Goal: Task Accomplishment & Management: Complete application form

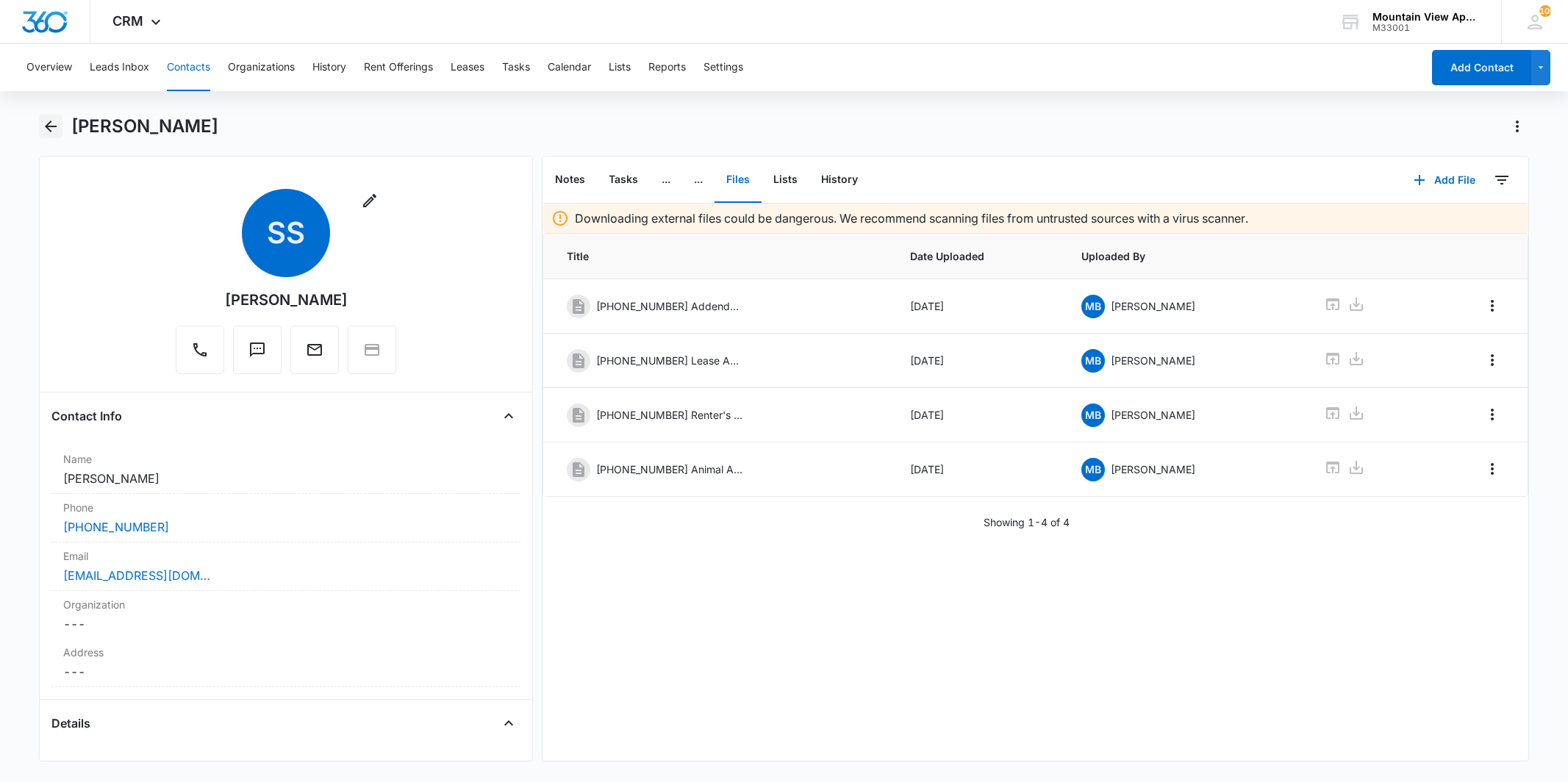
click at [49, 127] on icon "Back" at bounding box center [50, 126] width 17 height 17
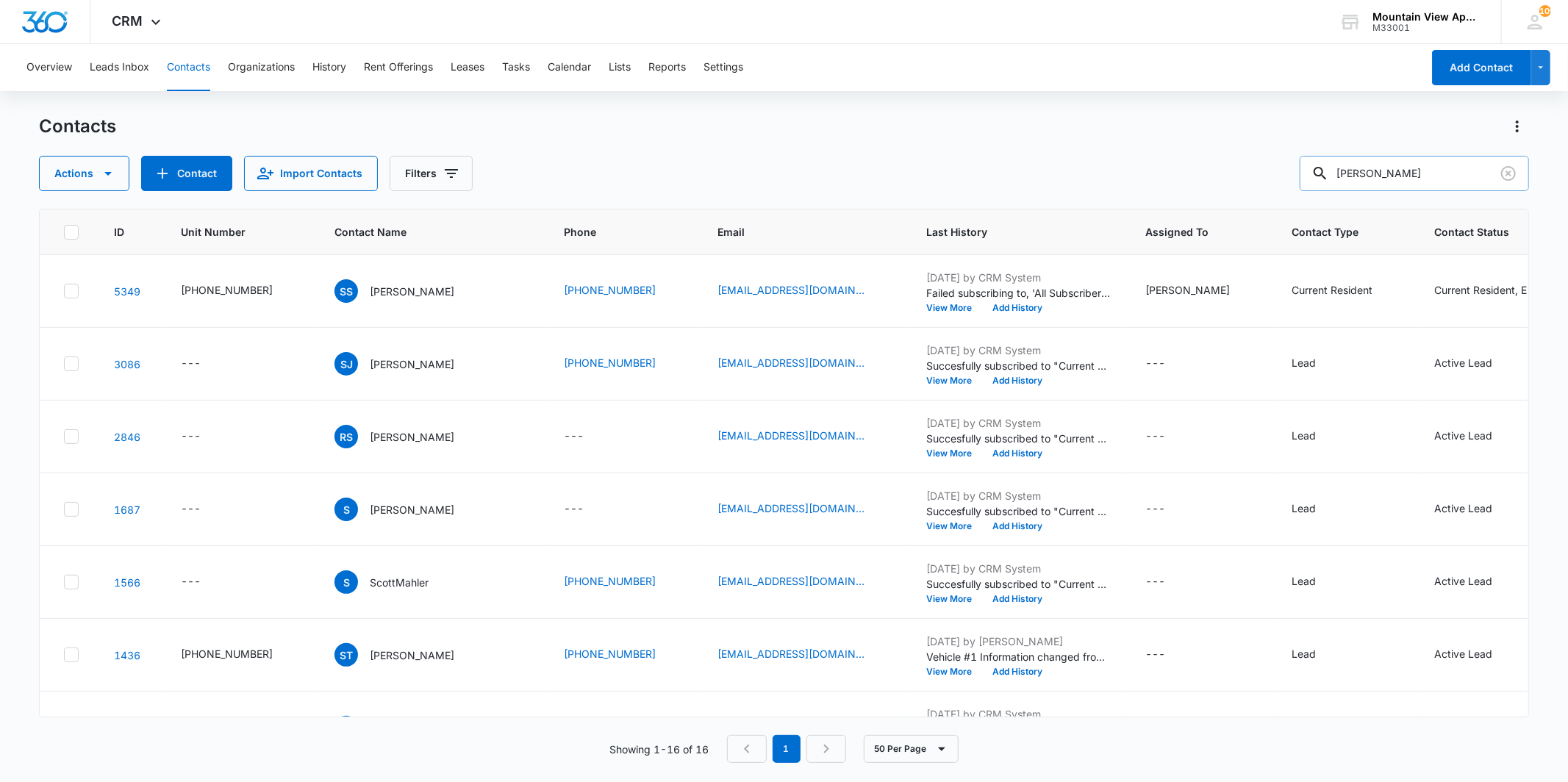
click at [1428, 170] on input "[PERSON_NAME]" at bounding box center [1414, 173] width 229 height 36
type input "savannah"
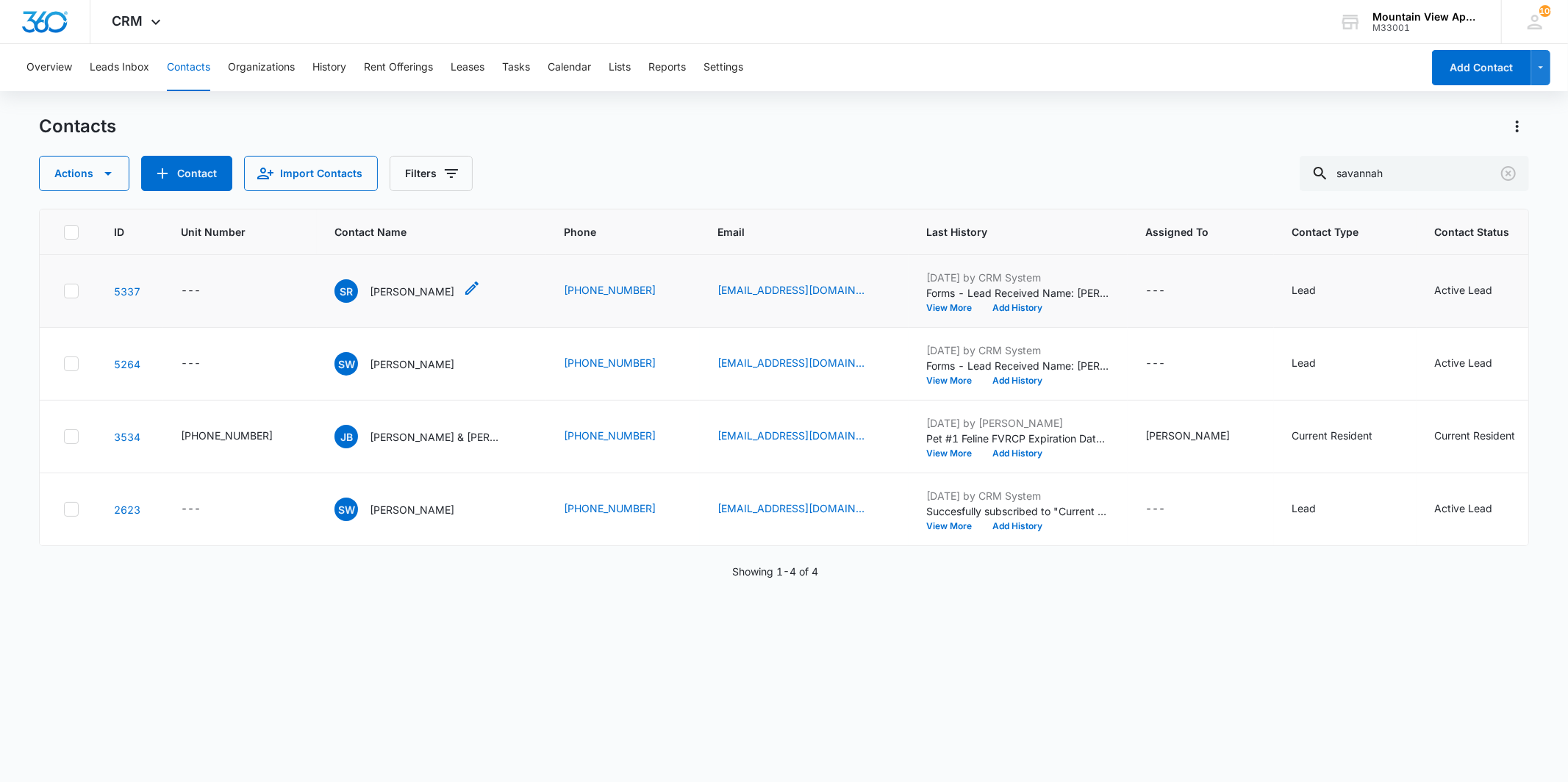
click at [402, 291] on p "[PERSON_NAME]" at bounding box center [411, 292] width 84 height 16
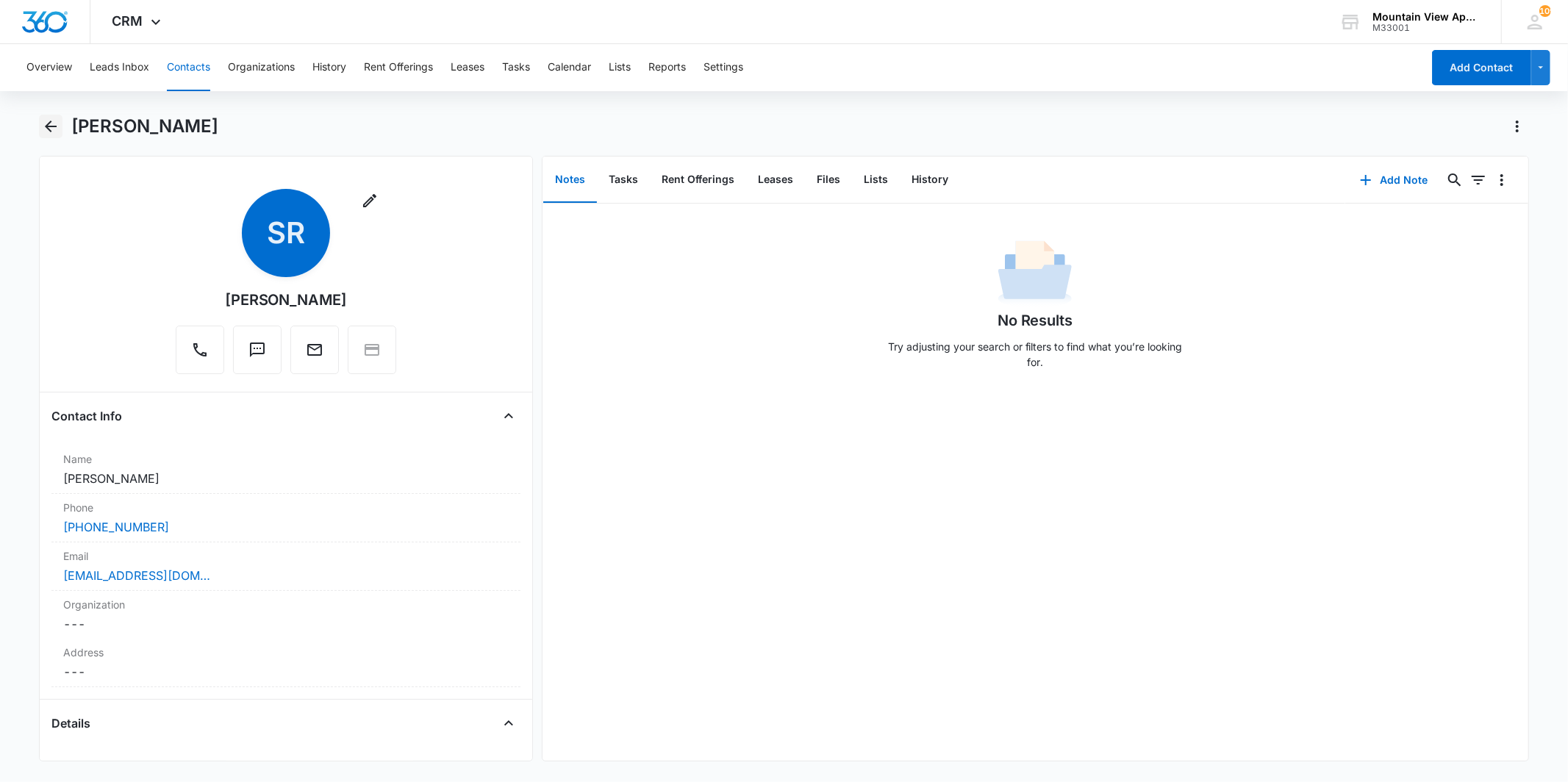
click at [56, 128] on icon "Back" at bounding box center [50, 126] width 17 height 17
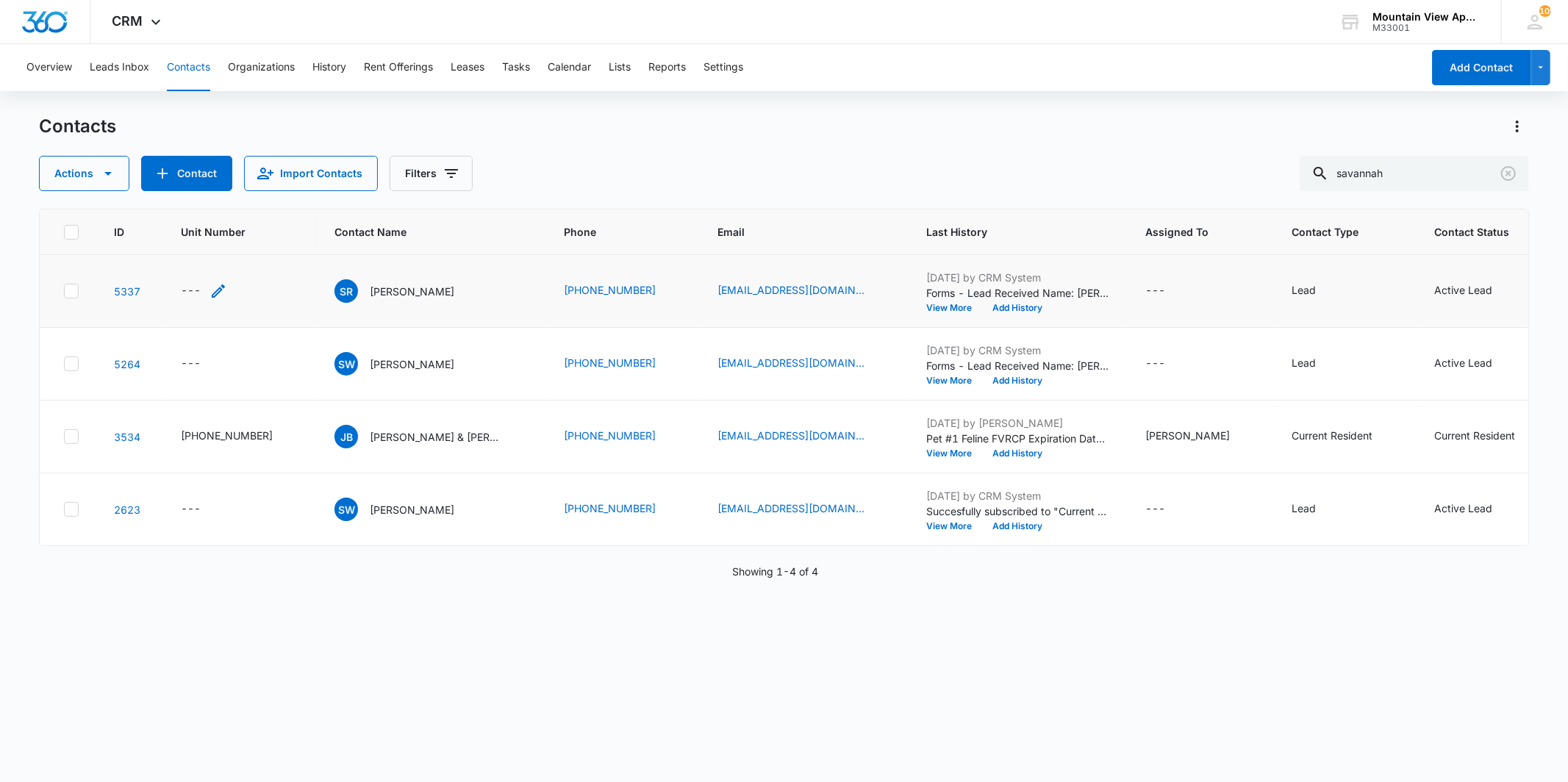
click at [180, 287] on td "---" at bounding box center [240, 291] width 154 height 72
click at [199, 288] on div "---" at bounding box center [191, 291] width 20 height 17
click at [203, 181] on input "Unit Number" at bounding box center [214, 196] width 185 height 36
type input "[PHONE_NUMBER]"
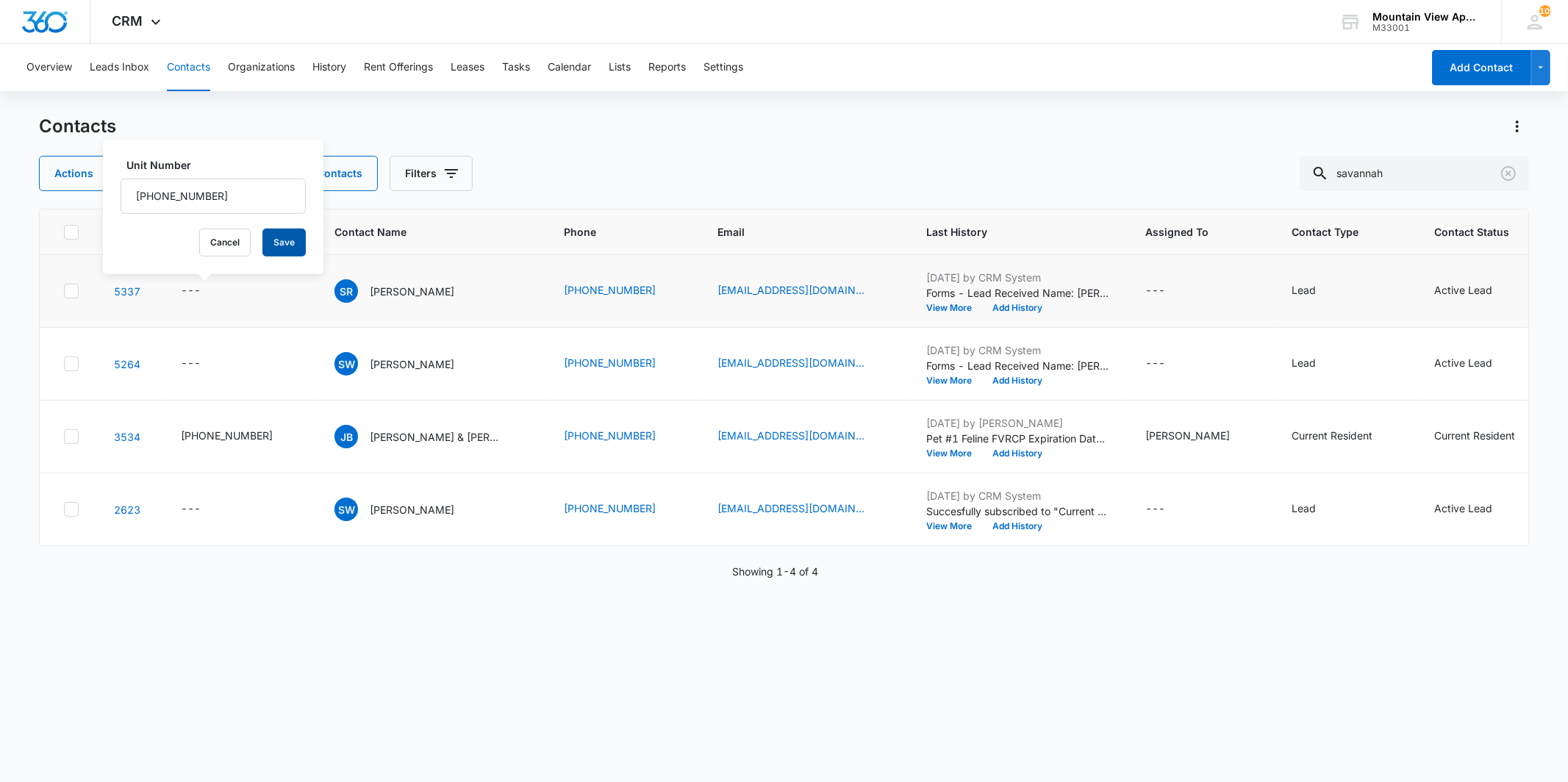
click at [274, 247] on button "Save" at bounding box center [283, 242] width 43 height 28
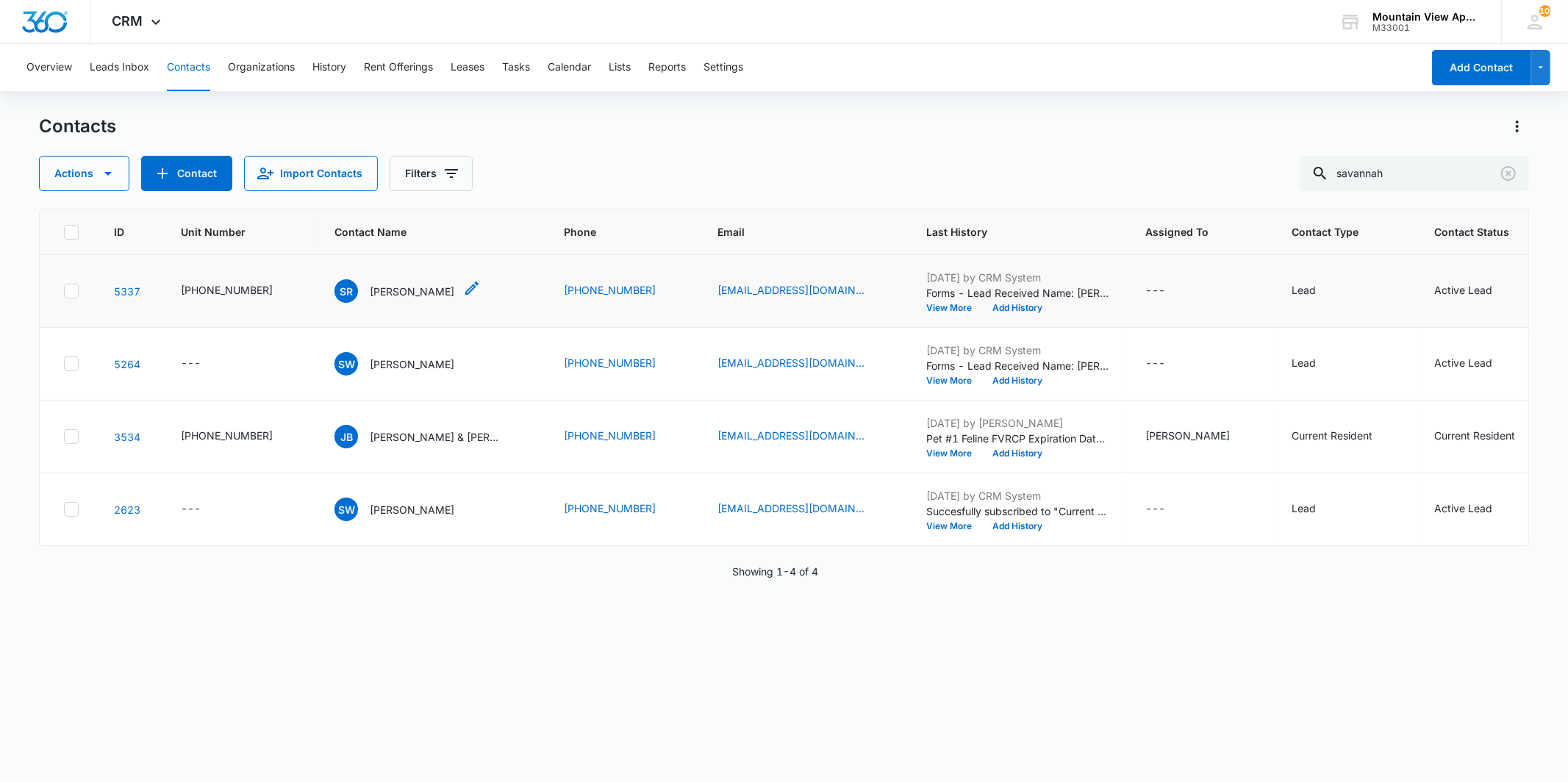
click at [471, 290] on icon "Contact Name - Savannah Robinson - Select to Edit Field" at bounding box center [472, 288] width 13 height 13
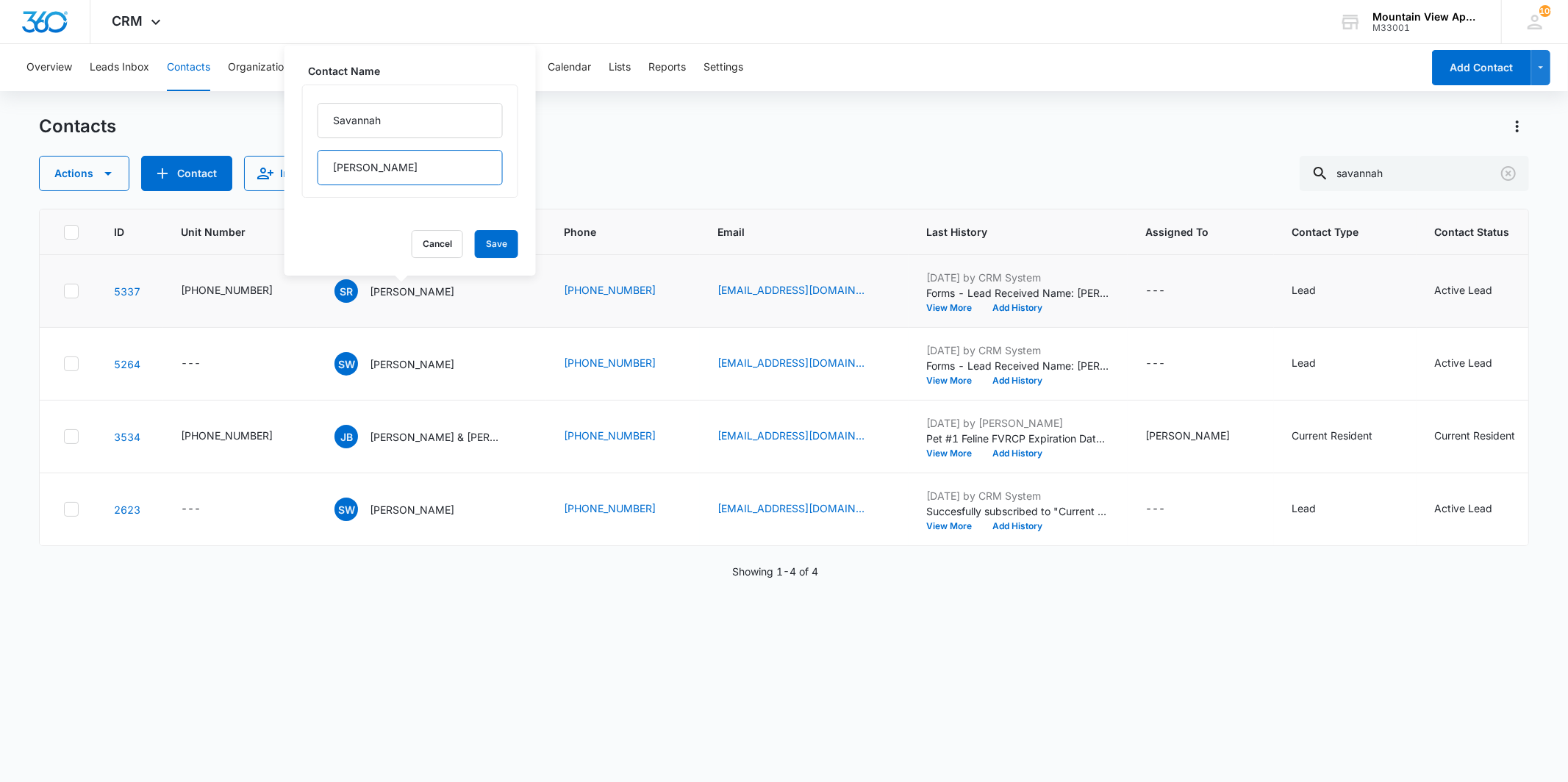
click at [415, 163] on input "[PERSON_NAME]" at bounding box center [411, 168] width 185 height 36
type input "[PERSON_NAME] & [PERSON_NAME]"
click at [488, 248] on button "Save" at bounding box center [496, 244] width 43 height 28
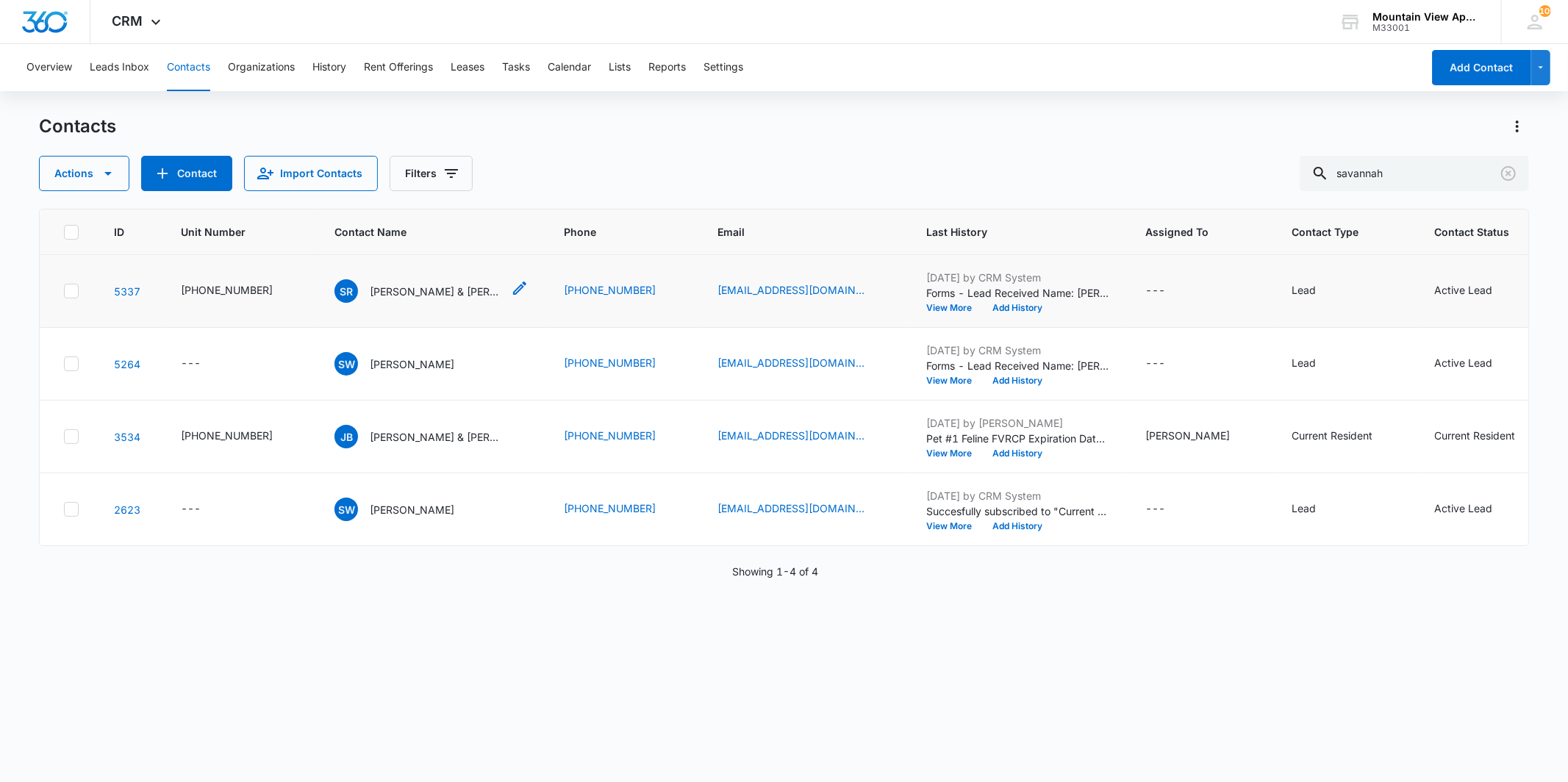
click at [385, 289] on p "[PERSON_NAME] & [PERSON_NAME]" at bounding box center [435, 292] width 132 height 16
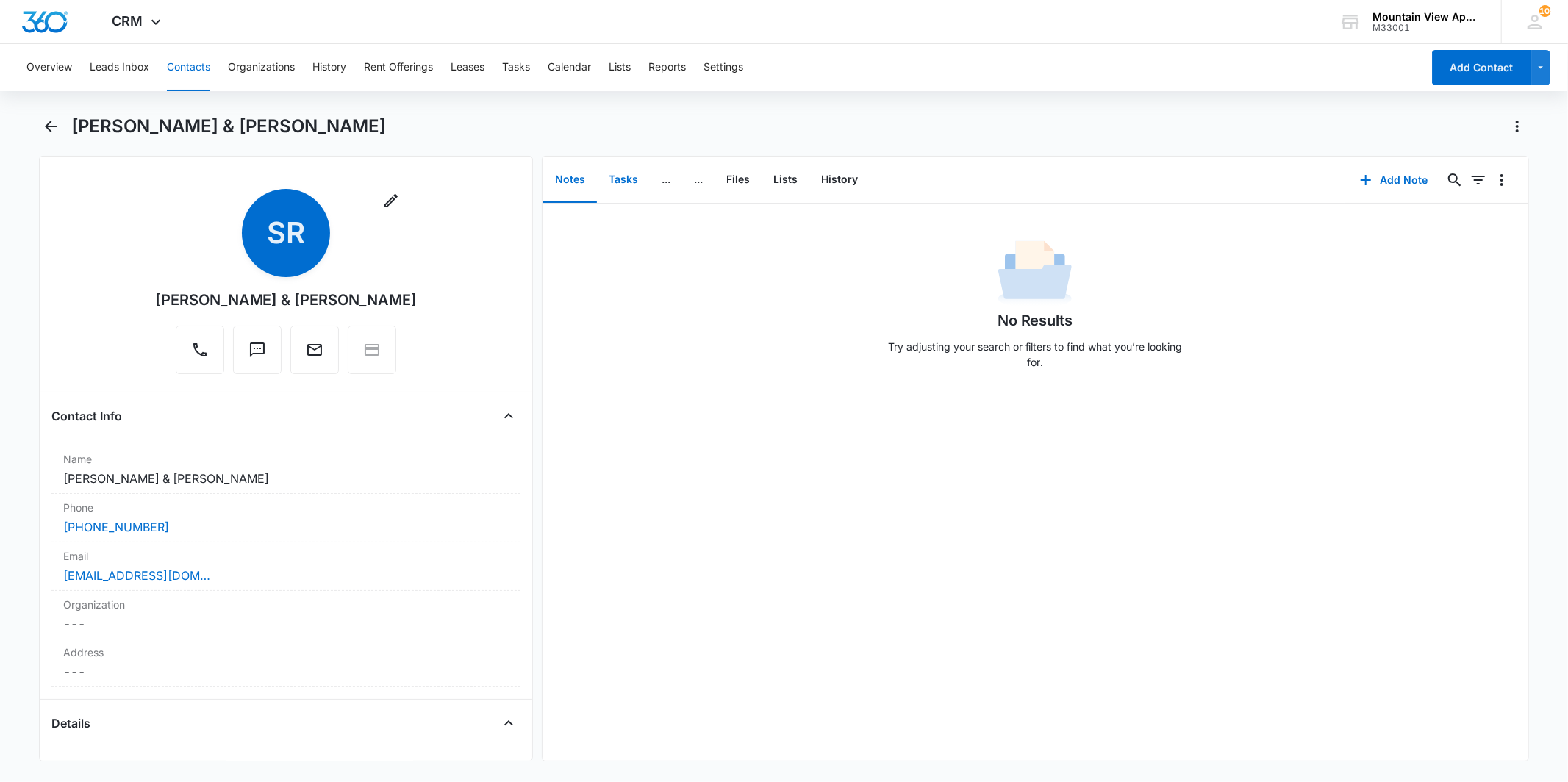
click at [622, 181] on button "Tasks" at bounding box center [623, 181] width 53 height 46
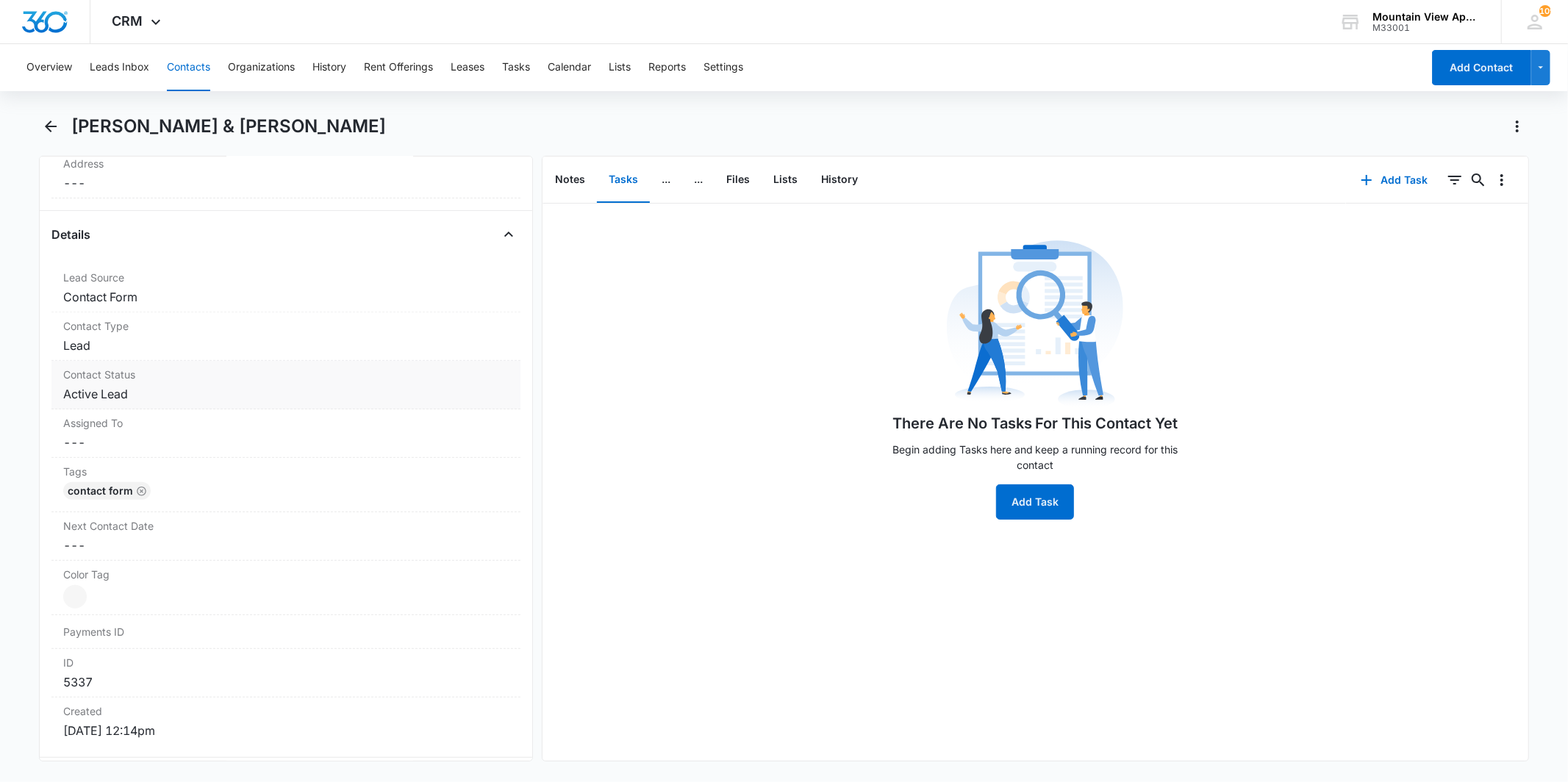
scroll to position [490, 0]
click at [273, 333] on div "Contact Type Cancel Save Changes Lead" at bounding box center [285, 336] width 468 height 49
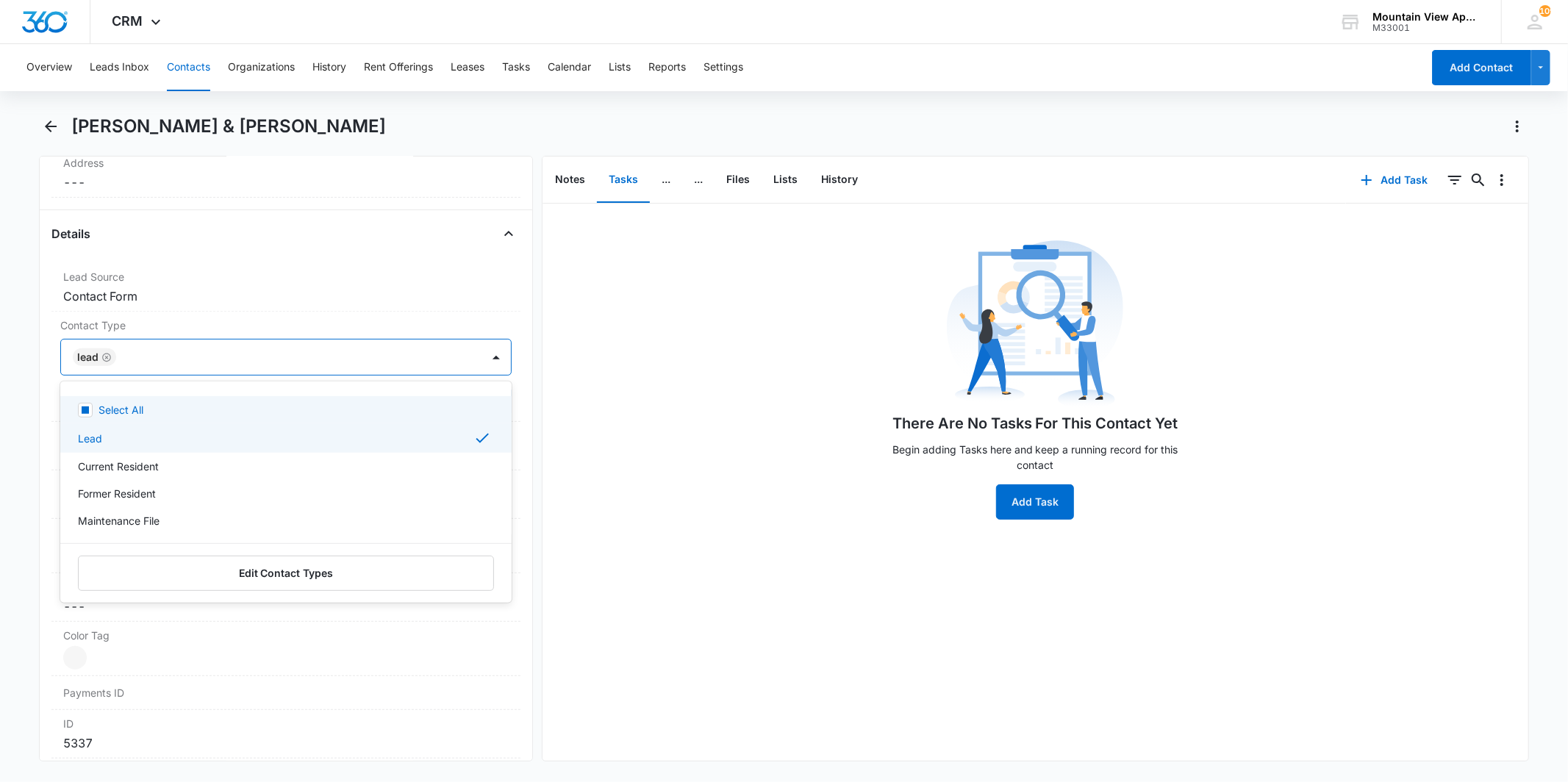
click at [175, 357] on div at bounding box center [291, 358] width 341 height 20
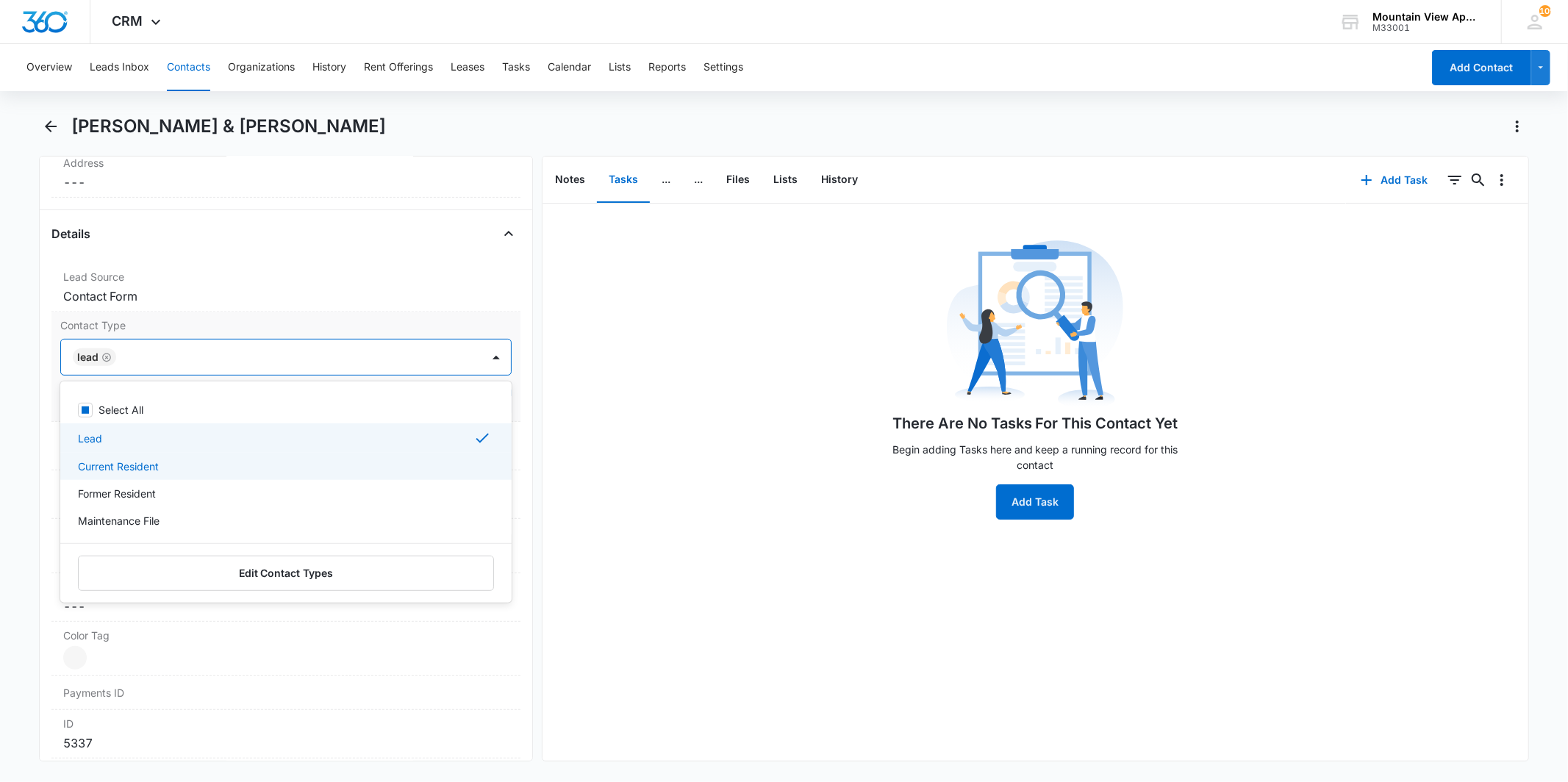
click at [177, 472] on div "Current Resident" at bounding box center [284, 467] width 412 height 16
click at [102, 357] on icon "Remove Lead" at bounding box center [106, 358] width 10 height 11
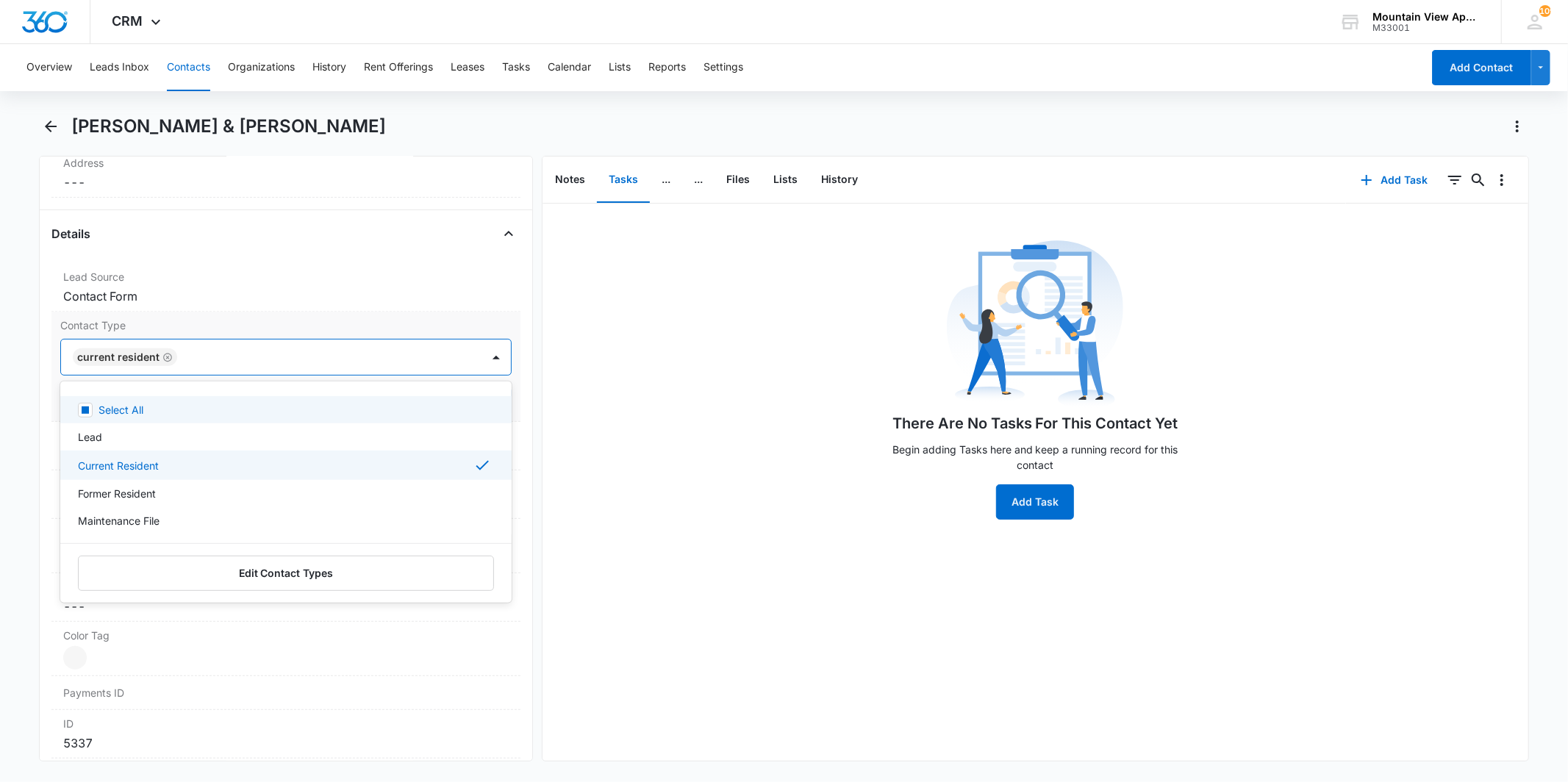
click at [209, 347] on div at bounding box center [322, 358] width 280 height 20
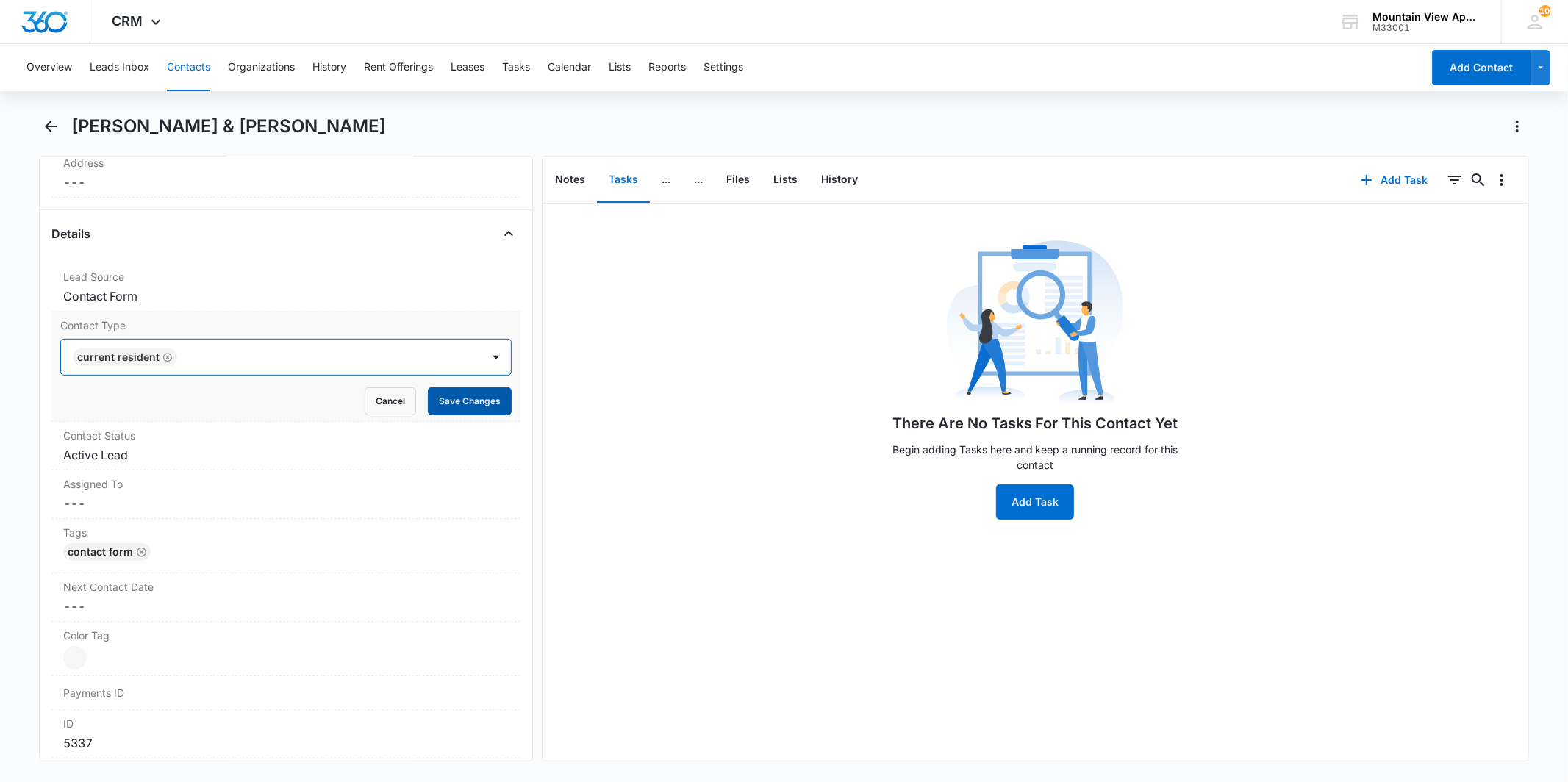
click at [428, 402] on button "Save Changes" at bounding box center [469, 402] width 83 height 28
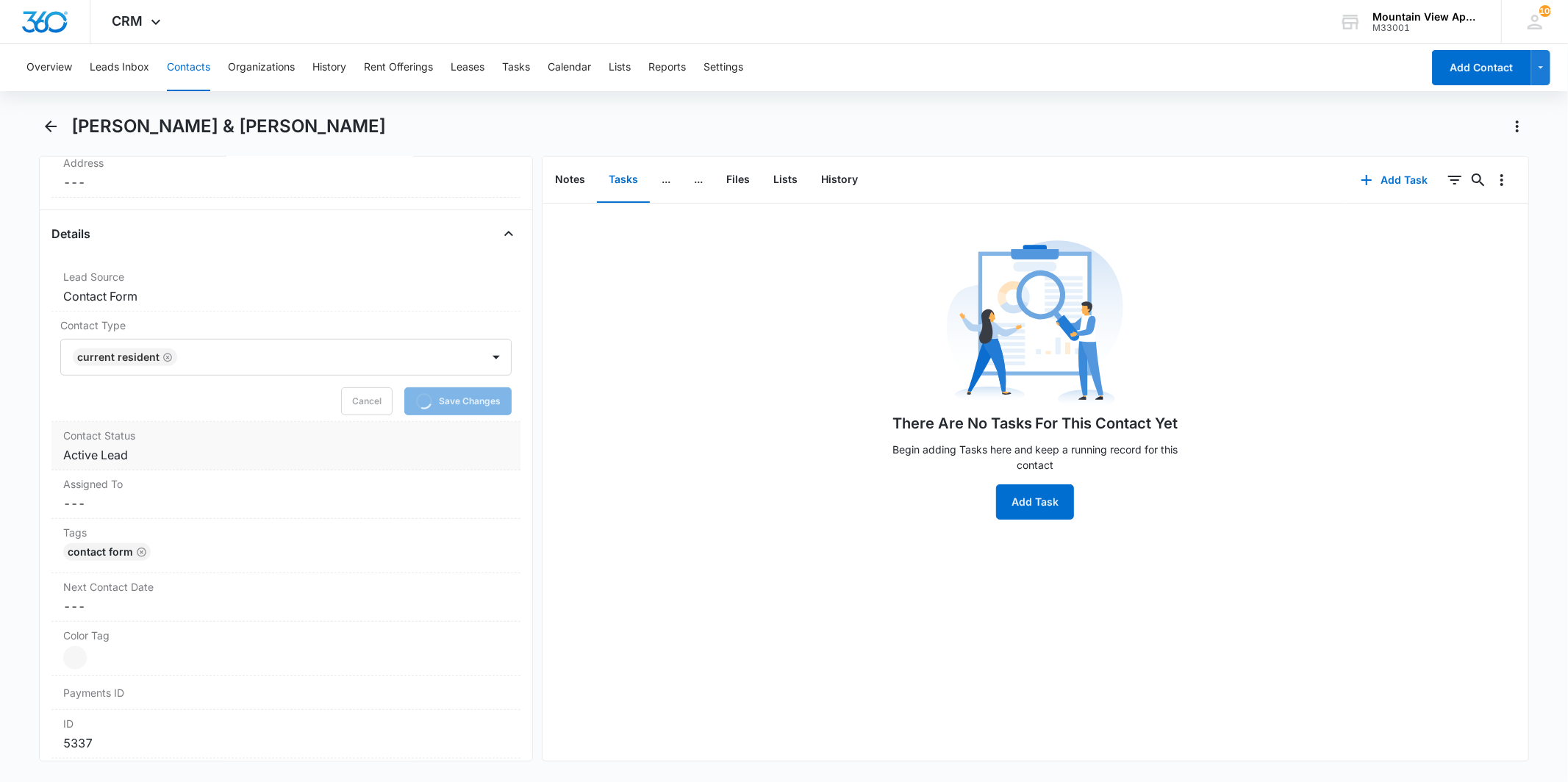
click at [259, 443] on label "Contact Status" at bounding box center [285, 435] width 444 height 16
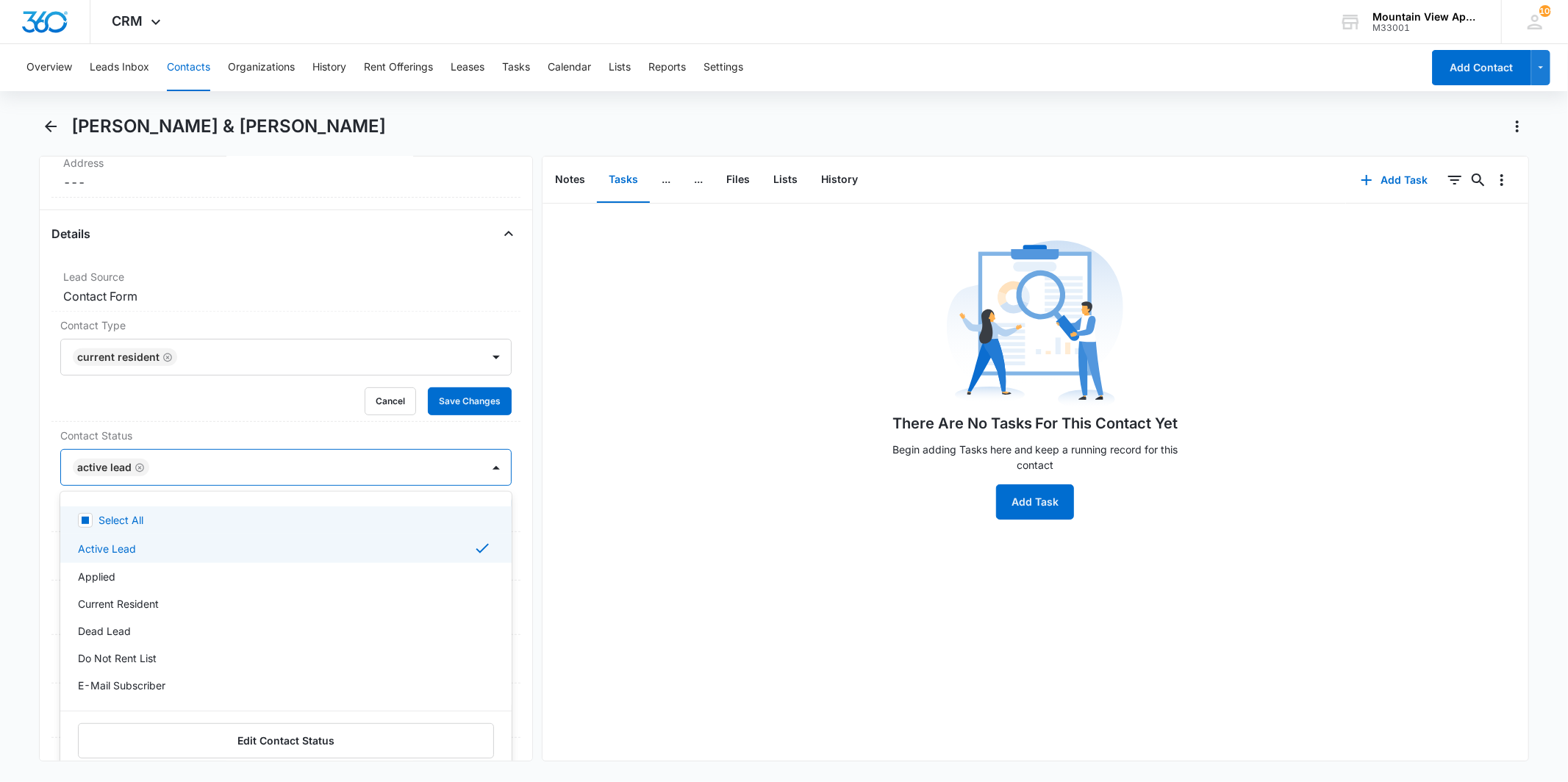
click at [149, 465] on div "Active Lead" at bounding box center [271, 468] width 420 height 36
click at [137, 492] on div "Select All Active Lead Applied Current Resident Dead Lead Do Not Rent List E-Ma…" at bounding box center [286, 632] width 451 height 279
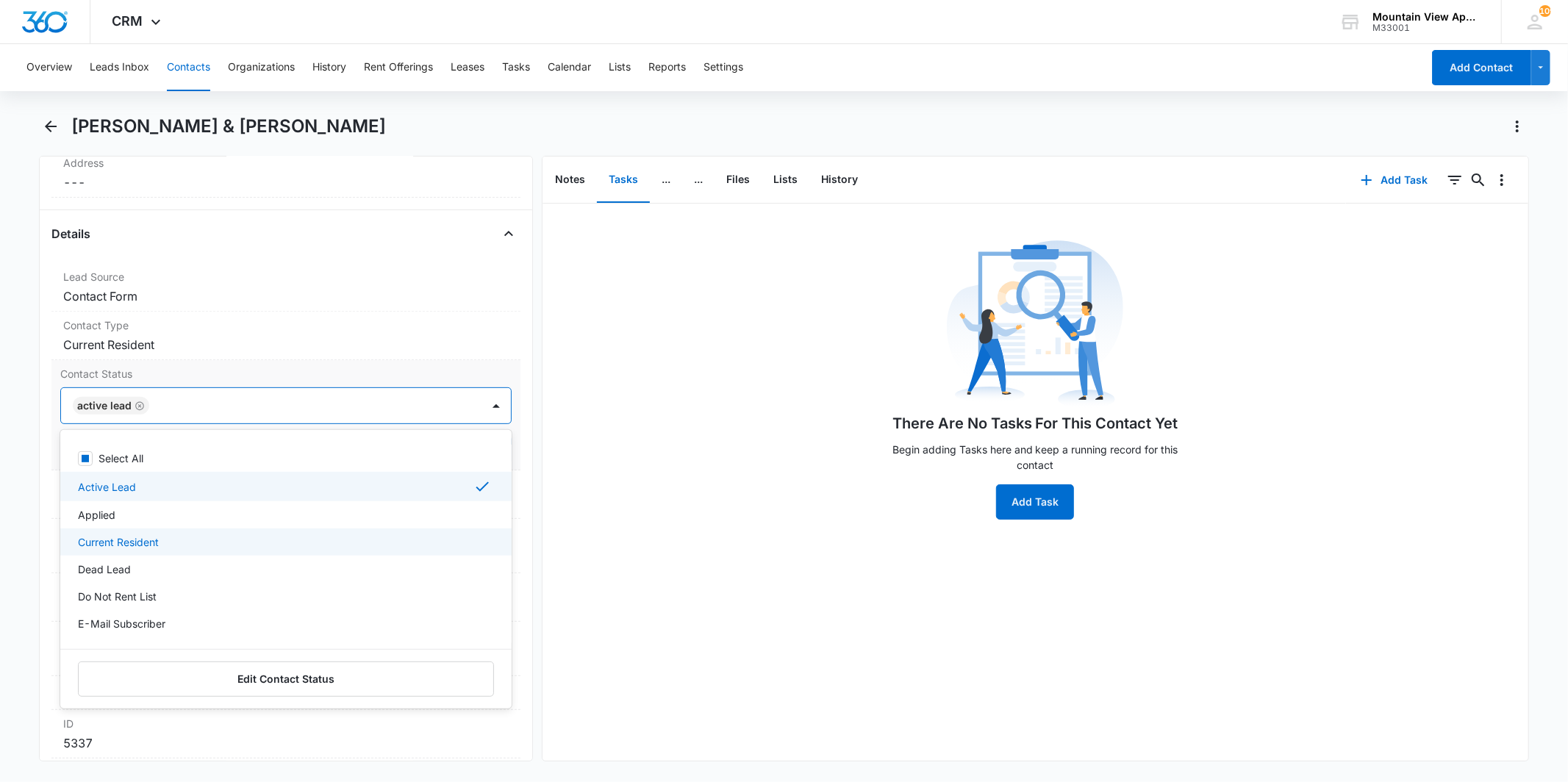
click at [199, 547] on div "Current Resident" at bounding box center [284, 542] width 412 height 16
click at [199, 616] on div "E-Mail Subscriber" at bounding box center [286, 626] width 451 height 28
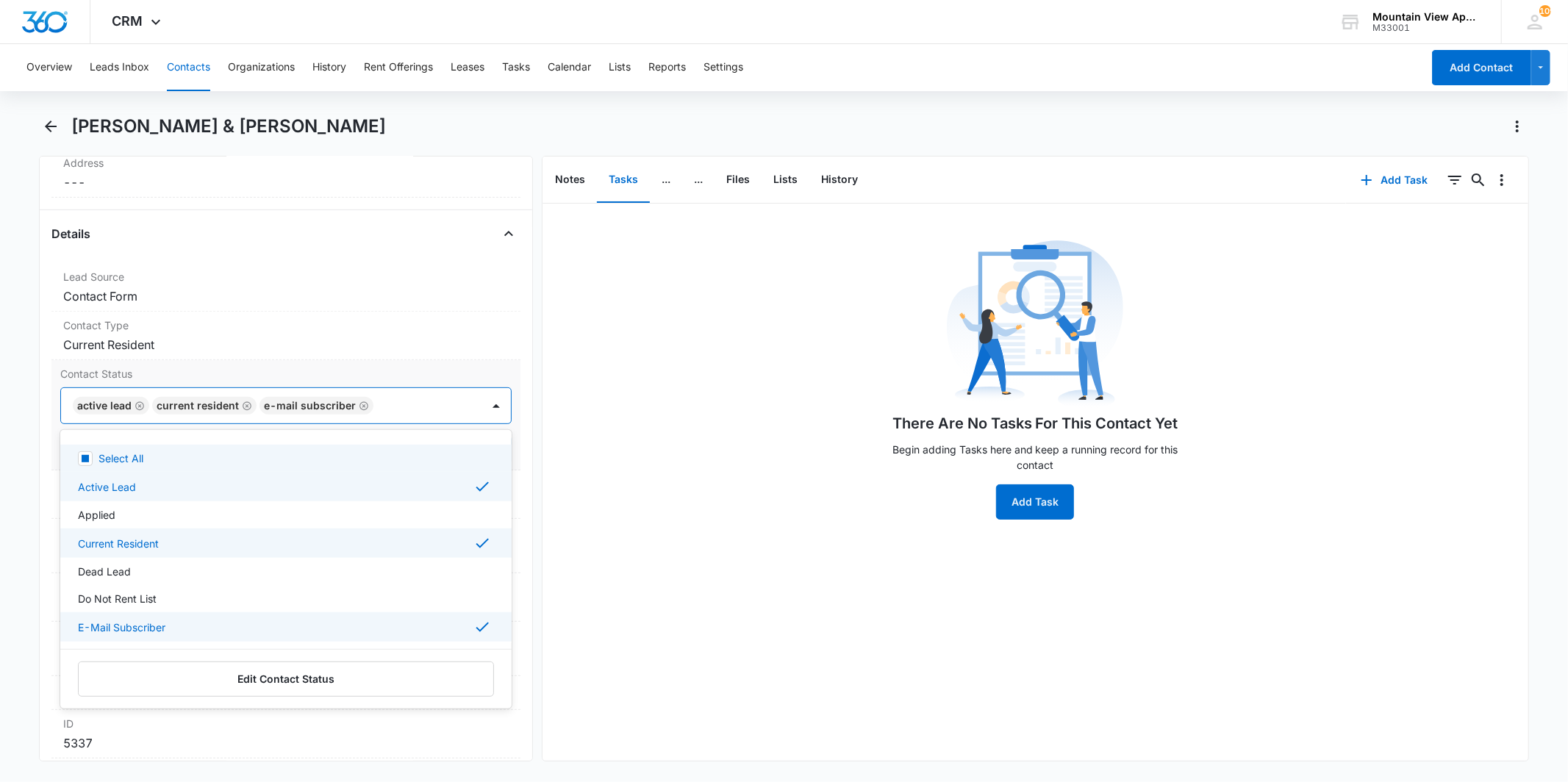
click at [420, 404] on div at bounding box center [419, 406] width 83 height 20
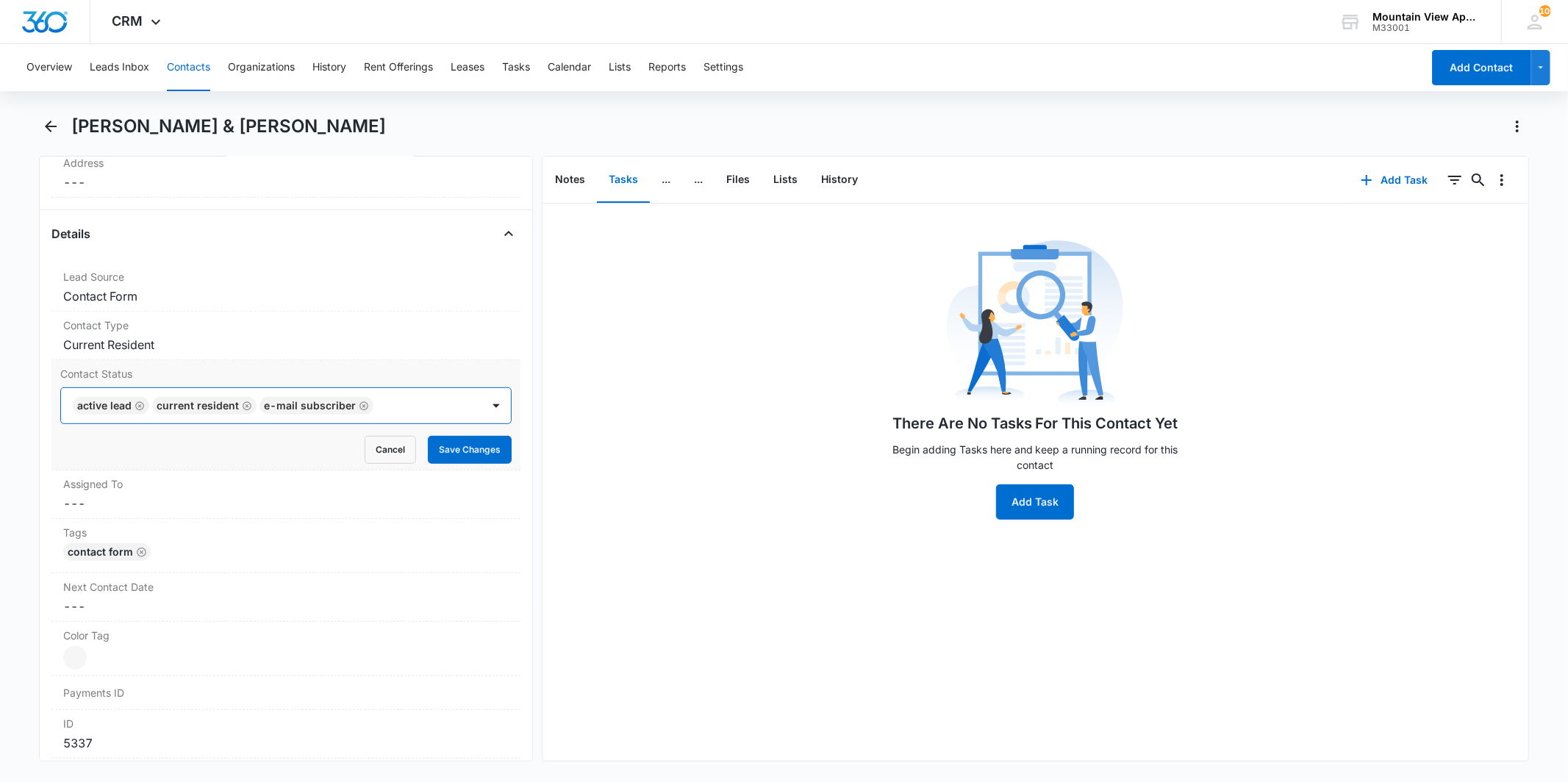
click at [137, 408] on icon "Remove Active Lead" at bounding box center [139, 406] width 10 height 11
click at [444, 447] on button "Save Changes" at bounding box center [469, 450] width 83 height 28
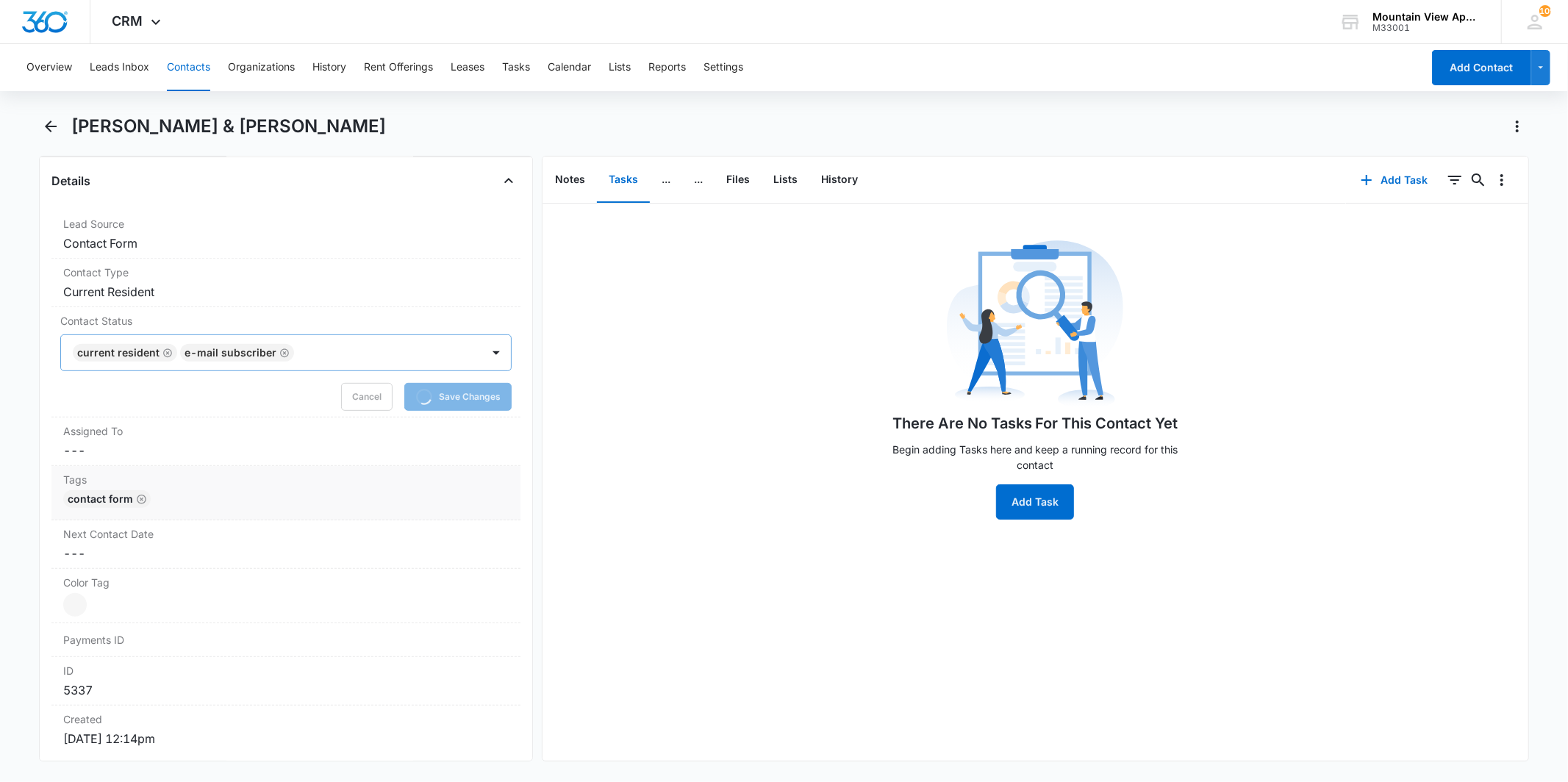
scroll to position [571, 0]
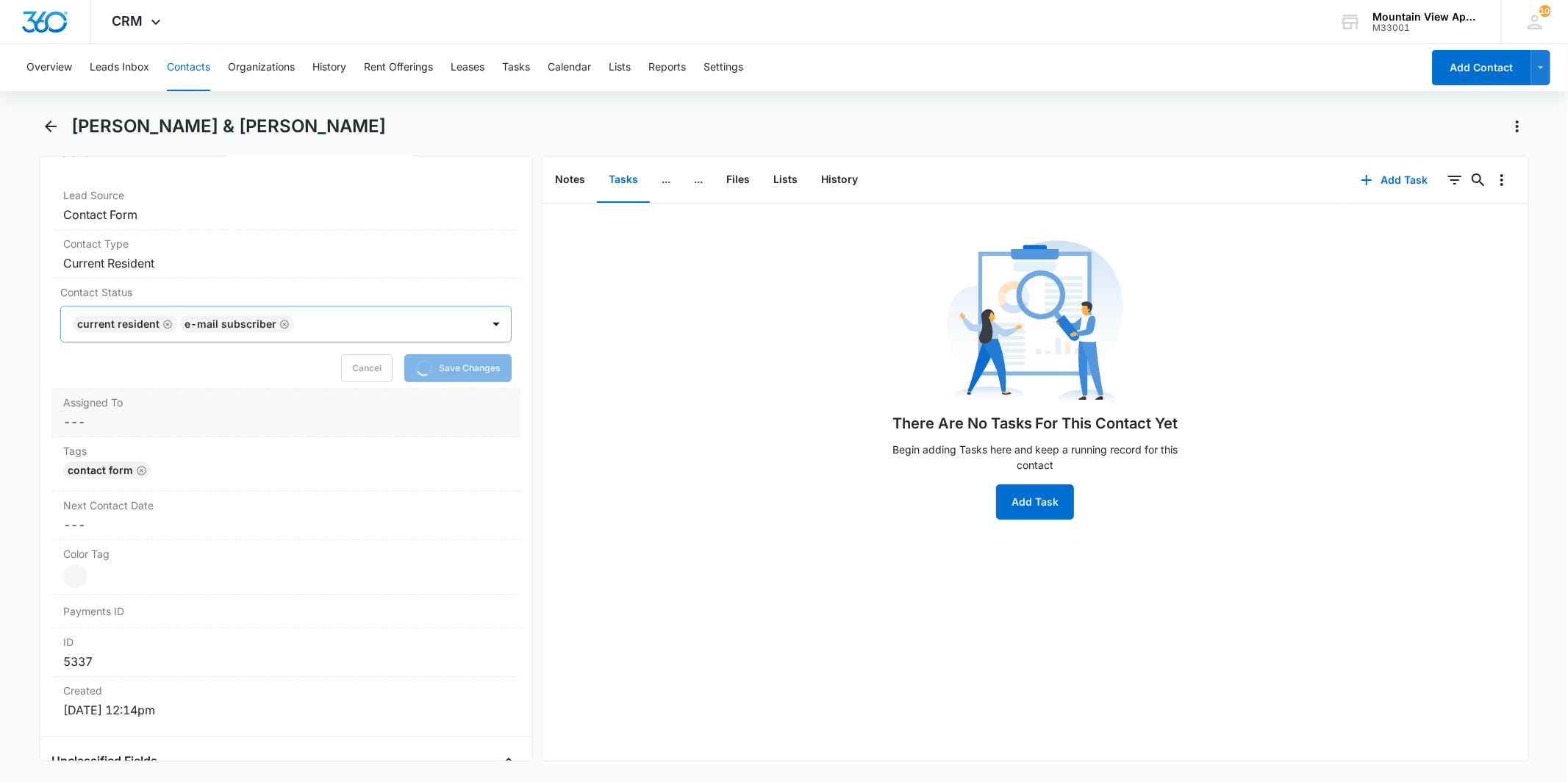
click at [221, 420] on dd "Cancel Save Changes ---" at bounding box center [285, 422] width 444 height 17
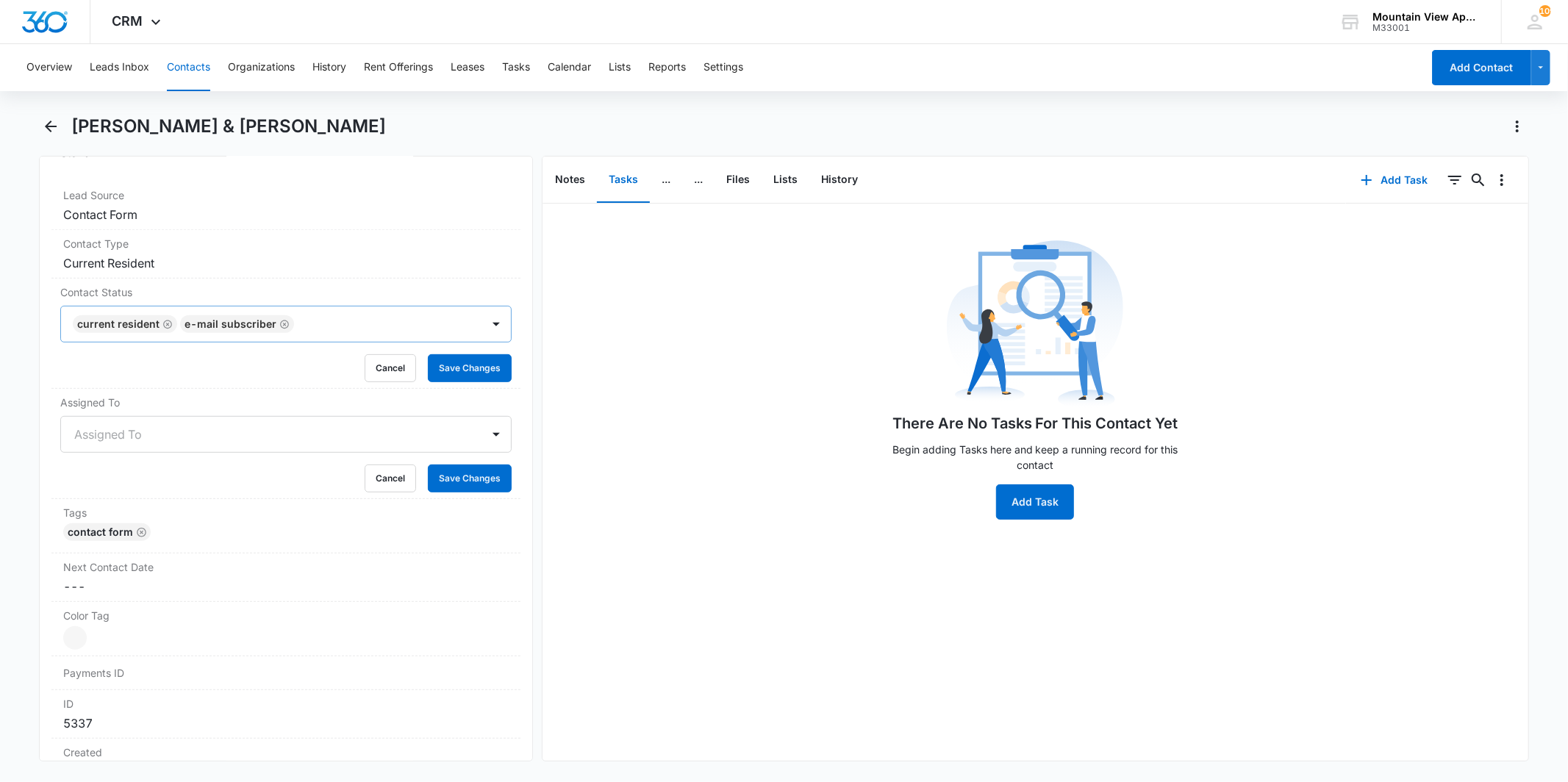
click at [164, 435] on div at bounding box center [268, 435] width 388 height 20
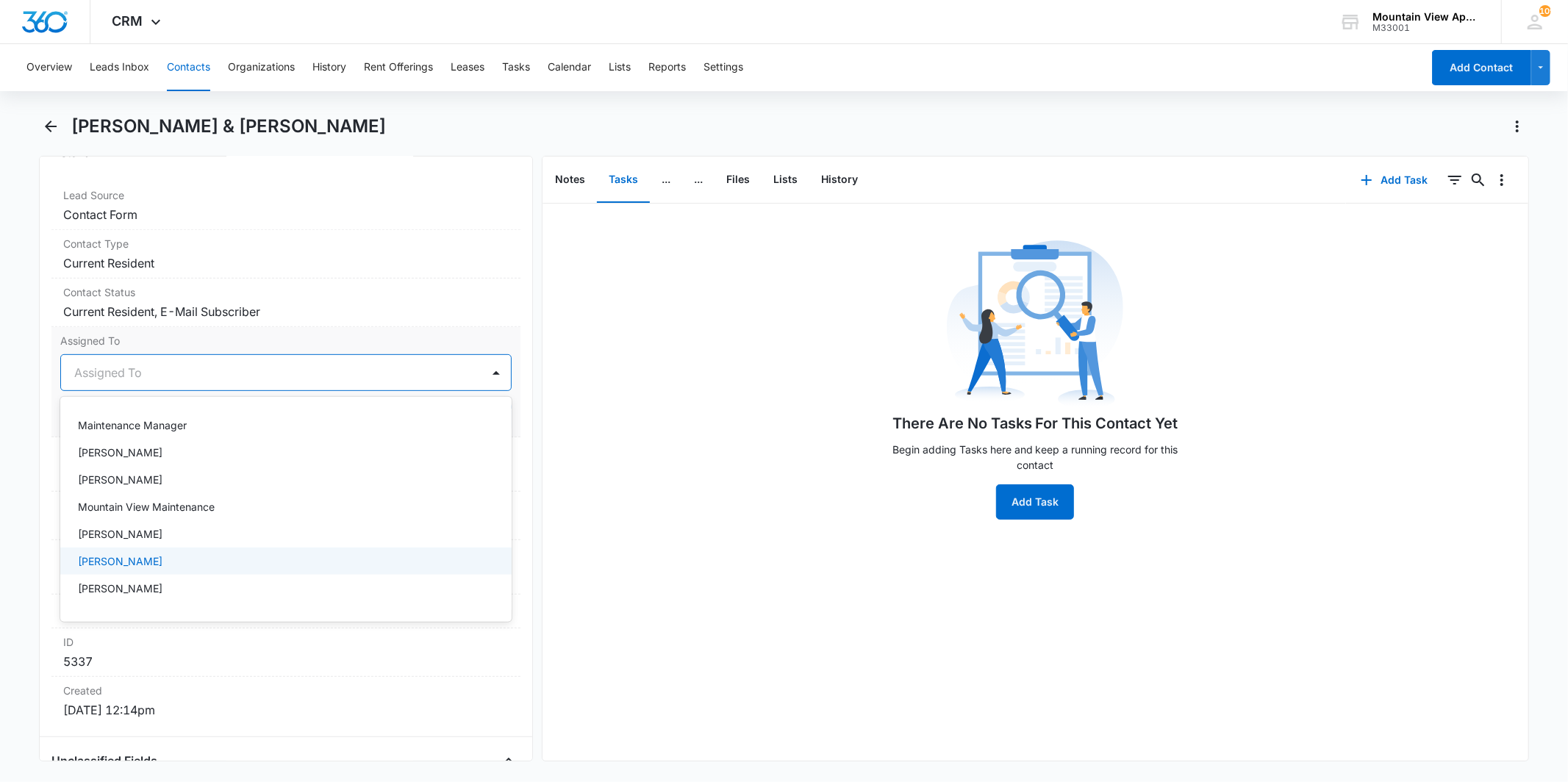
scroll to position [163, 0]
click at [184, 479] on div "[PERSON_NAME]" at bounding box center [284, 479] width 412 height 16
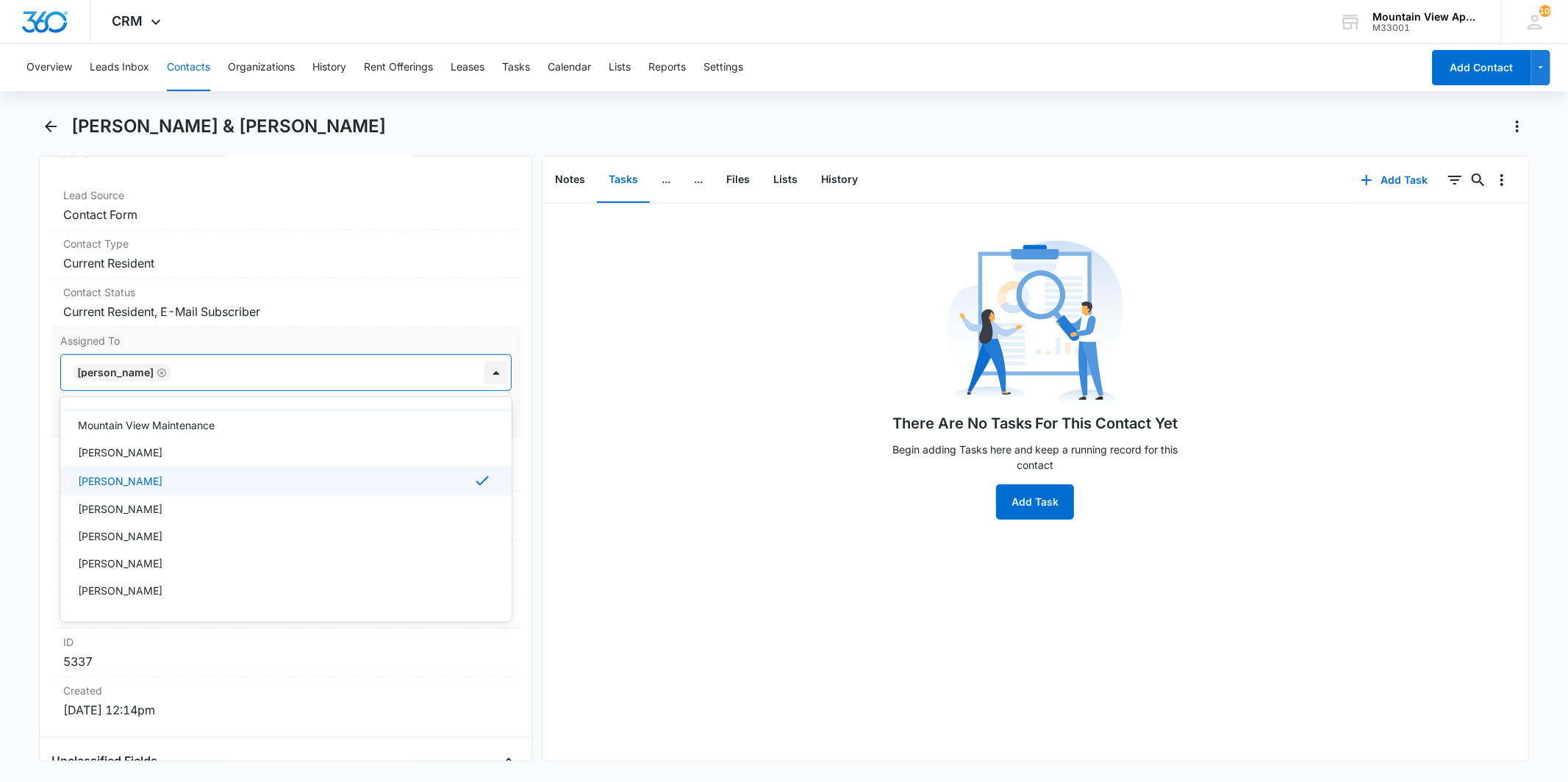
click at [492, 371] on div at bounding box center [497, 373] width 24 height 24
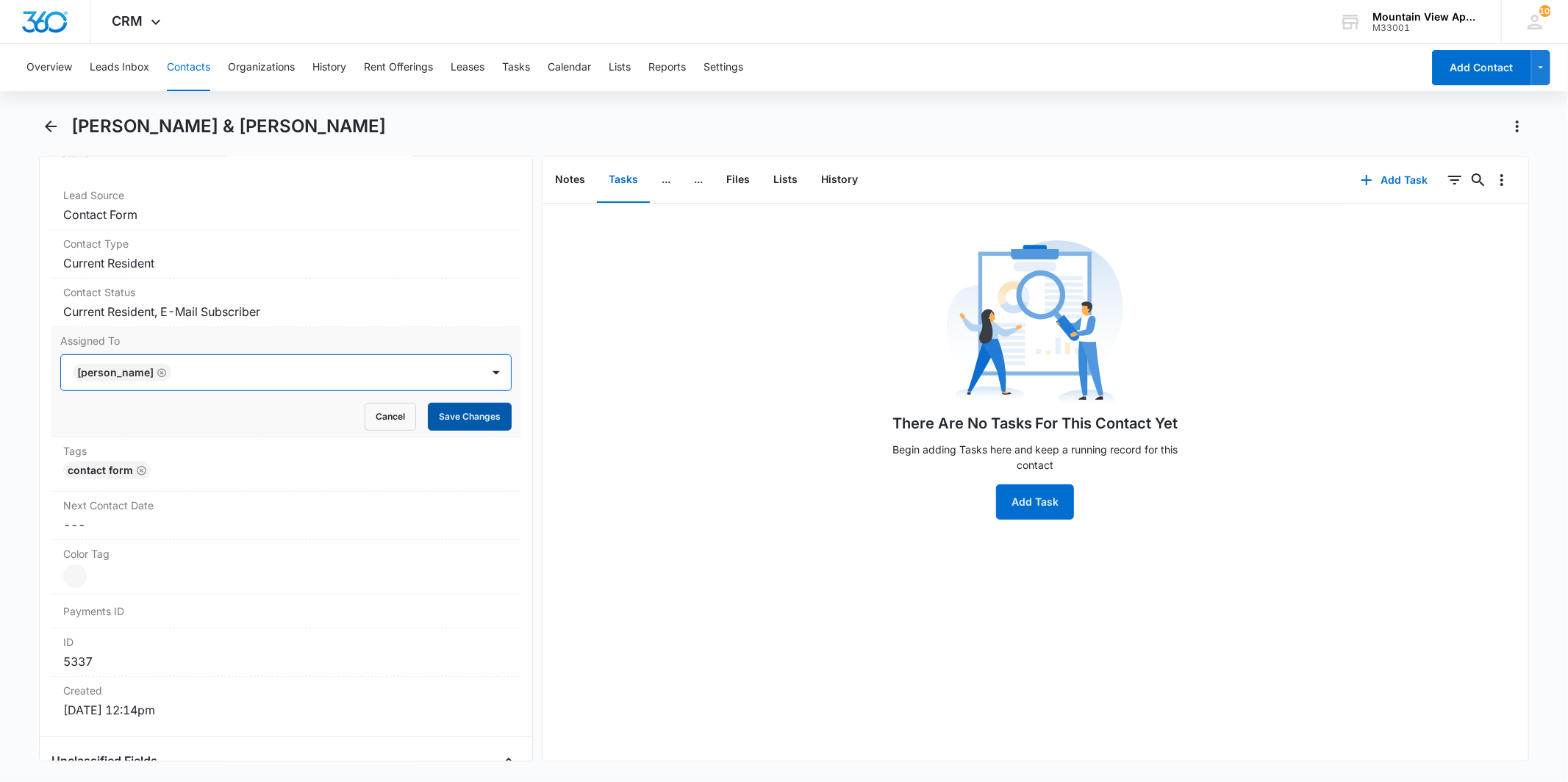
click at [472, 413] on button "Save Changes" at bounding box center [469, 417] width 83 height 28
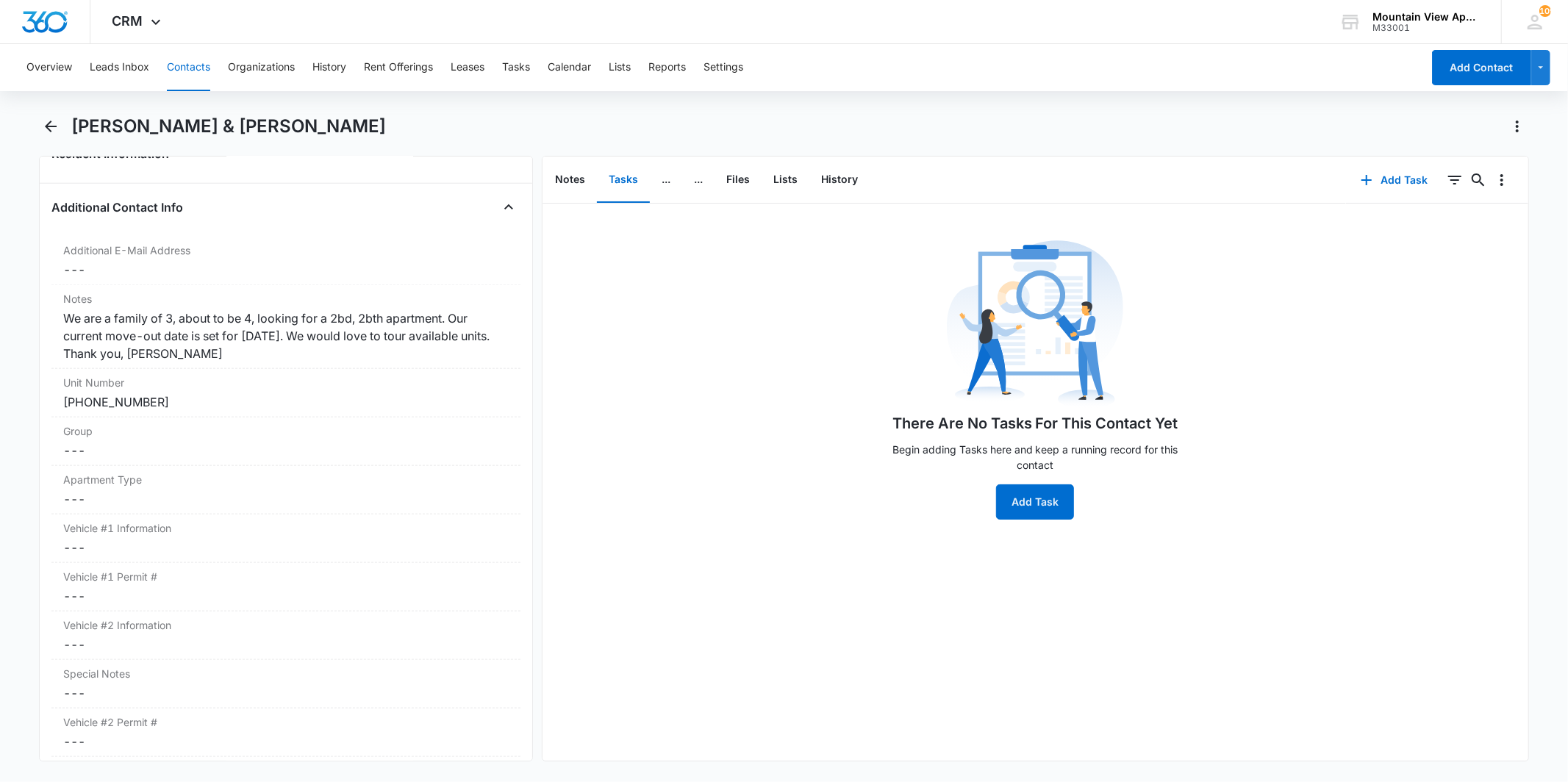
scroll to position [1306, 0]
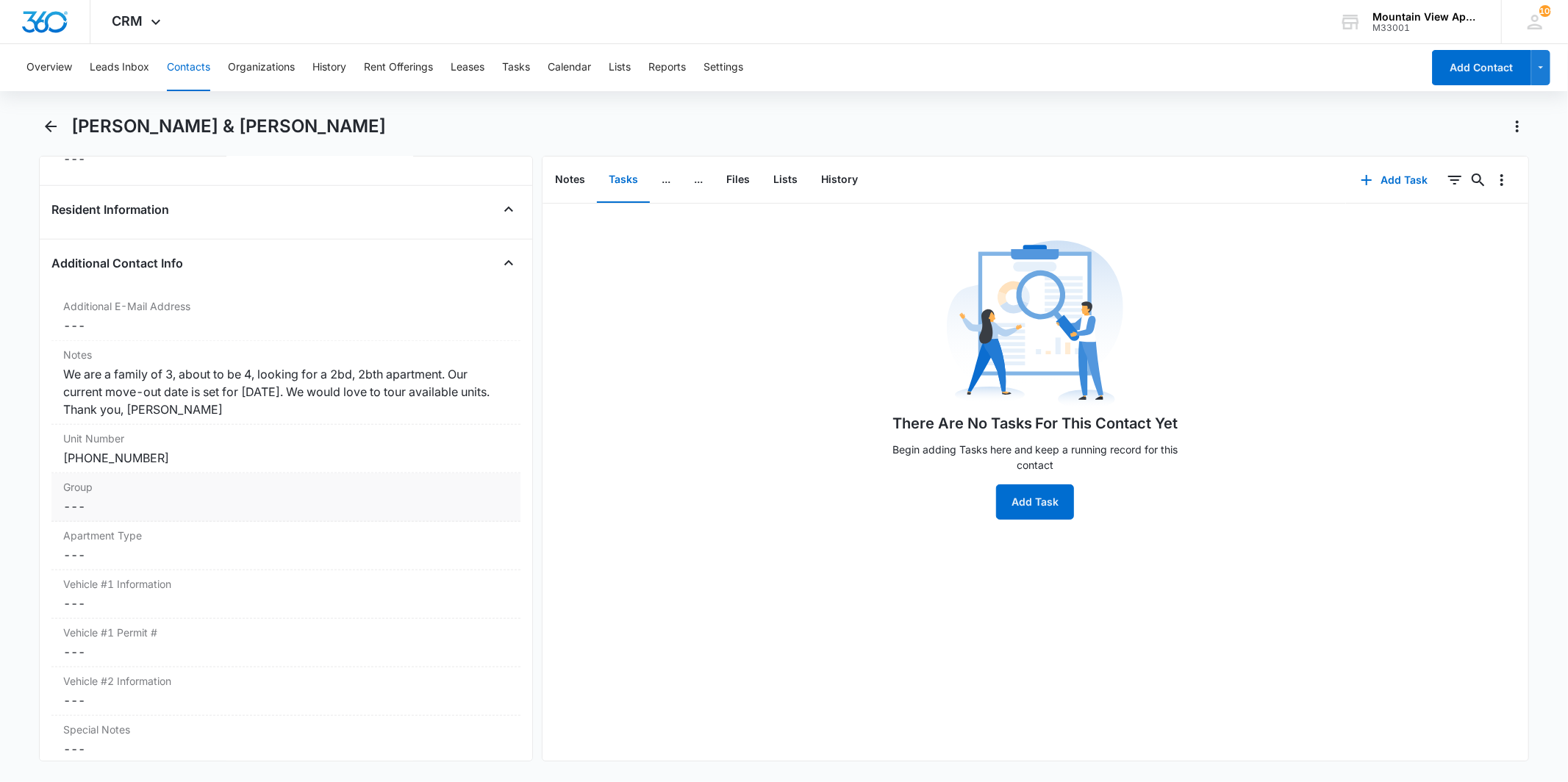
click at [197, 495] on label "Group" at bounding box center [285, 487] width 444 height 16
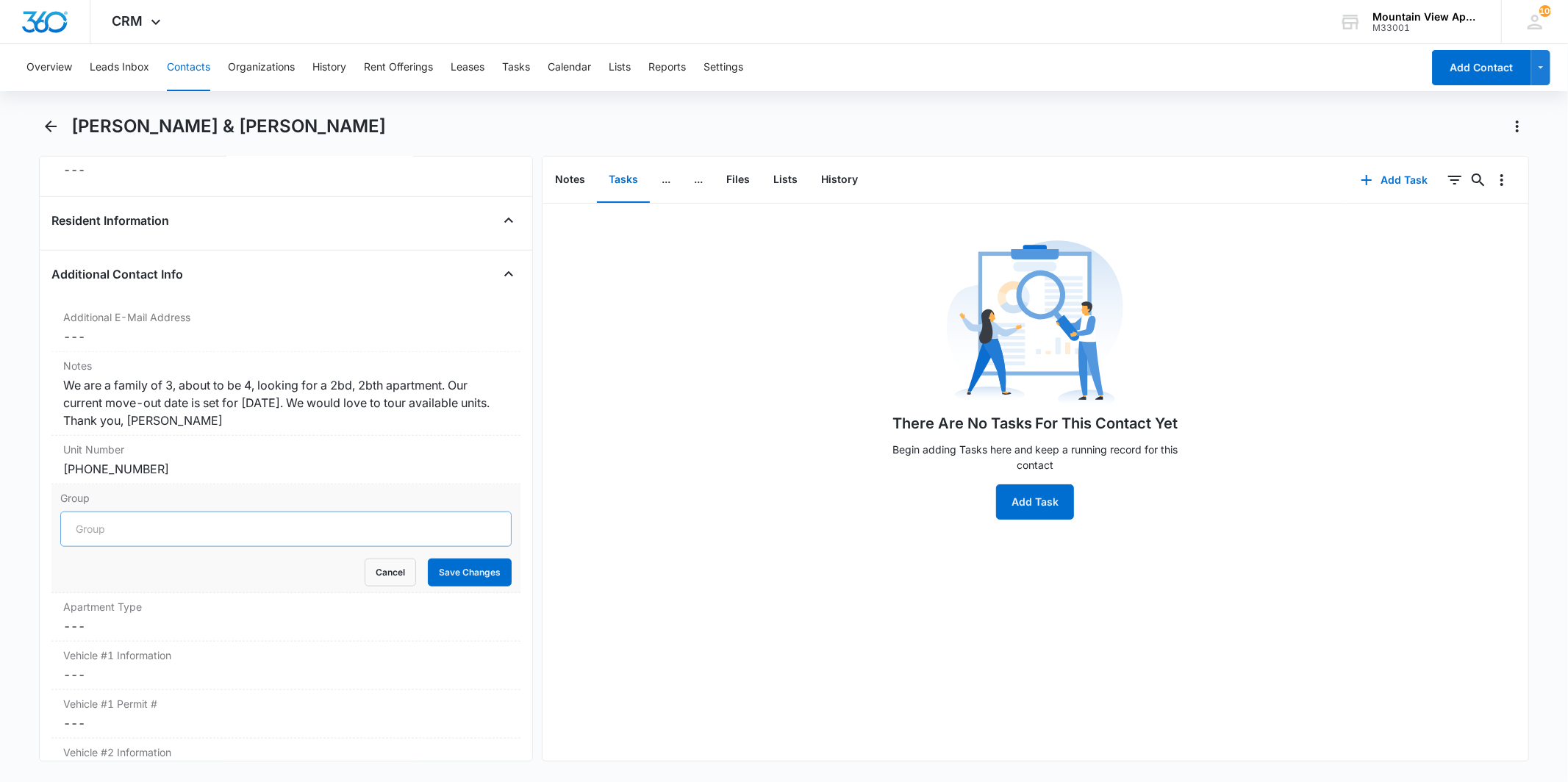
click at [142, 534] on input "Group" at bounding box center [286, 529] width 451 height 36
type input "1807"
click at [482, 571] on button "Save Changes" at bounding box center [469, 573] width 83 height 28
click at [187, 622] on dl "Additional E-Mail Address Cancel Save Changes --- Notes Cancel Save Changes We …" at bounding box center [285, 666] width 468 height 726
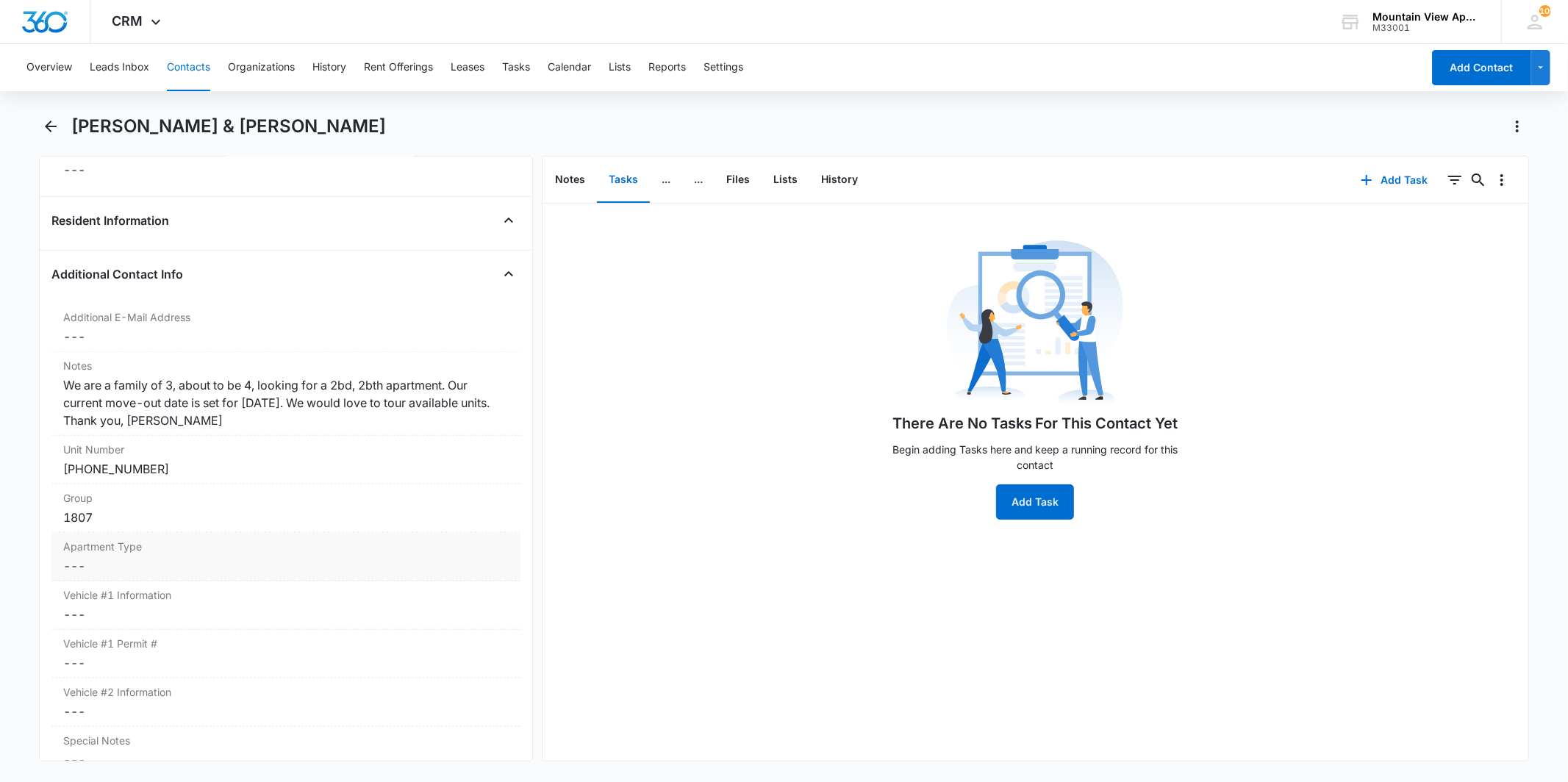
click at [158, 556] on div "Apartment Type Cancel Save Changes ---" at bounding box center [285, 557] width 468 height 49
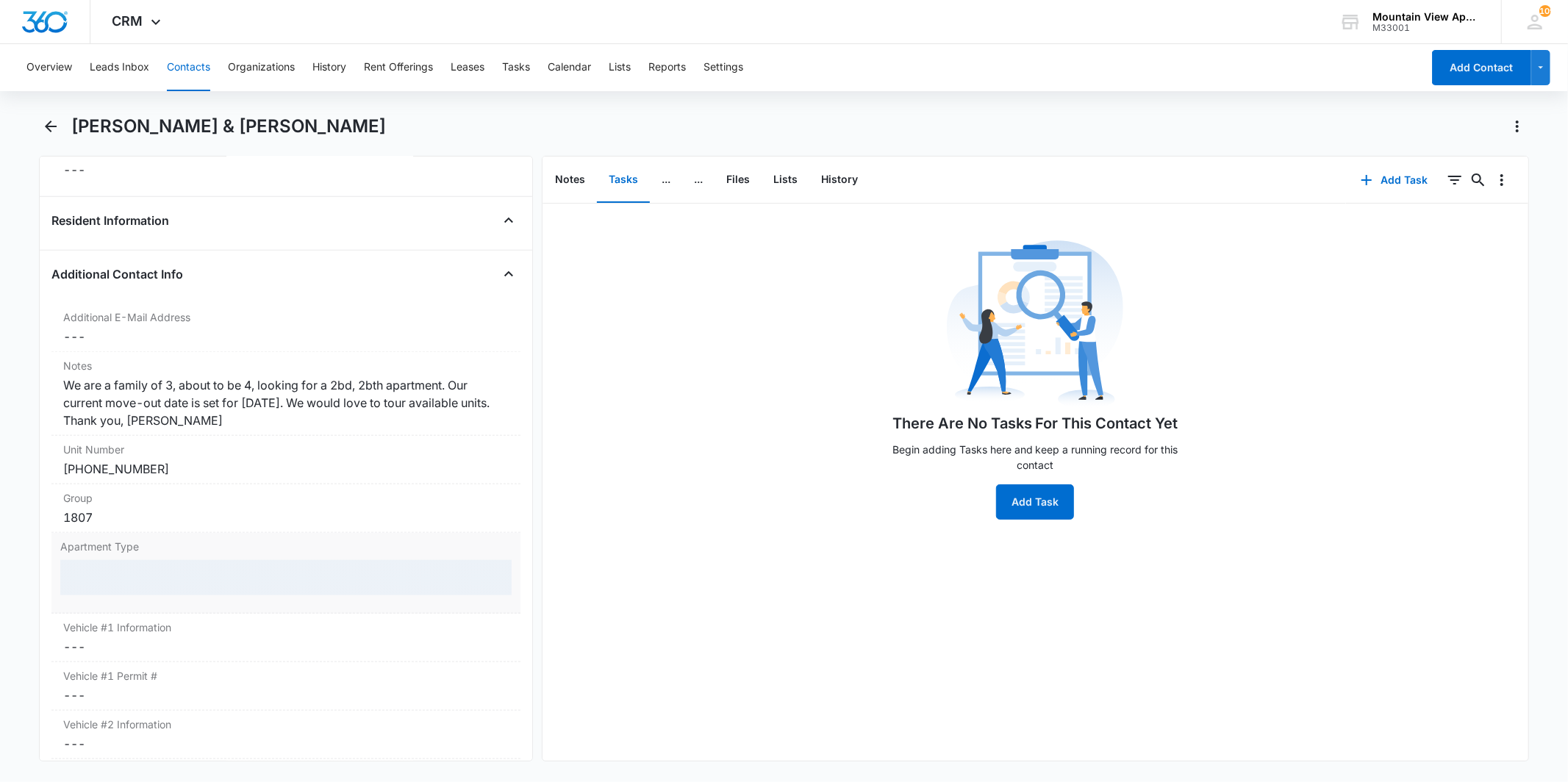
click at [166, 579] on div at bounding box center [286, 578] width 451 height 36
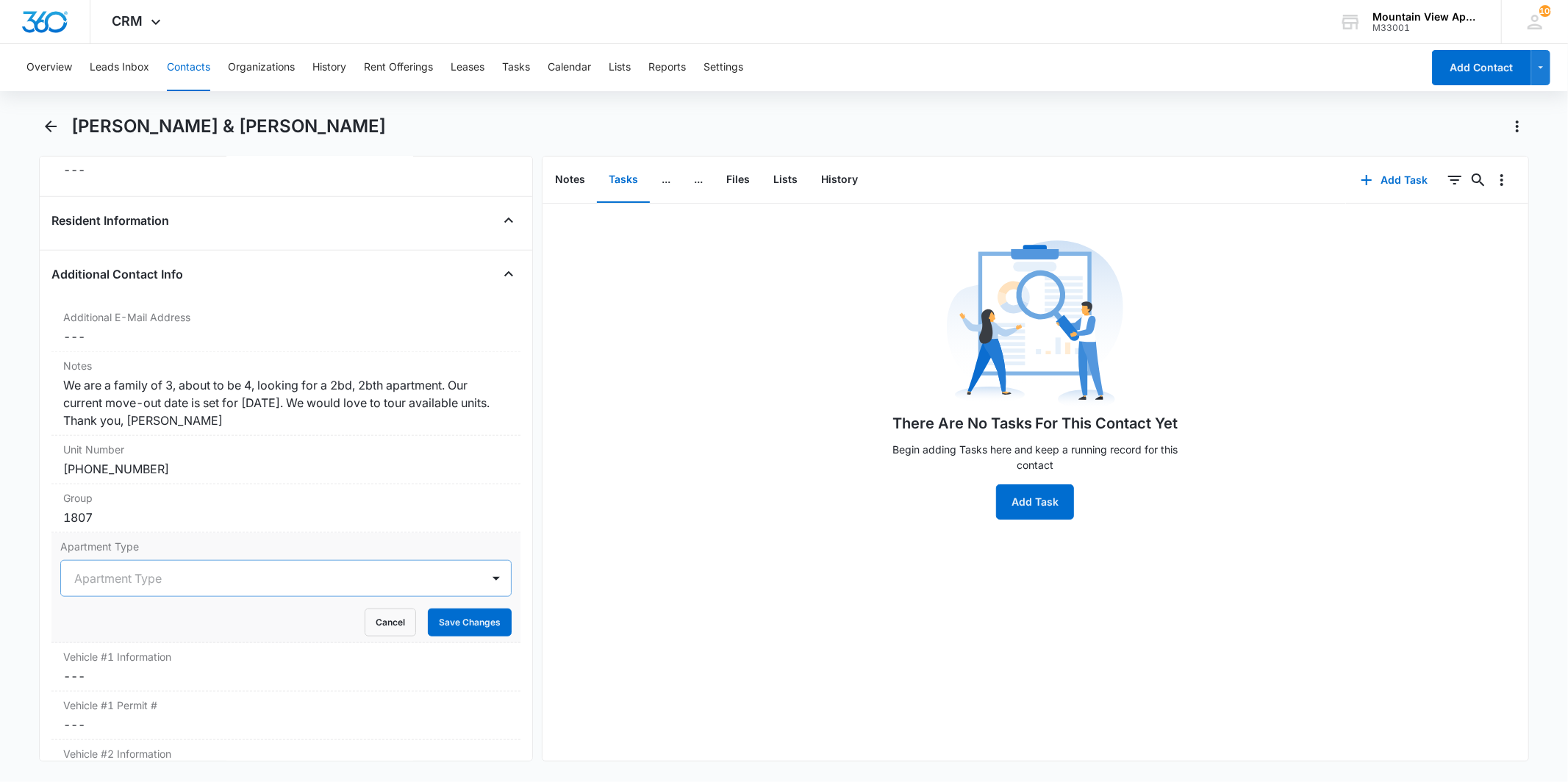
click at [168, 578] on div at bounding box center [268, 578] width 388 height 20
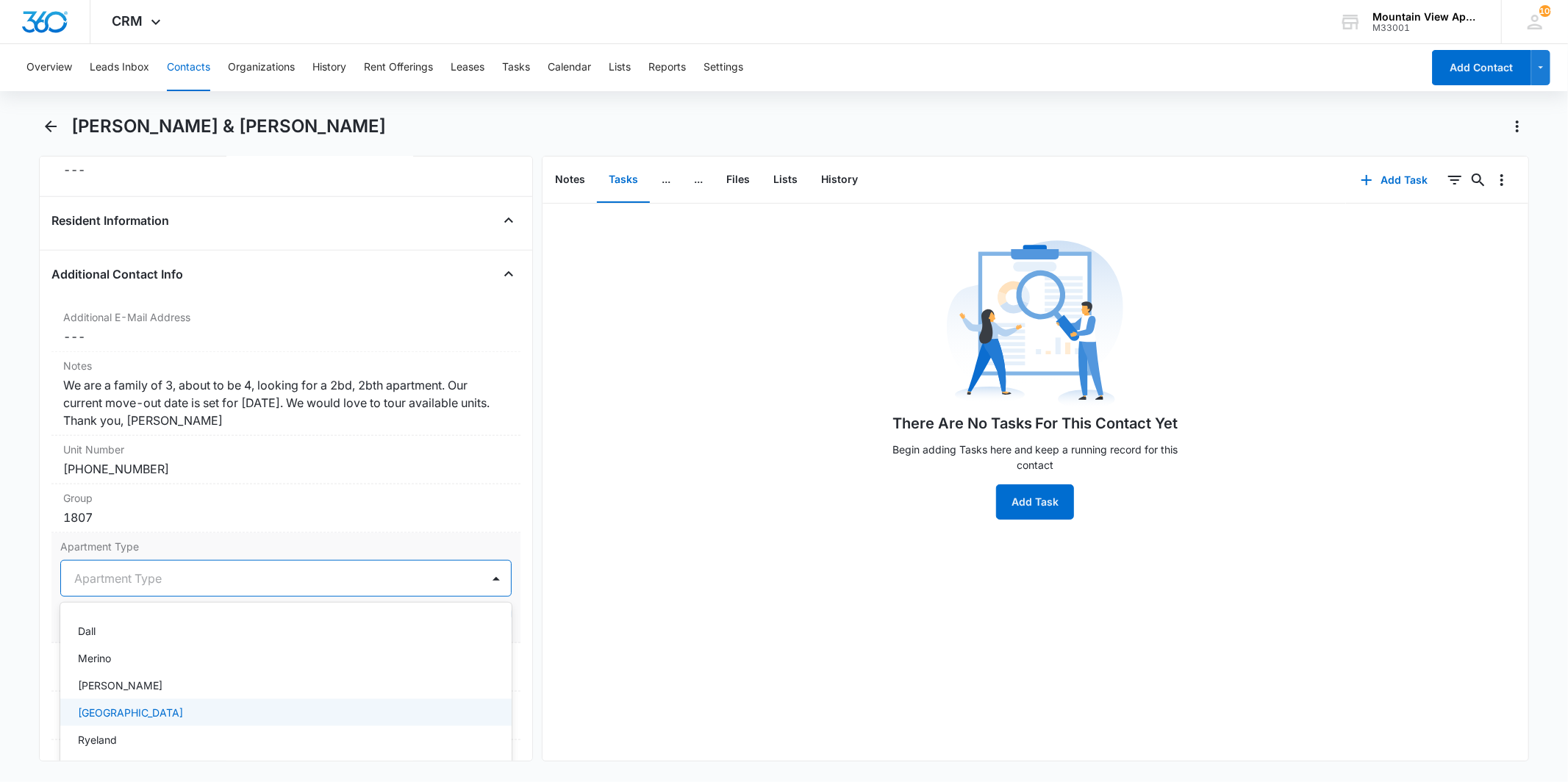
click at [173, 719] on div "[GEOGRAPHIC_DATA]" at bounding box center [284, 712] width 412 height 16
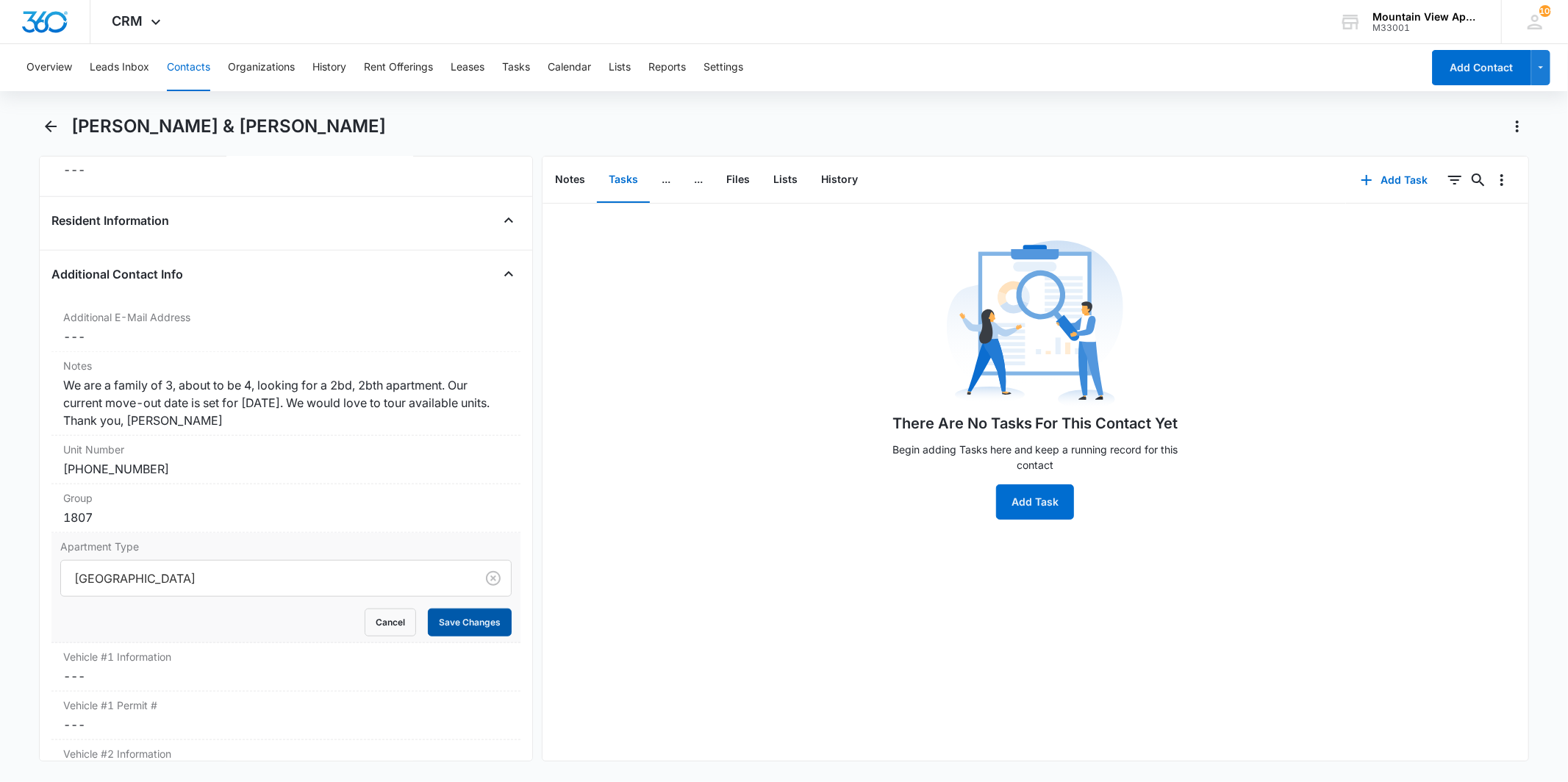
click at [453, 620] on button "Save Changes" at bounding box center [469, 622] width 83 height 28
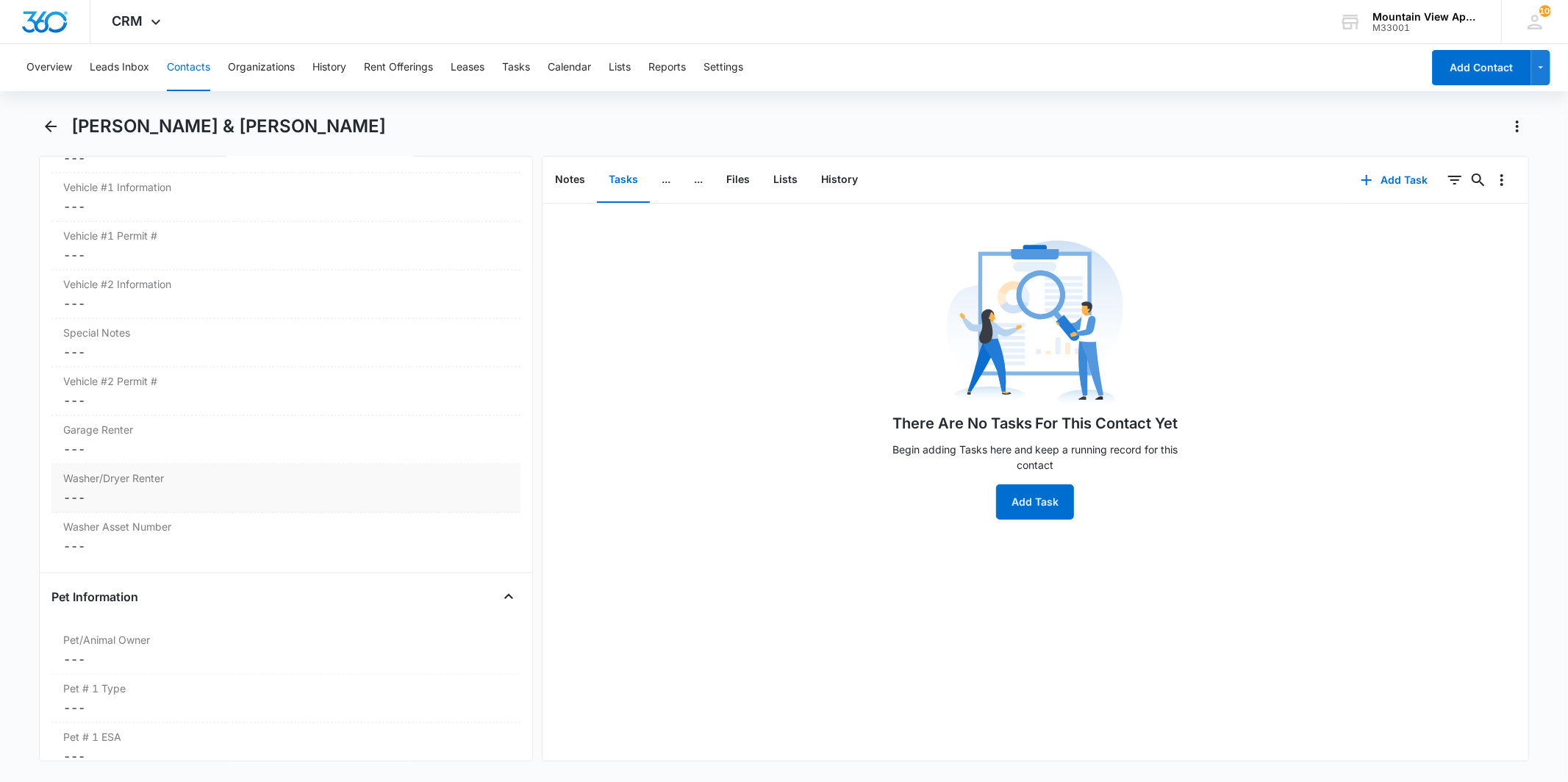
scroll to position [1564, 0]
click at [203, 506] on dd "Cancel Save Changes ---" at bounding box center [285, 504] width 444 height 17
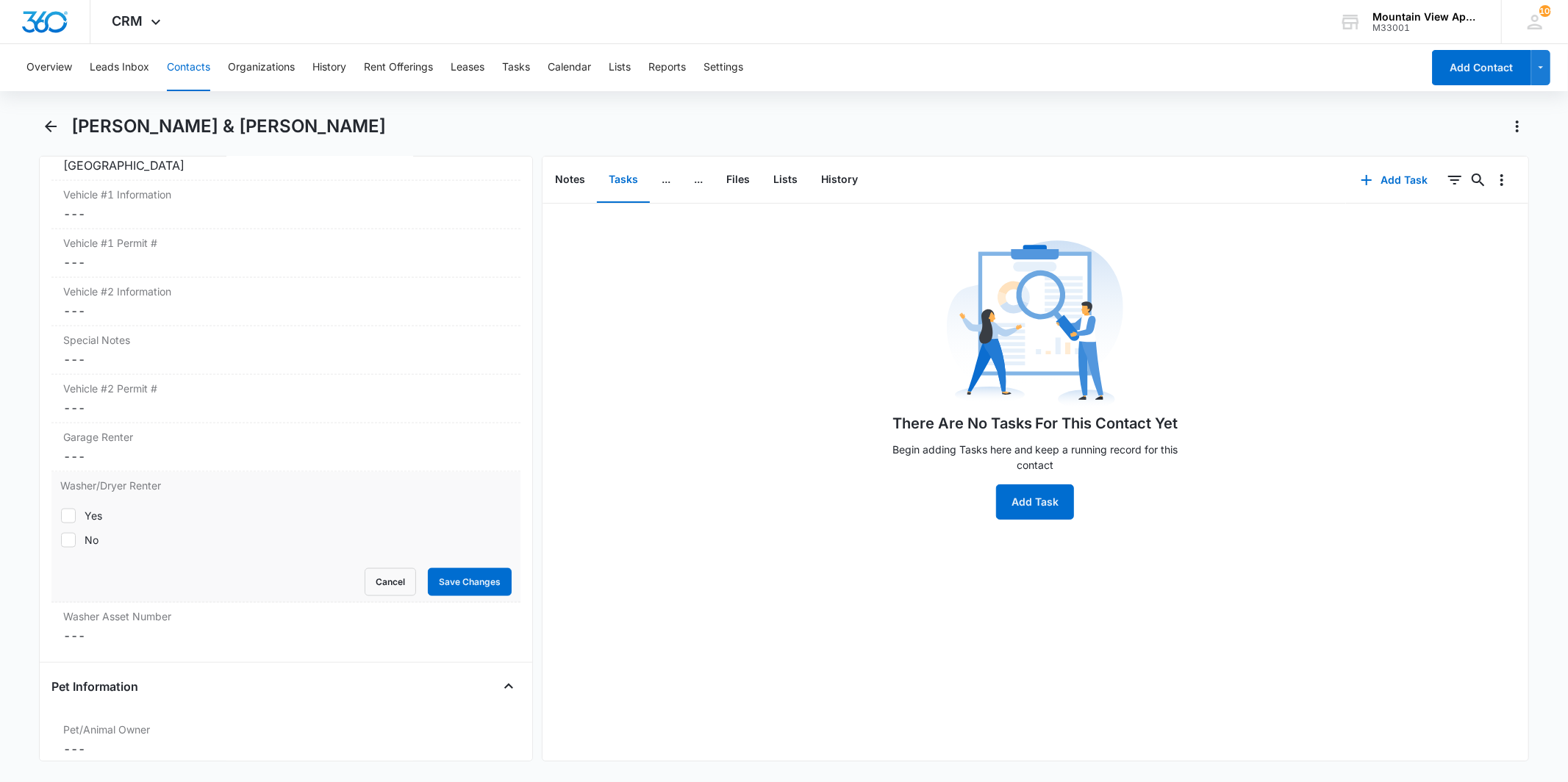
click at [92, 514] on div "Yes" at bounding box center [93, 515] width 17 height 16
click at [61, 515] on input "Yes" at bounding box center [60, 515] width 1 height 1
checkbox input "true"
click at [474, 589] on button "Save Changes" at bounding box center [469, 582] width 83 height 28
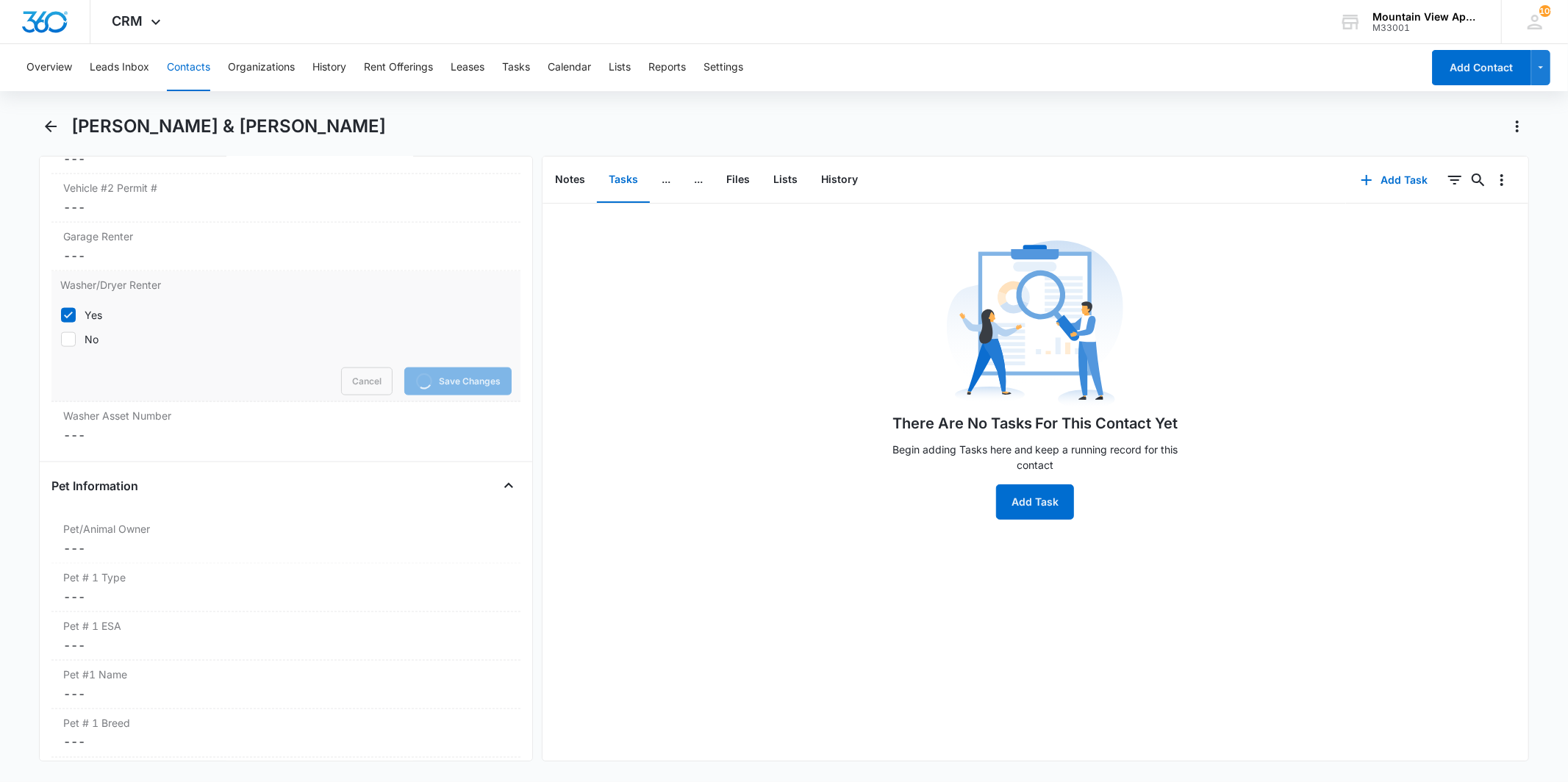
scroll to position [1810, 0]
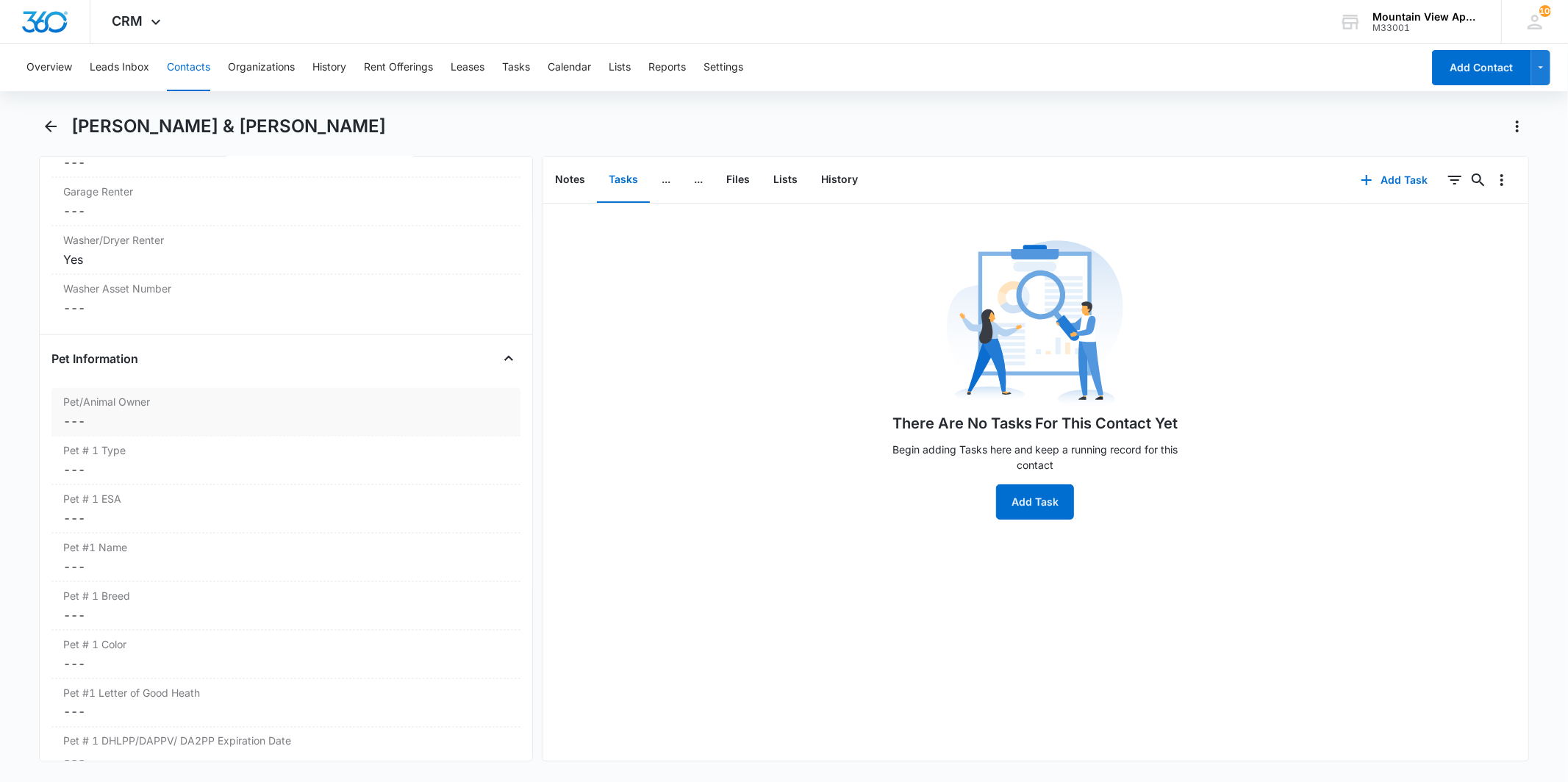
click at [244, 421] on dd "Cancel Save Changes ---" at bounding box center [285, 421] width 444 height 17
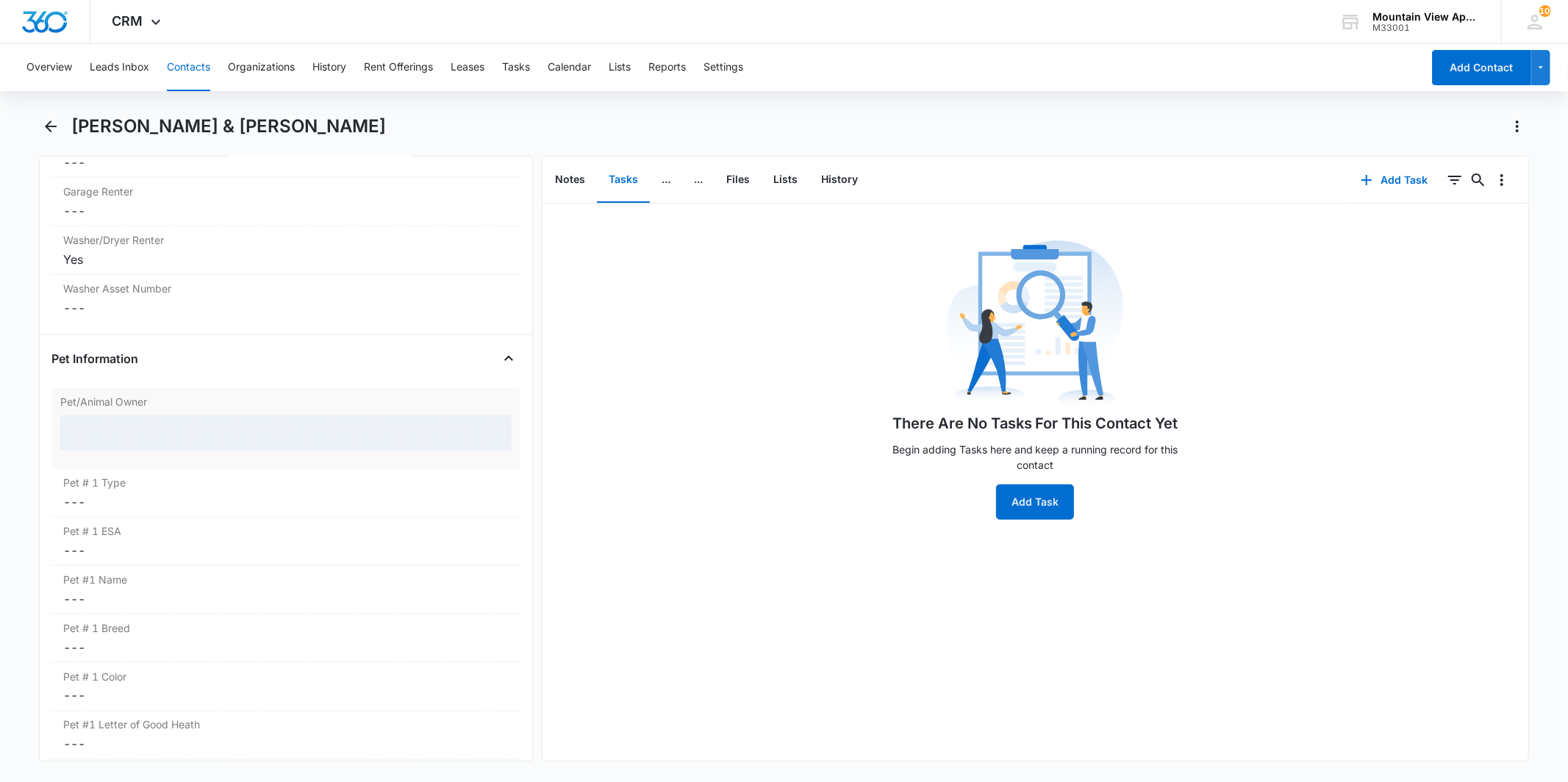
click at [166, 425] on div at bounding box center [286, 433] width 451 height 36
click at [157, 431] on div at bounding box center [286, 433] width 451 height 36
click at [121, 433] on label "Yes" at bounding box center [286, 432] width 451 height 16
click at [61, 433] on input "Yes" at bounding box center [60, 432] width 1 height 1
checkbox input "true"
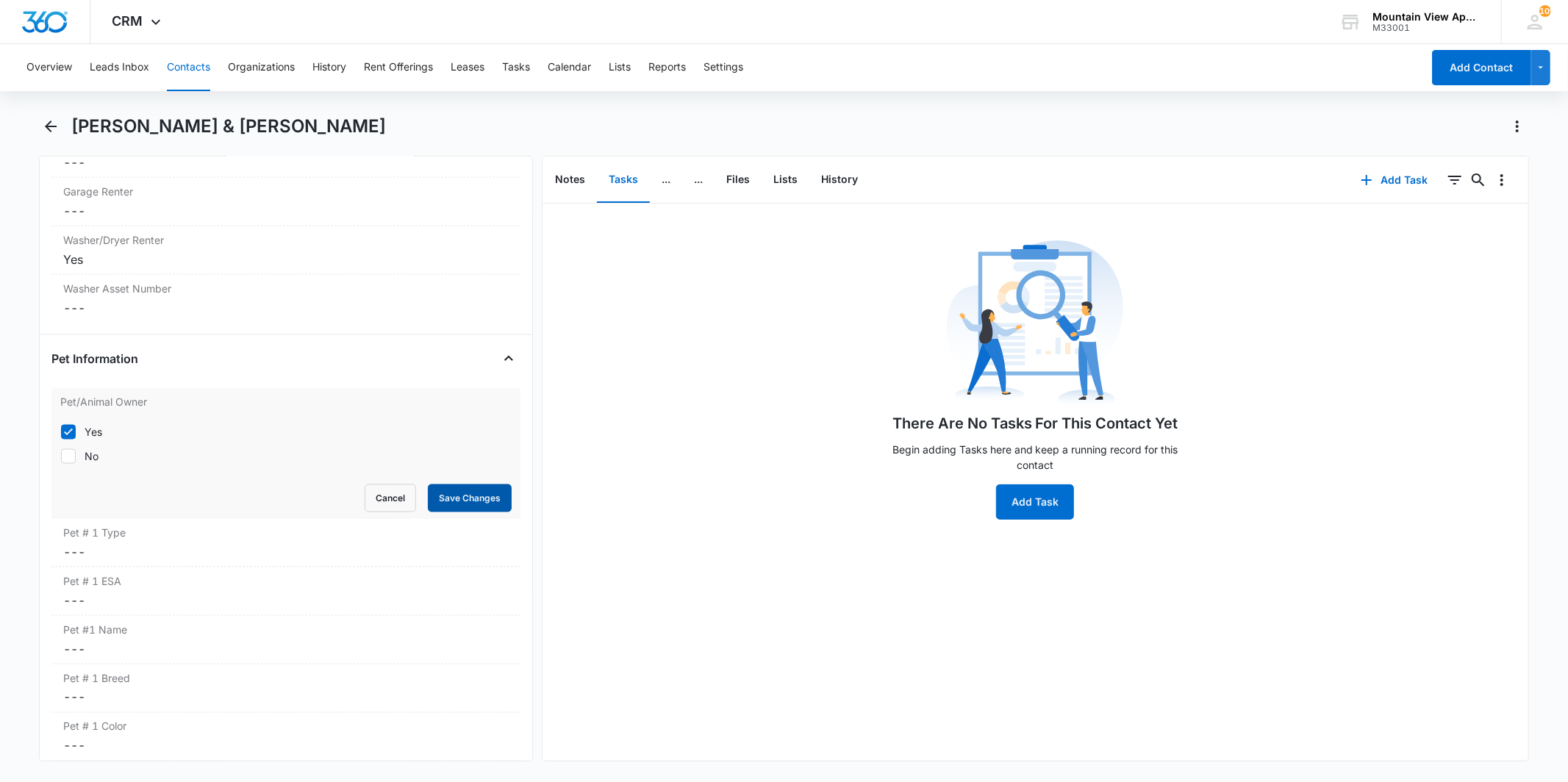
click at [444, 501] on button "Save Changes" at bounding box center [469, 499] width 83 height 28
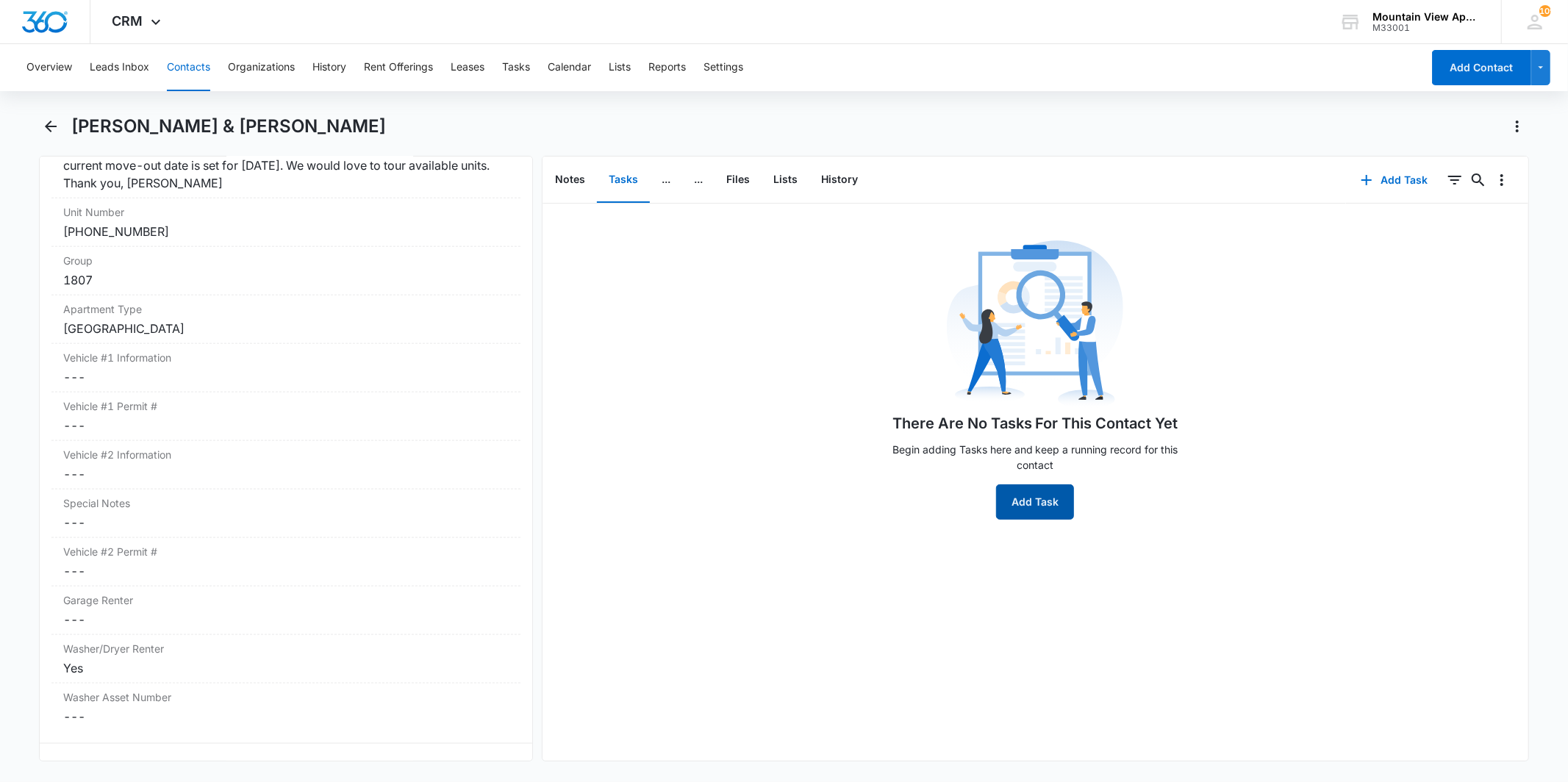
click at [1037, 496] on button "Add Task" at bounding box center [1035, 502] width 78 height 36
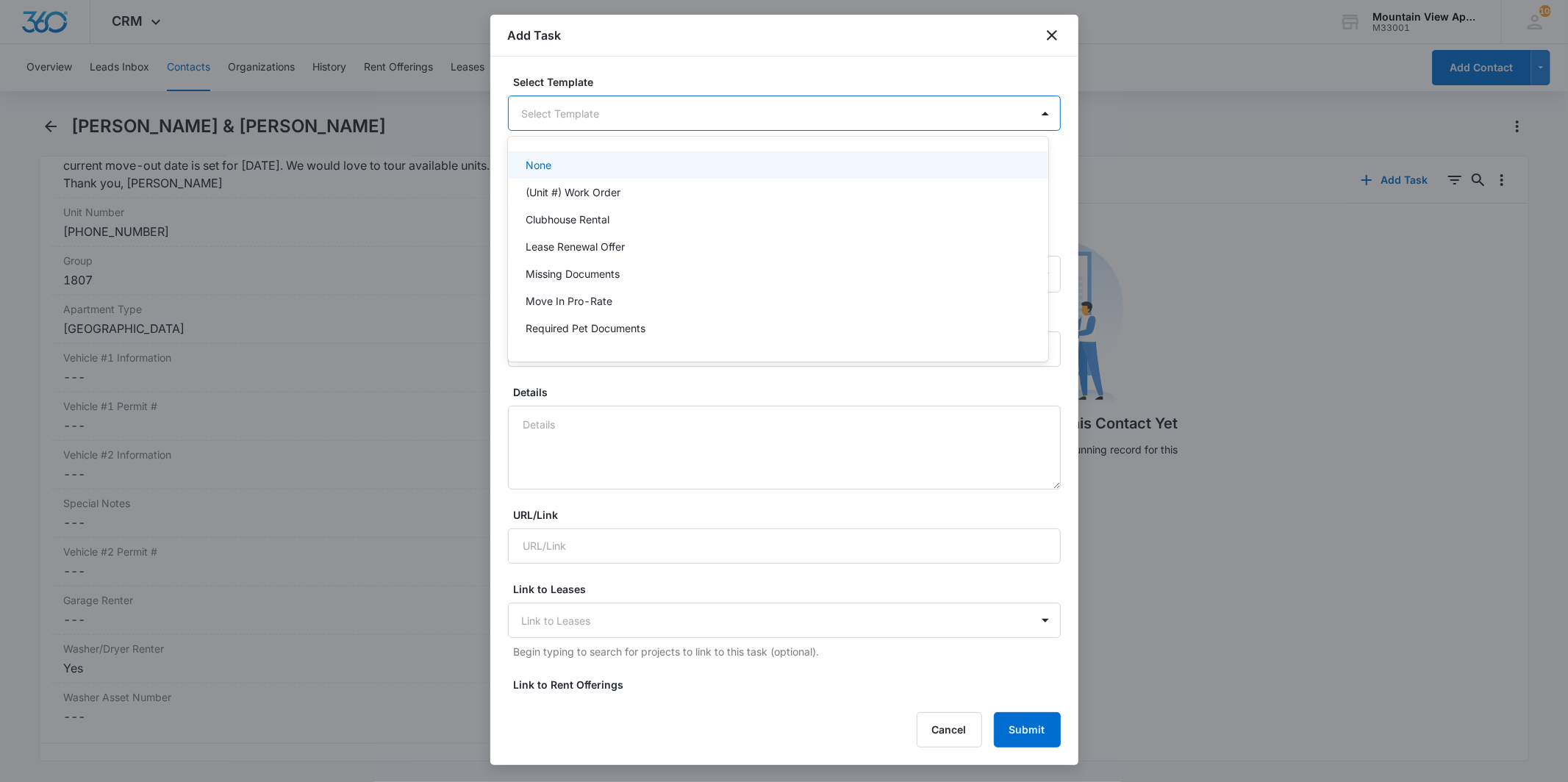
click at [720, 110] on body "CRM Apps Reputation Websites Forms CRM Email Social Content Ads Intelligence Fi…" at bounding box center [784, 391] width 1568 height 782
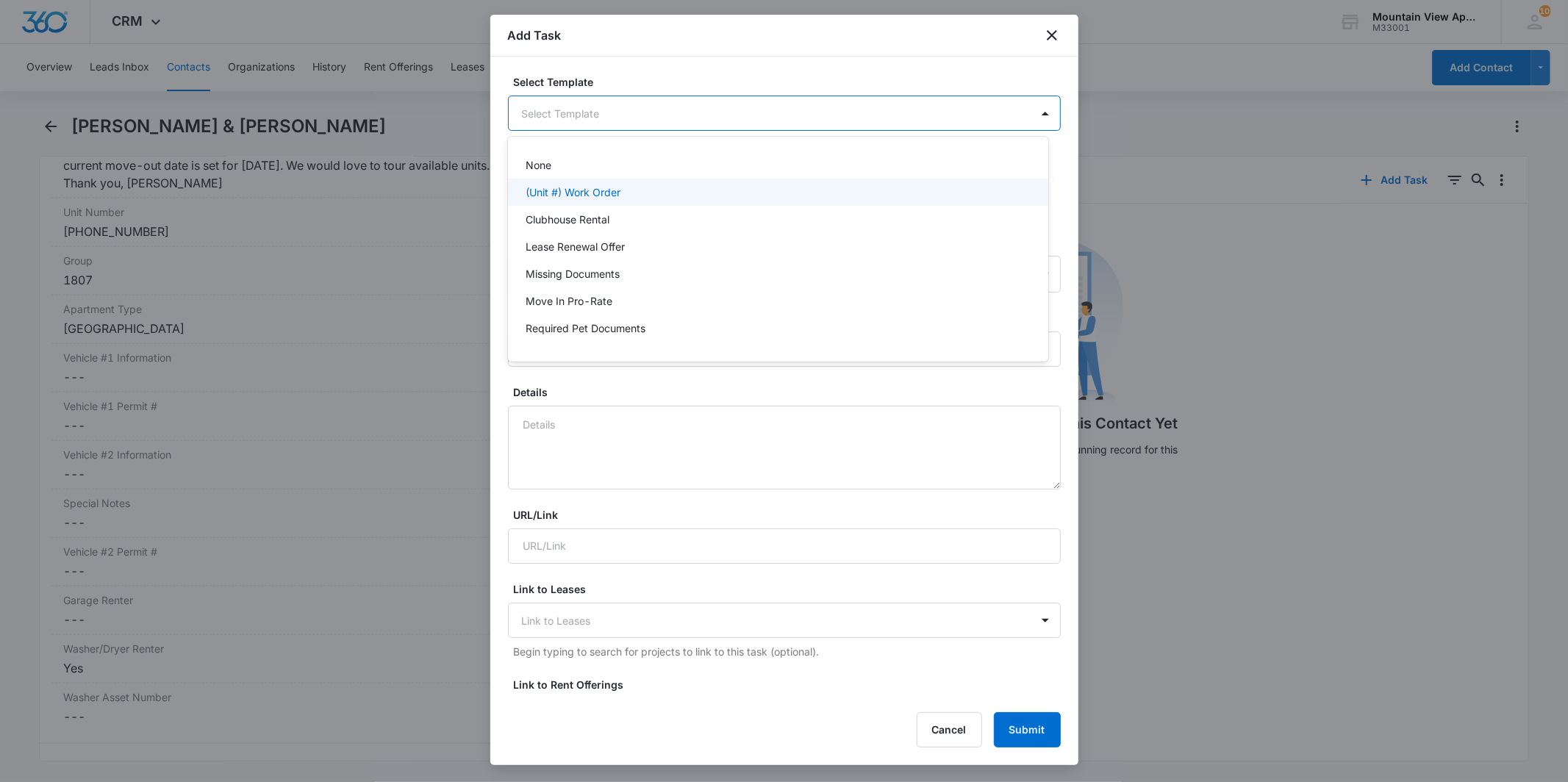
click at [713, 194] on div "(Unit #) Work Order" at bounding box center [777, 192] width 502 height 16
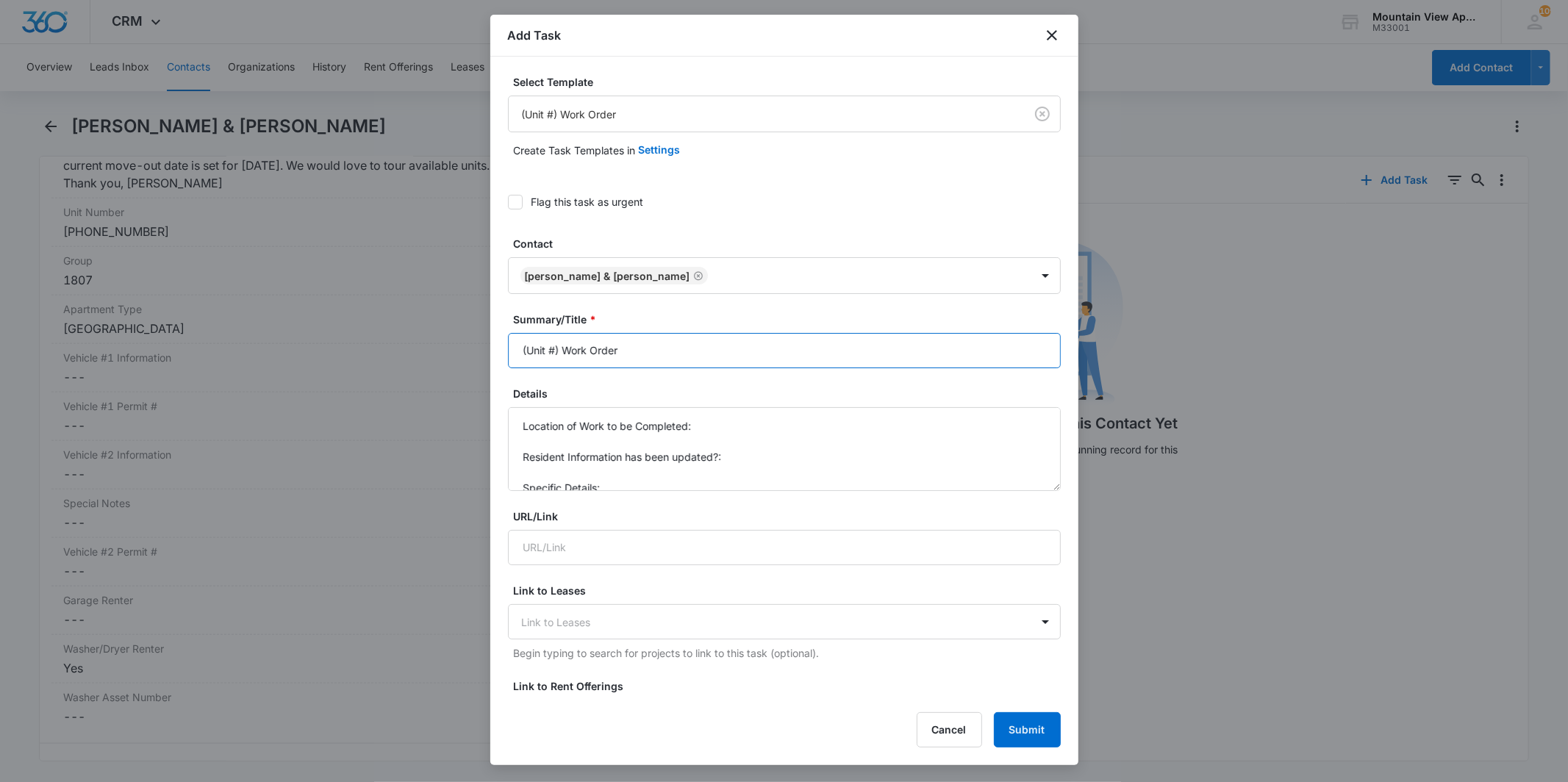
click at [553, 350] on input "(Unit #) Work Order" at bounding box center [784, 350] width 553 height 36
type input "(1807-105) Work Order"
click at [736, 414] on textarea "Location of Work to be Completed: Resident Information has been updated?: Speci…" at bounding box center [784, 448] width 553 height 83
type textarea "Location of Work to be Completed: Resident Information has been updated?: Speci…"
click at [576, 347] on input "(1807-105) Work Order" at bounding box center [784, 350] width 553 height 36
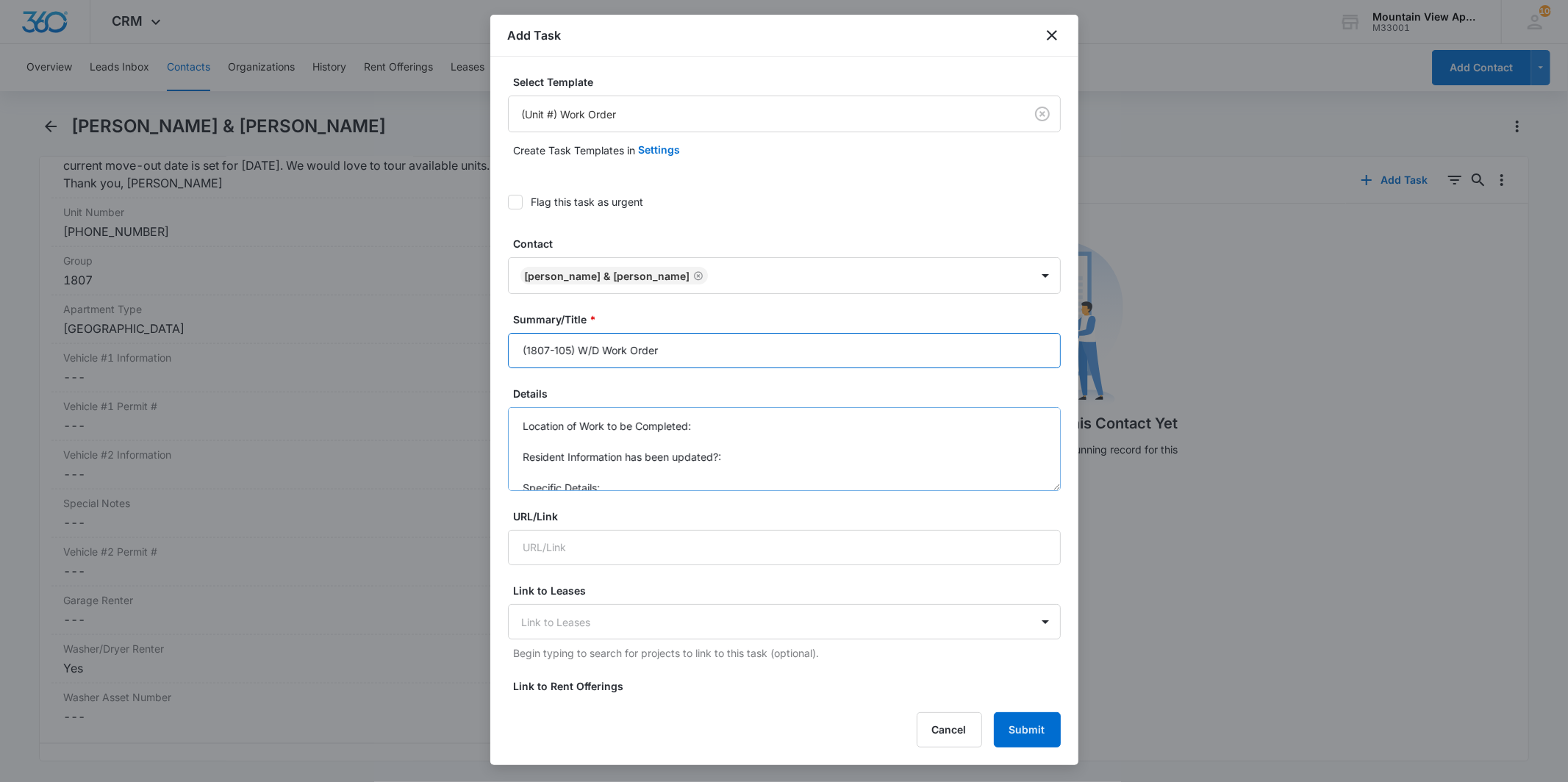
type input "(1807-105) W/D Work Order"
click at [774, 423] on textarea "Location of Work to be Completed: Resident Information has been updated?: Speci…" at bounding box center [784, 448] width 553 height 83
click at [759, 459] on textarea "Location of Work to be Completed: Laundry Resident Information has been updated…" at bounding box center [784, 448] width 553 height 83
click at [745, 472] on textarea "Location of Work to be Completed: Laundry Resident Information has been updated…" at bounding box center [784, 448] width 553 height 83
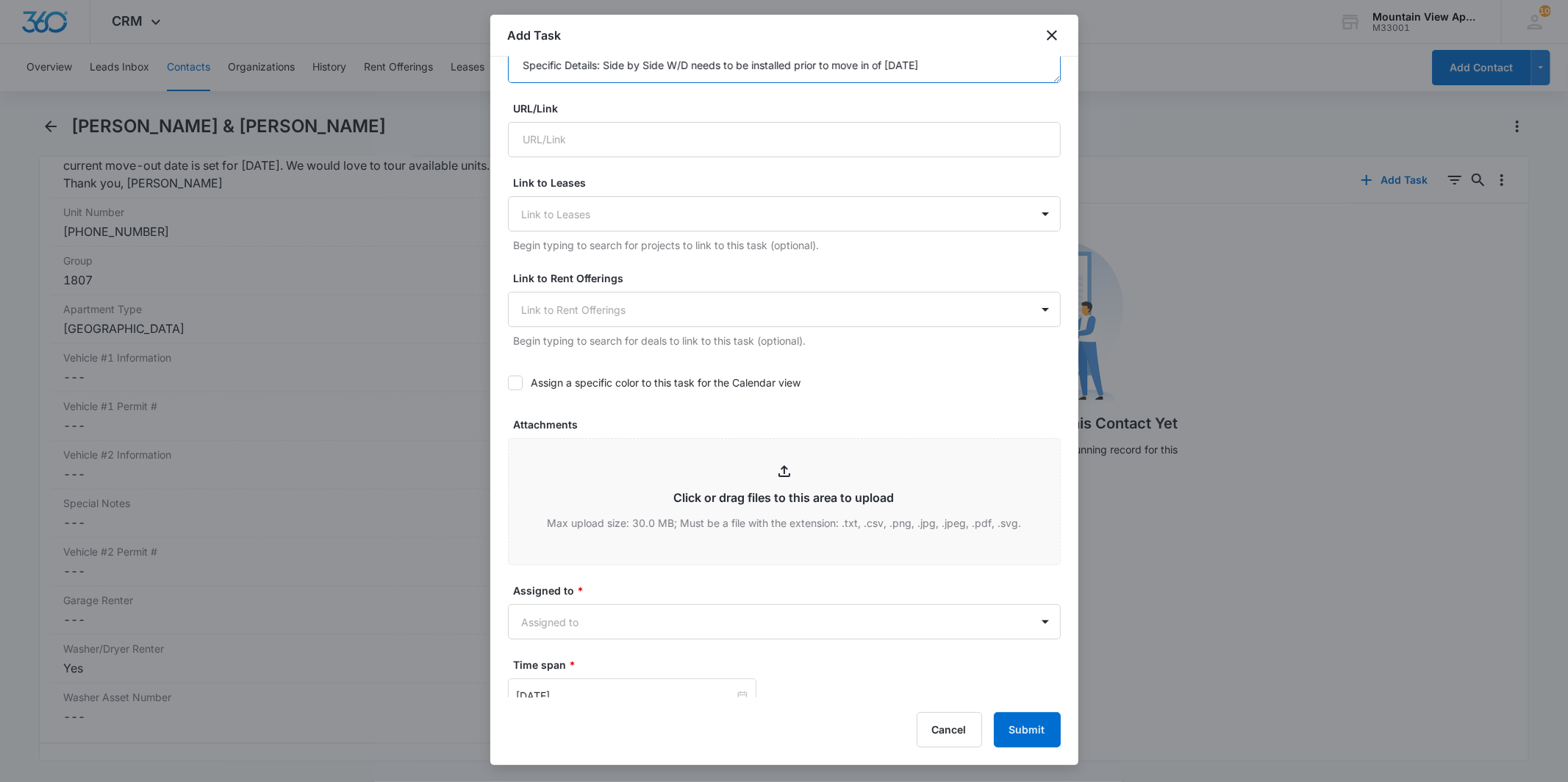
scroll to position [718, 0]
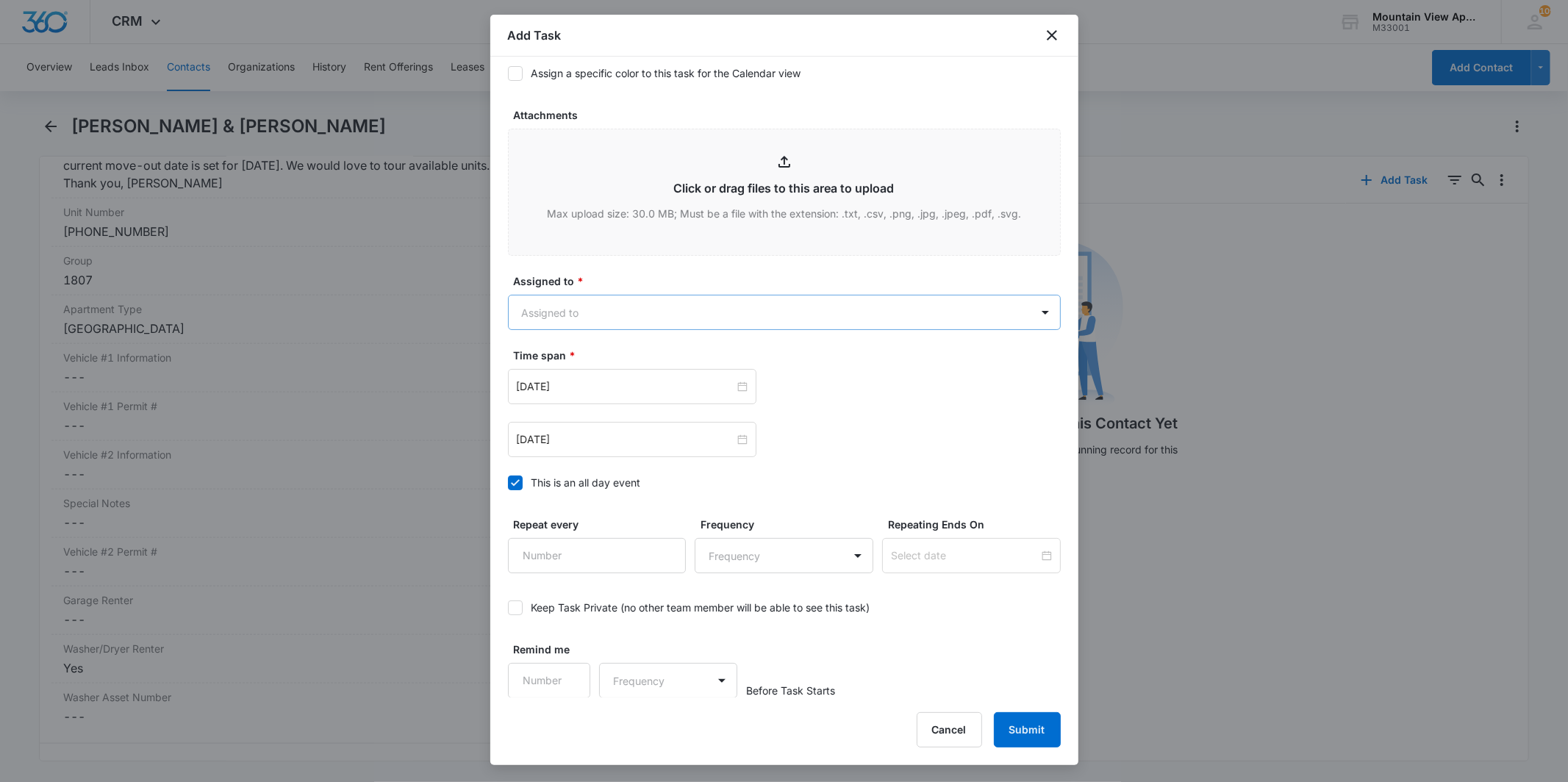
type textarea "Location of Work to be Completed: Laundry Resident Information has been updated…"
click at [764, 299] on body "CRM Apps Reputation Websites Forms CRM Email Social Content Ads Intelligence Fi…" at bounding box center [784, 391] width 1568 height 782
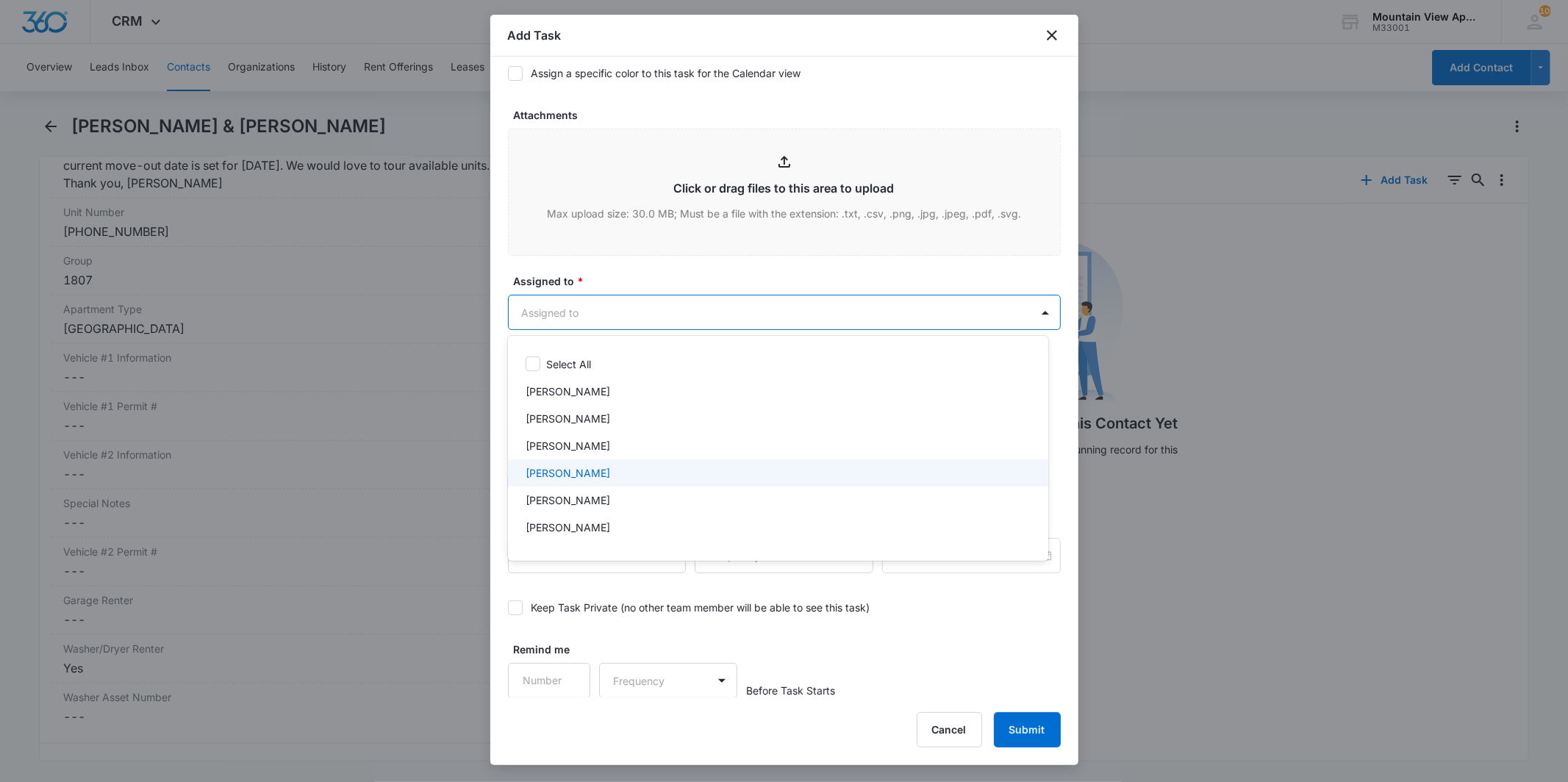
scroll to position [320, 0]
click at [726, 477] on div "Mountain View Maintenance" at bounding box center [777, 479] width 502 height 16
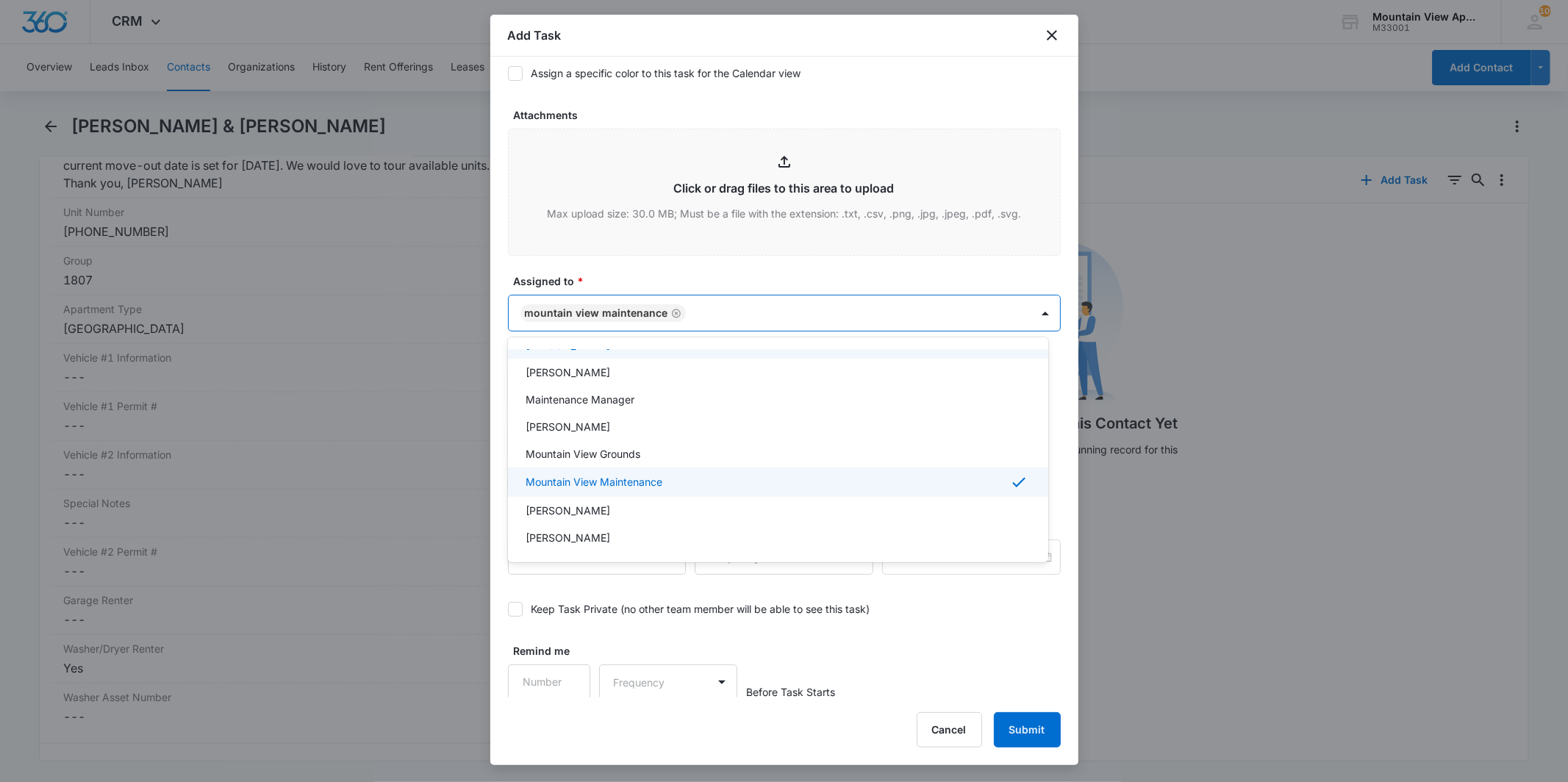
click at [752, 325] on div at bounding box center [784, 391] width 1568 height 782
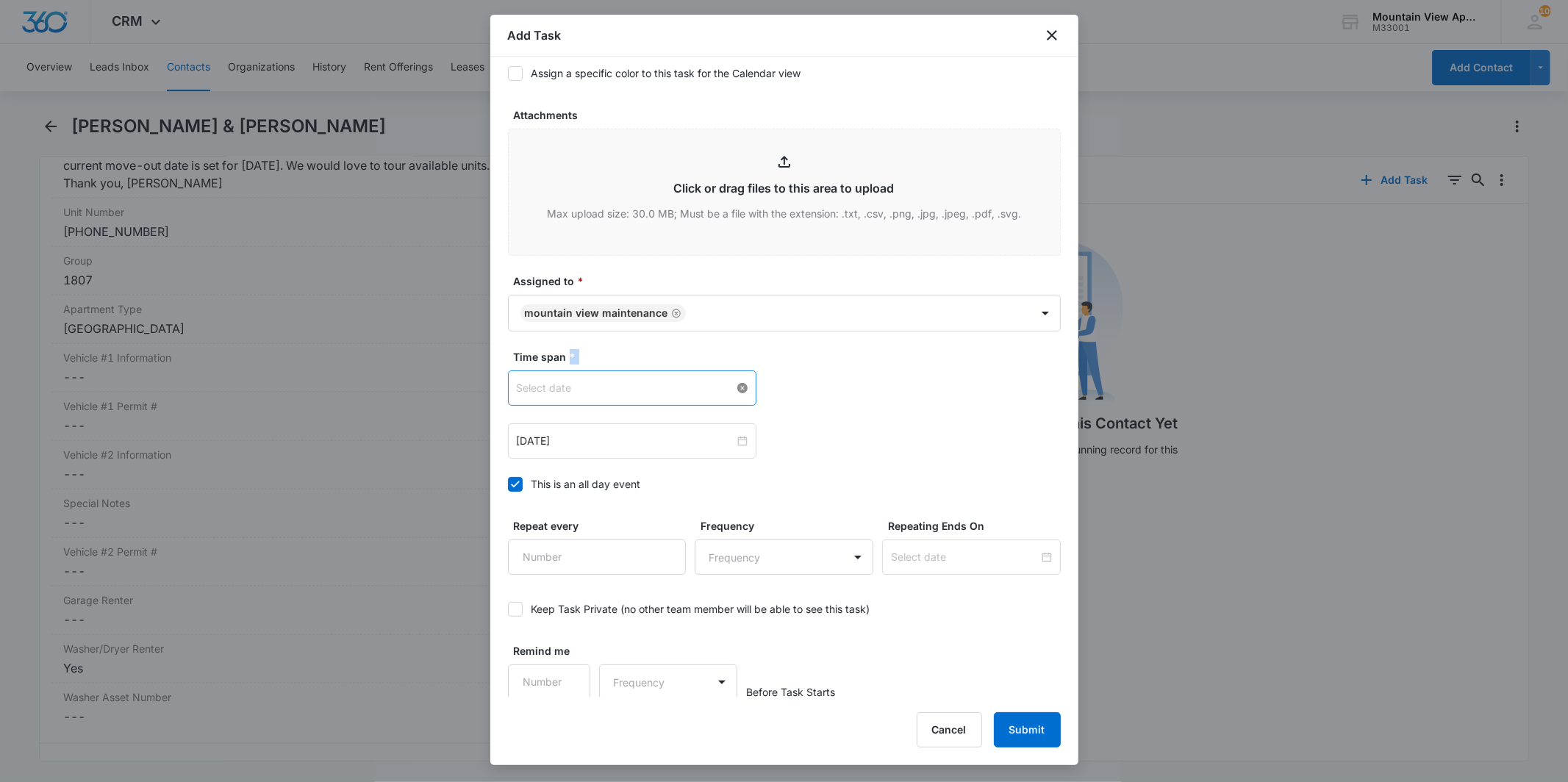
click at [738, 391] on div at bounding box center [632, 389] width 231 height 17
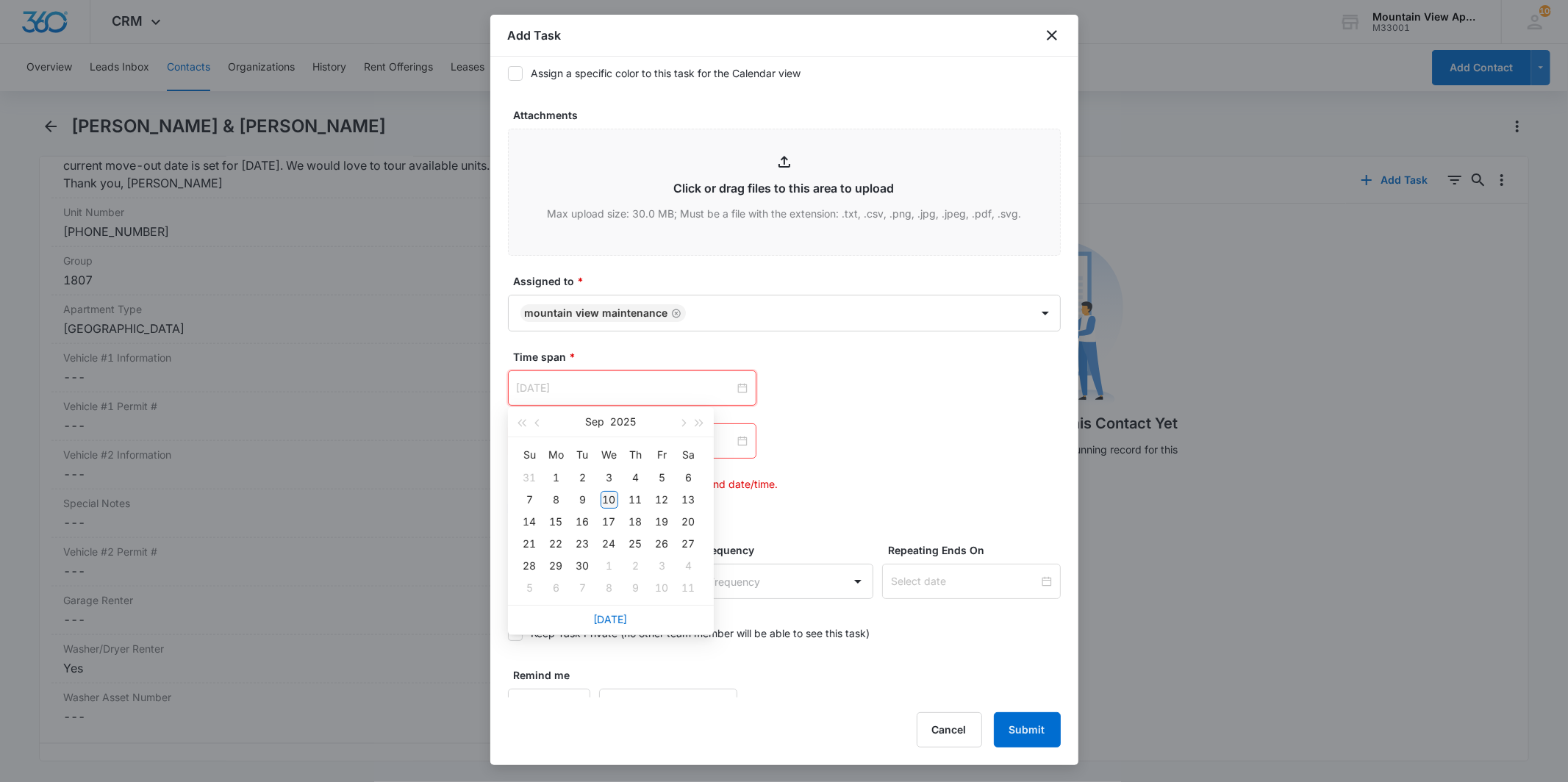
type input "[DATE]"
click at [605, 504] on div "10" at bounding box center [609, 500] width 17 height 17
click at [738, 437] on div at bounding box center [632, 441] width 231 height 17
type input "[DATE]"
click at [586, 600] on div "23" at bounding box center [582, 597] width 17 height 17
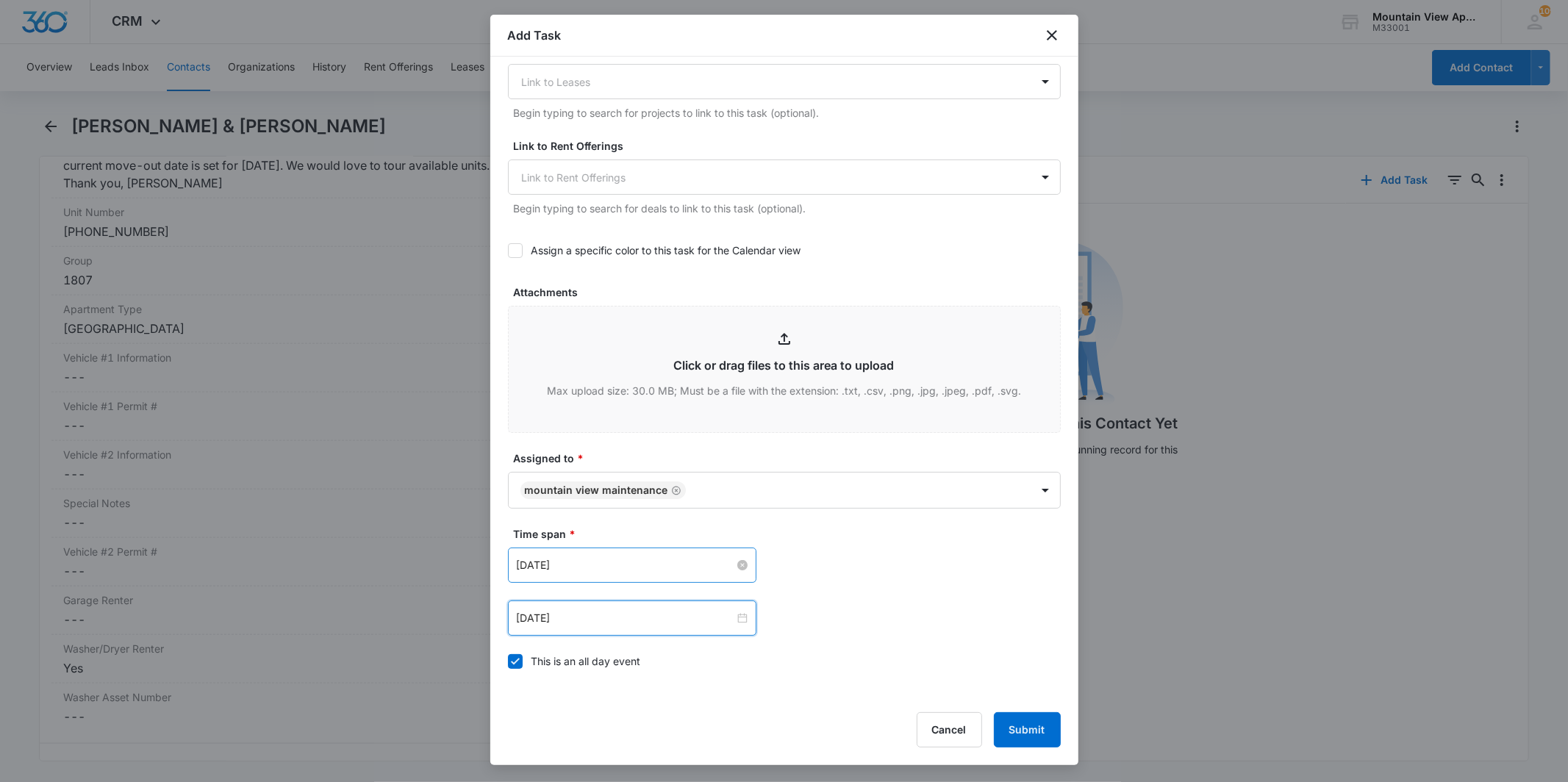
scroll to position [719, 0]
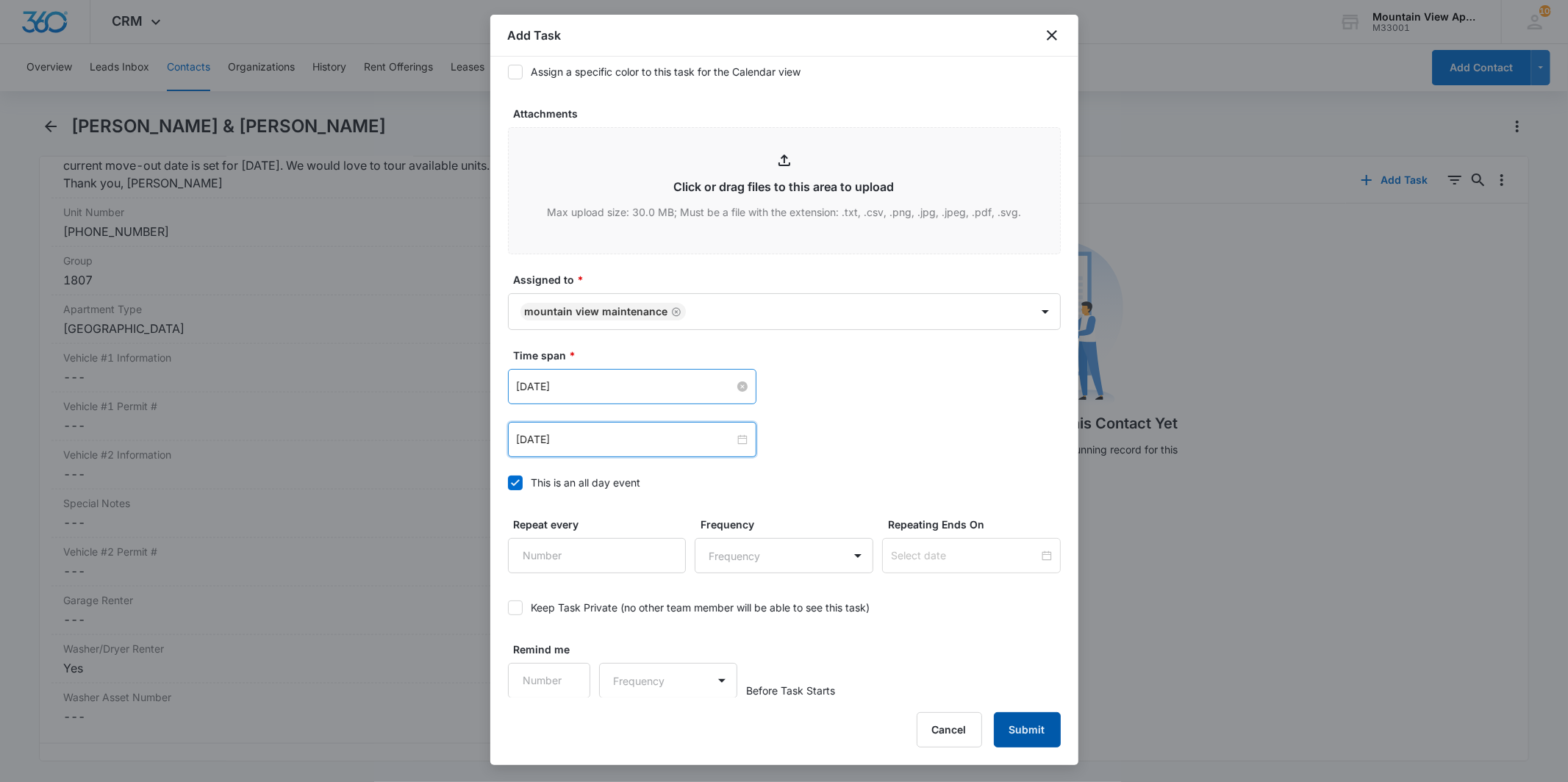
click at [1027, 725] on button "Submit" at bounding box center [1026, 730] width 67 height 36
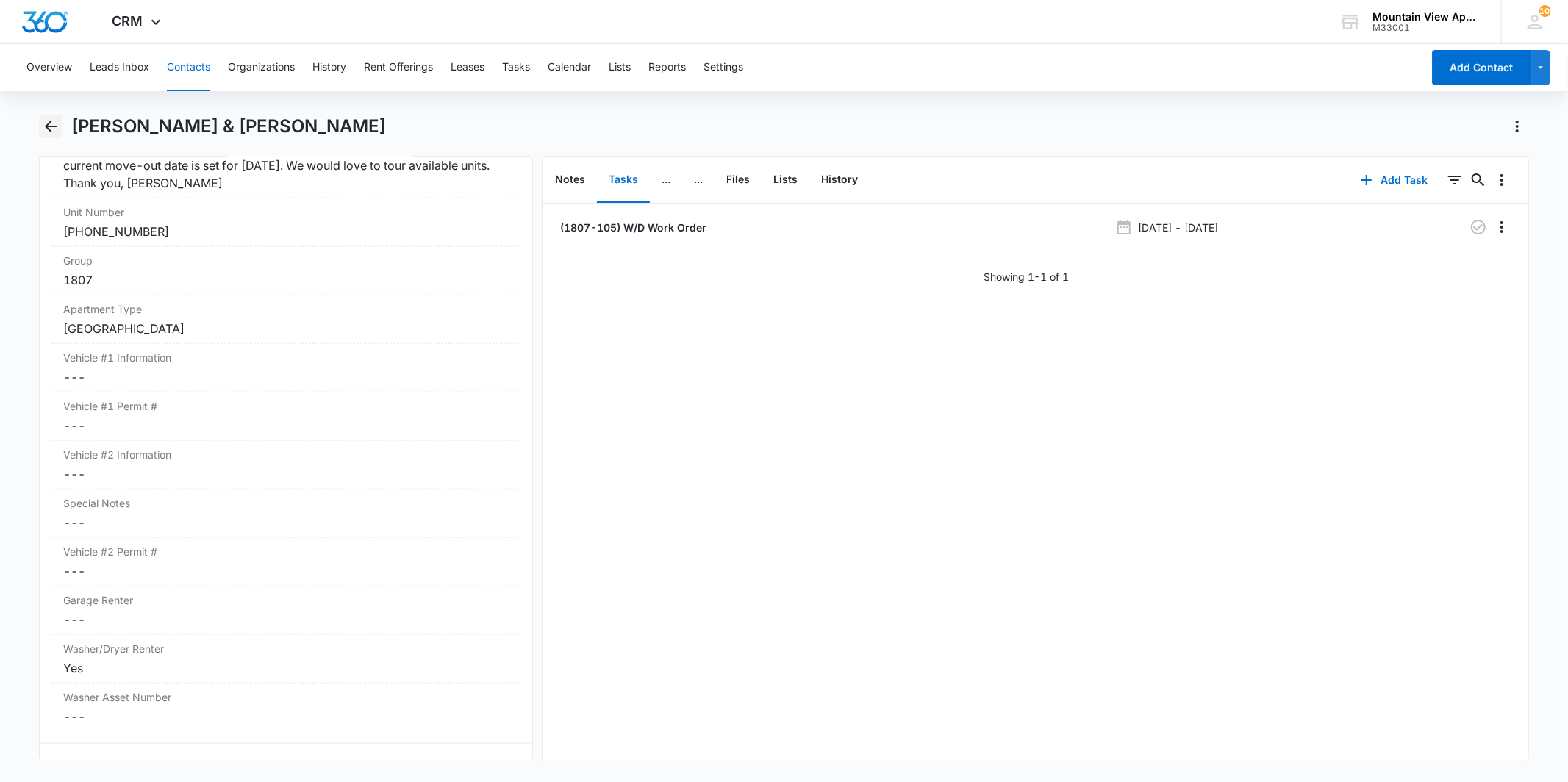
click at [47, 123] on icon "Back" at bounding box center [50, 126] width 17 height 17
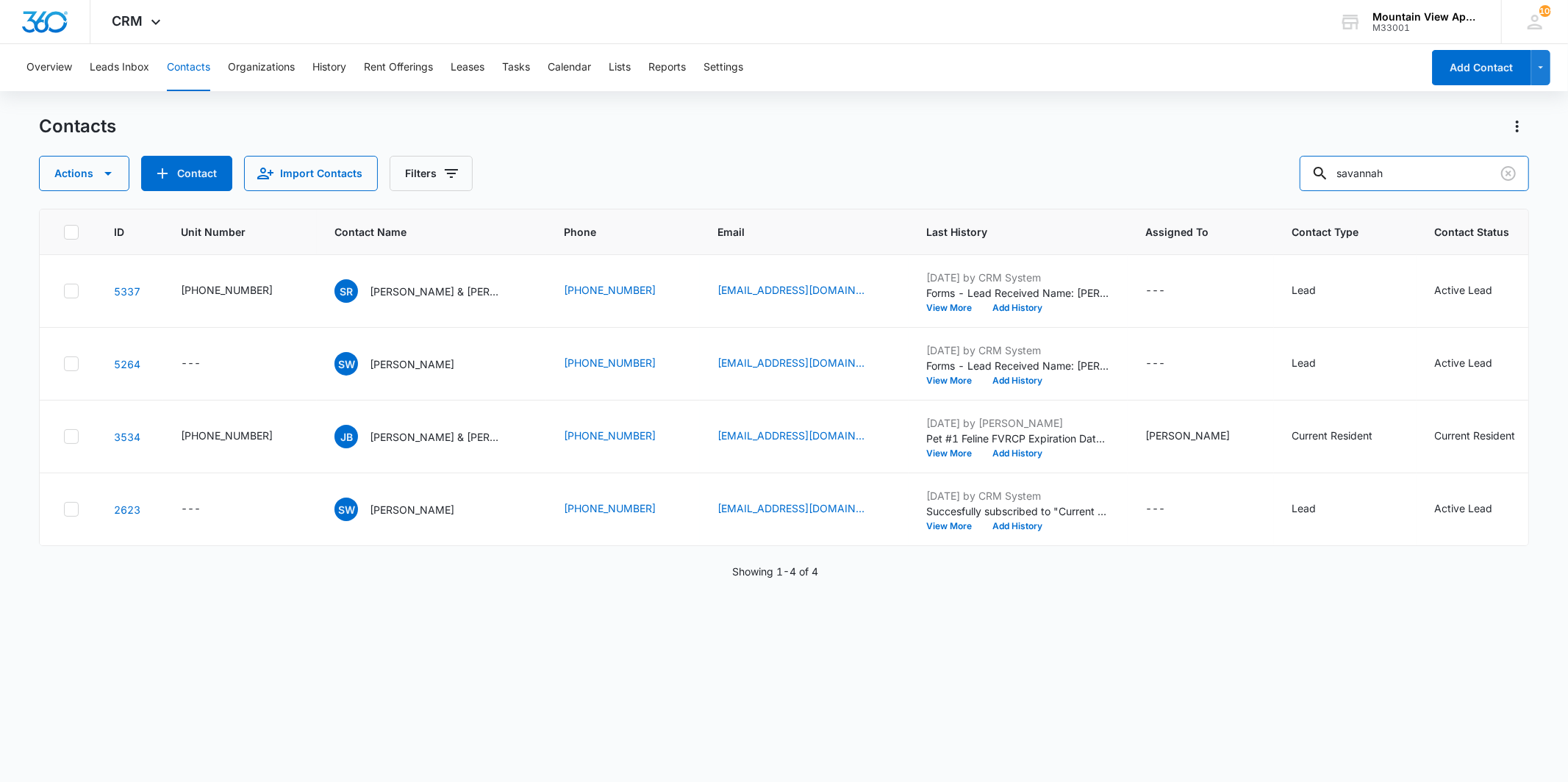
drag, startPoint x: 1404, startPoint y: 164, endPoint x: 1268, endPoint y: 168, distance: 136.1
click at [1268, 168] on div "Actions Contact Import Contacts Filters savannah" at bounding box center [784, 173] width 1489 height 36
type input "1831"
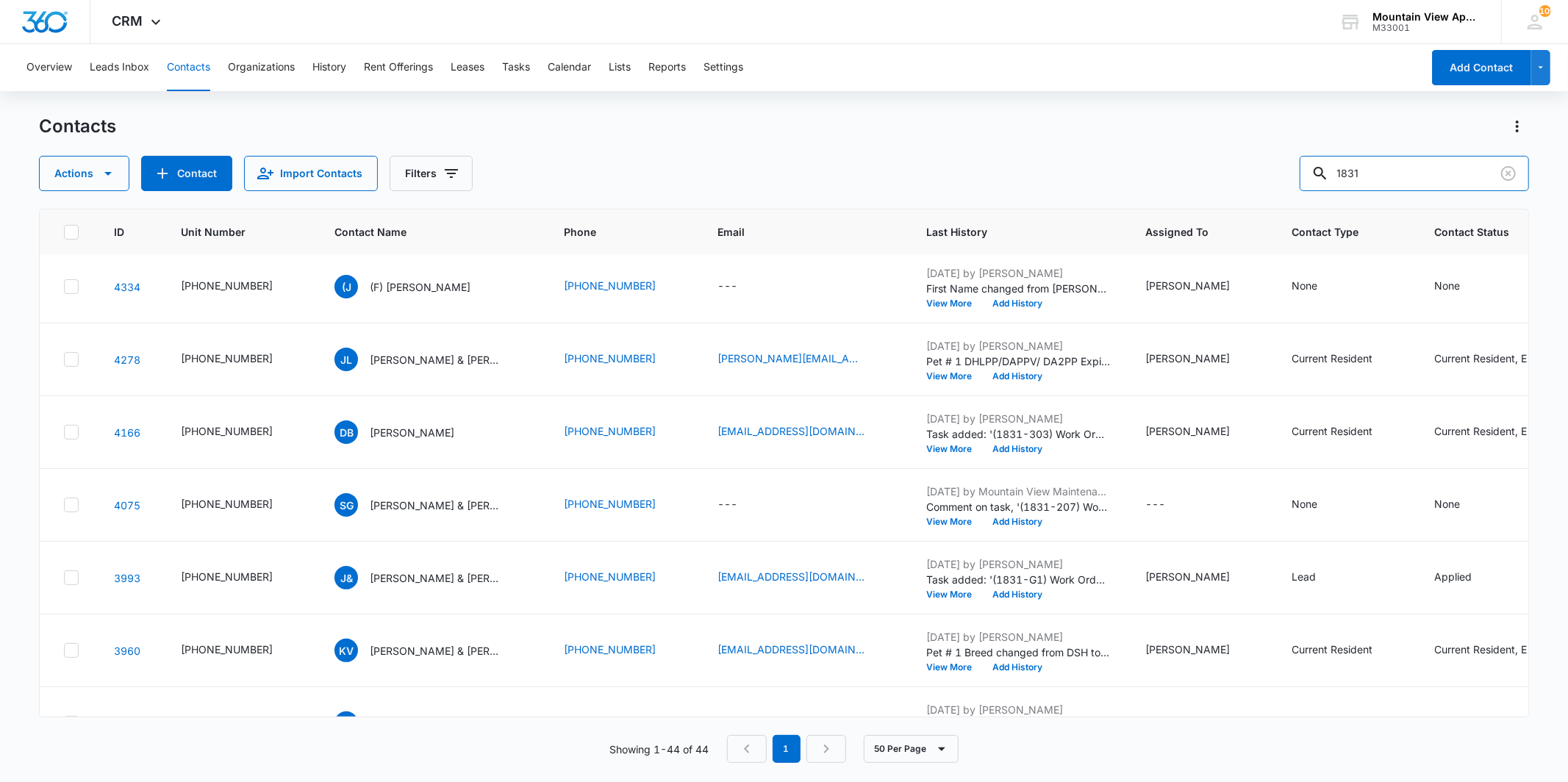
scroll to position [408, 0]
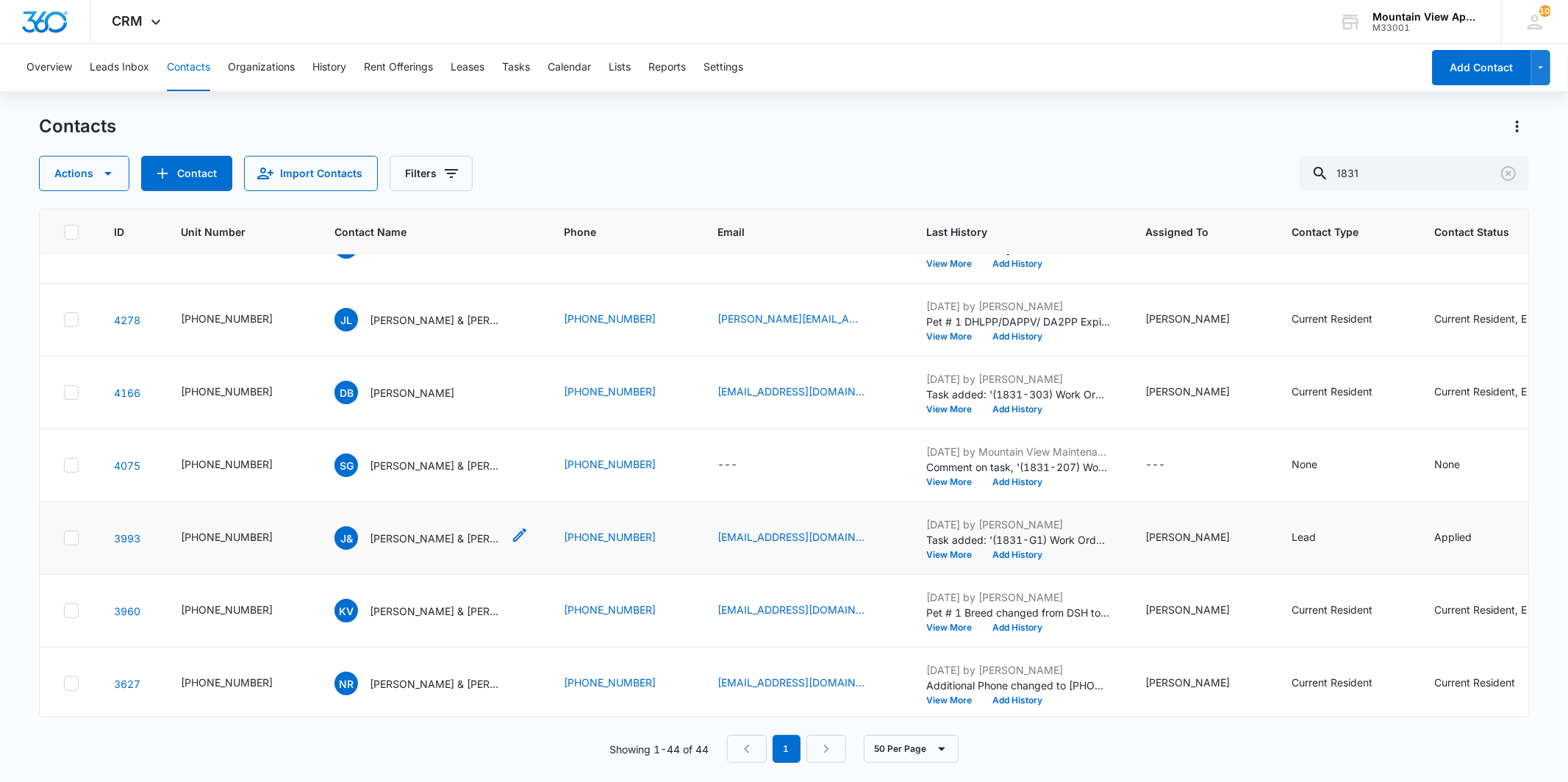
click at [404, 539] on p "[PERSON_NAME] & [PERSON_NAME]" at bounding box center [435, 538] width 132 height 16
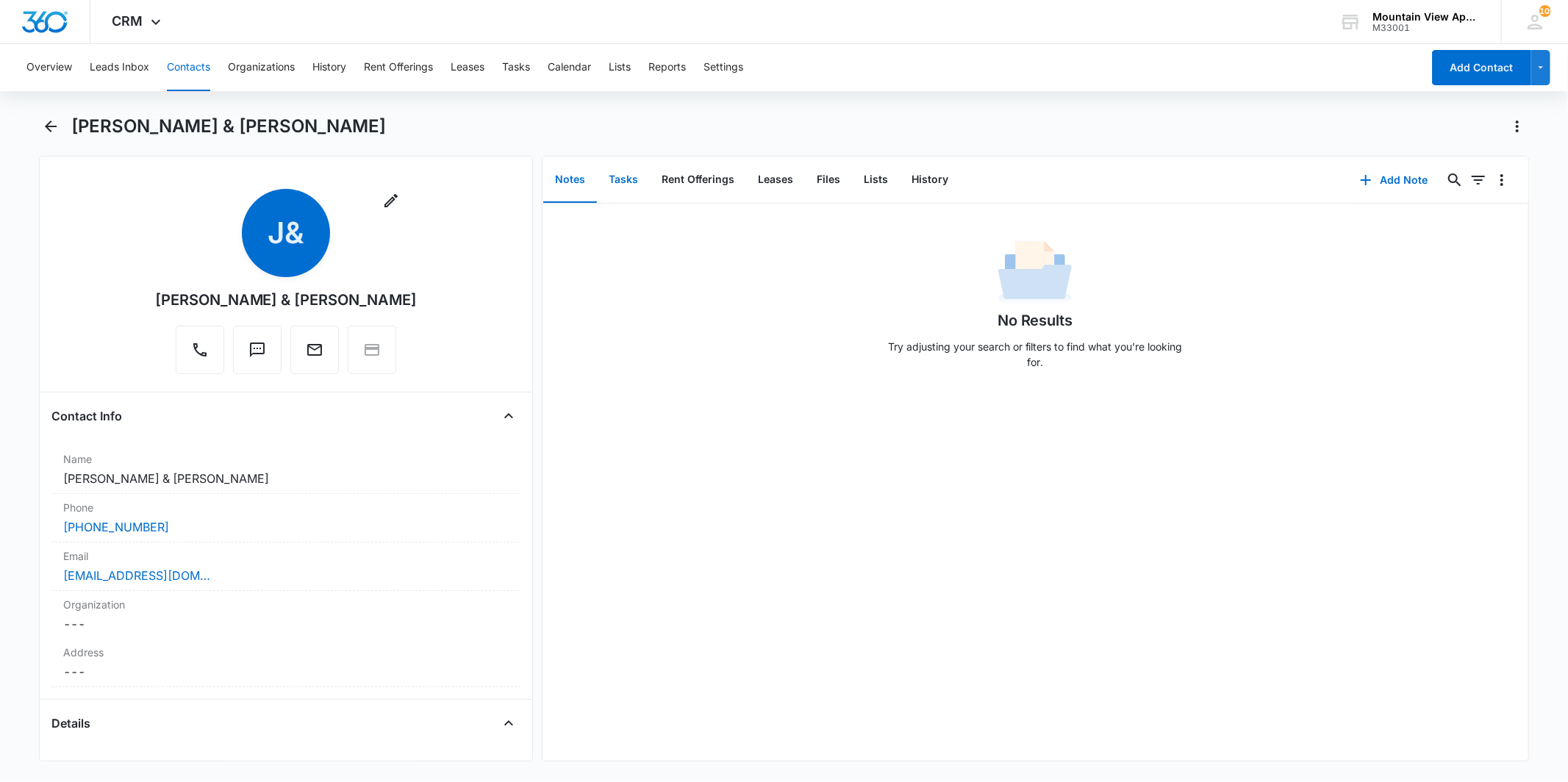
click at [633, 188] on button "Tasks" at bounding box center [623, 181] width 53 height 46
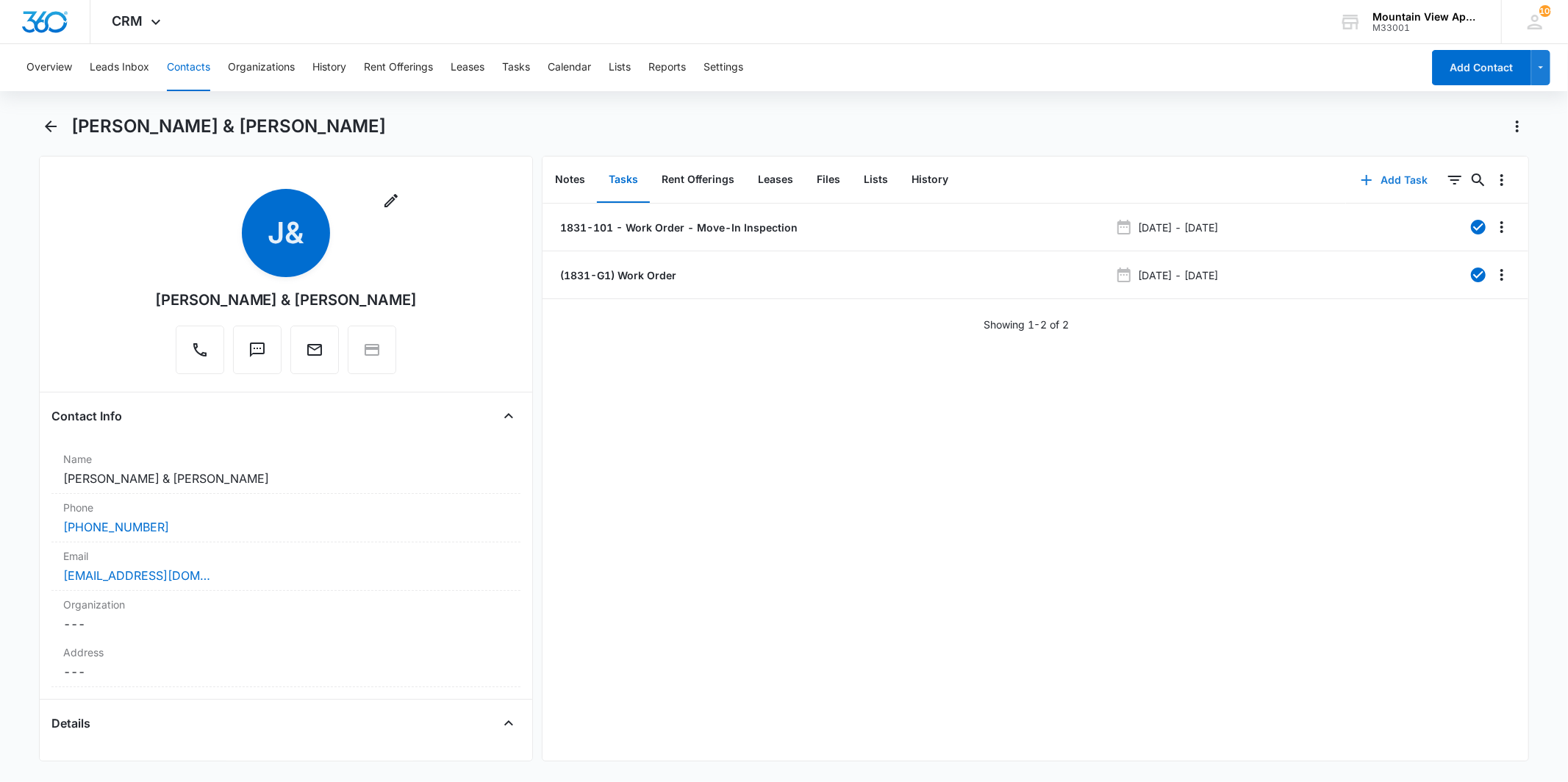
click at [1365, 185] on button "Add Task" at bounding box center [1395, 180] width 97 height 36
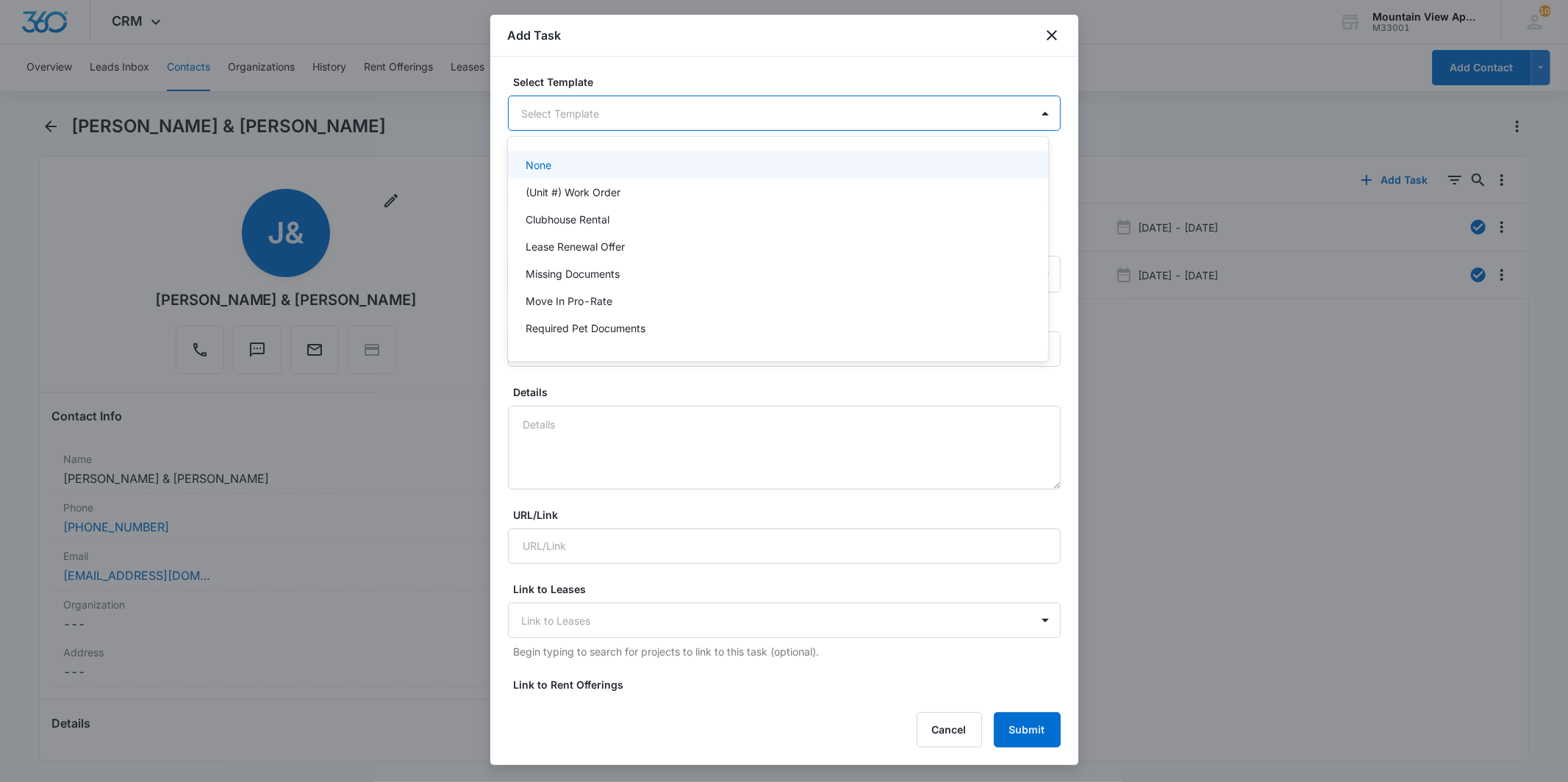
click at [685, 105] on body "CRM Apps Reputation Websites Forms CRM Email Social Content Ads Intelligence Fi…" at bounding box center [784, 391] width 1568 height 782
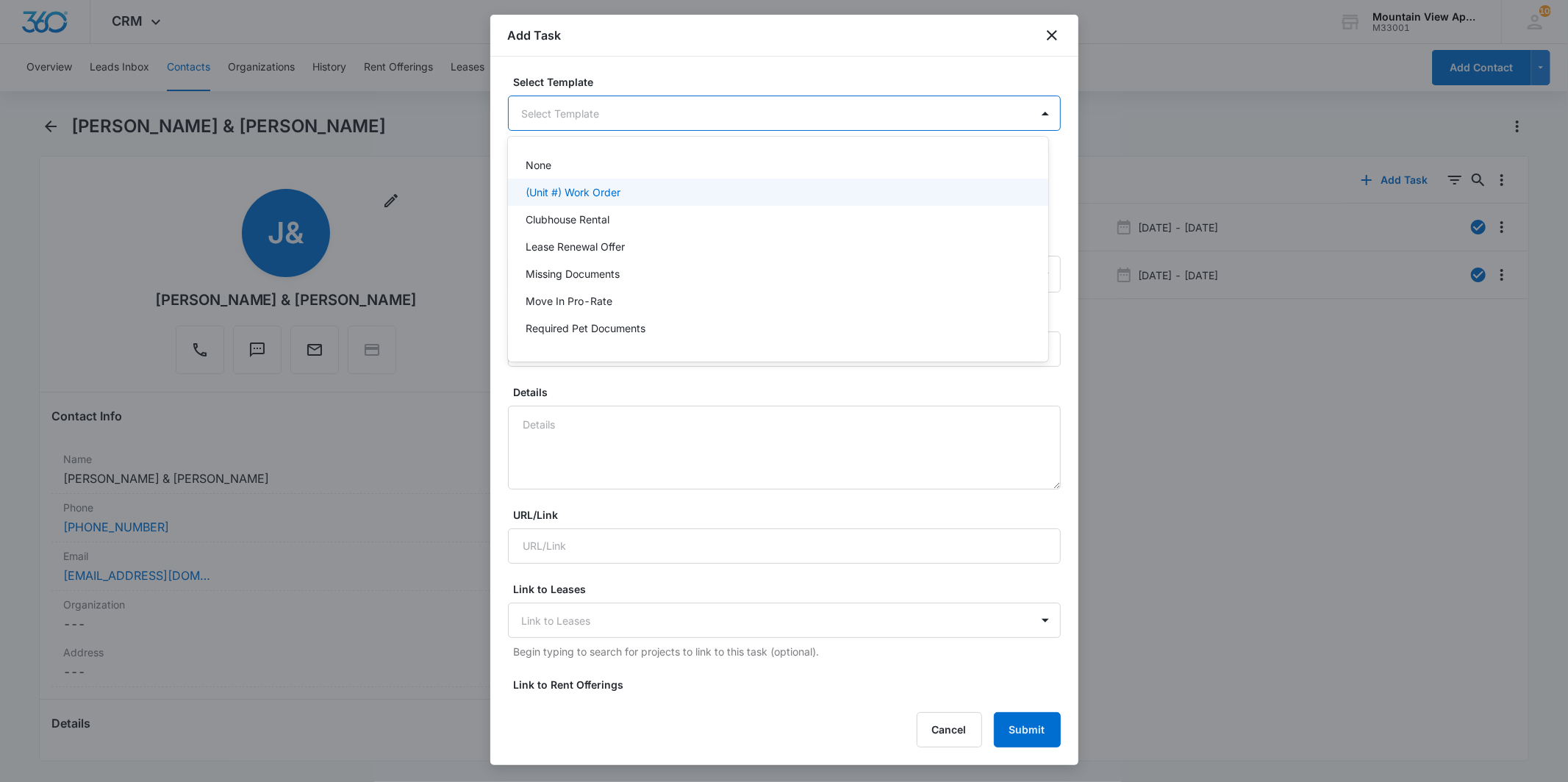
click at [695, 196] on div "(Unit #) Work Order" at bounding box center [777, 192] width 502 height 16
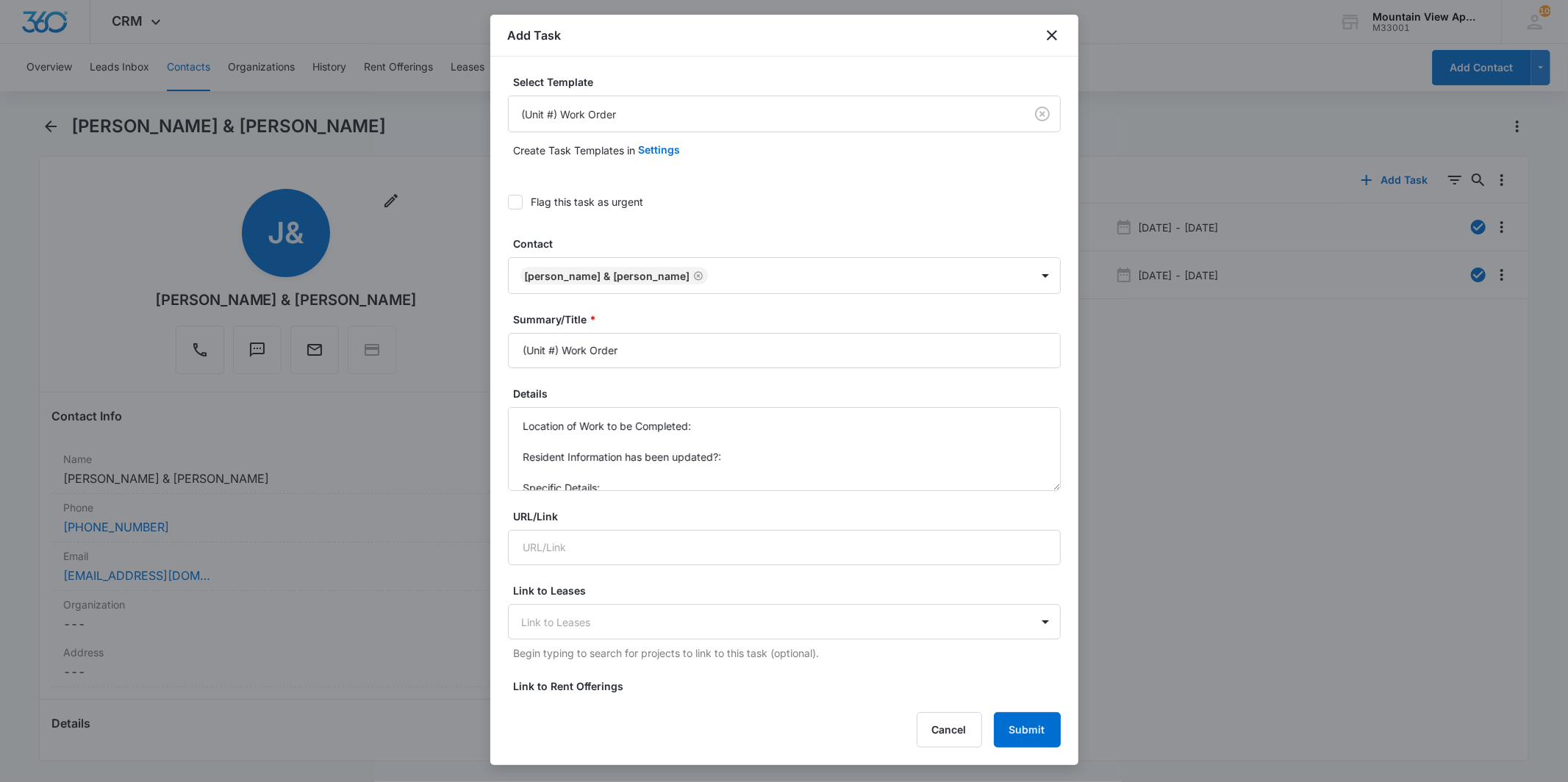
click at [613, 185] on div "Flag this task as urgent" at bounding box center [784, 202] width 553 height 33
click at [607, 203] on div "Flag this task as urgent" at bounding box center [587, 202] width 113 height 16
click at [508, 203] on input "Flag this task as urgent" at bounding box center [508, 203] width 0 height 0
click at [553, 353] on input "(Unit #) Work Order" at bounding box center [784, 350] width 553 height 36
type input "(1831-101) Work Order"
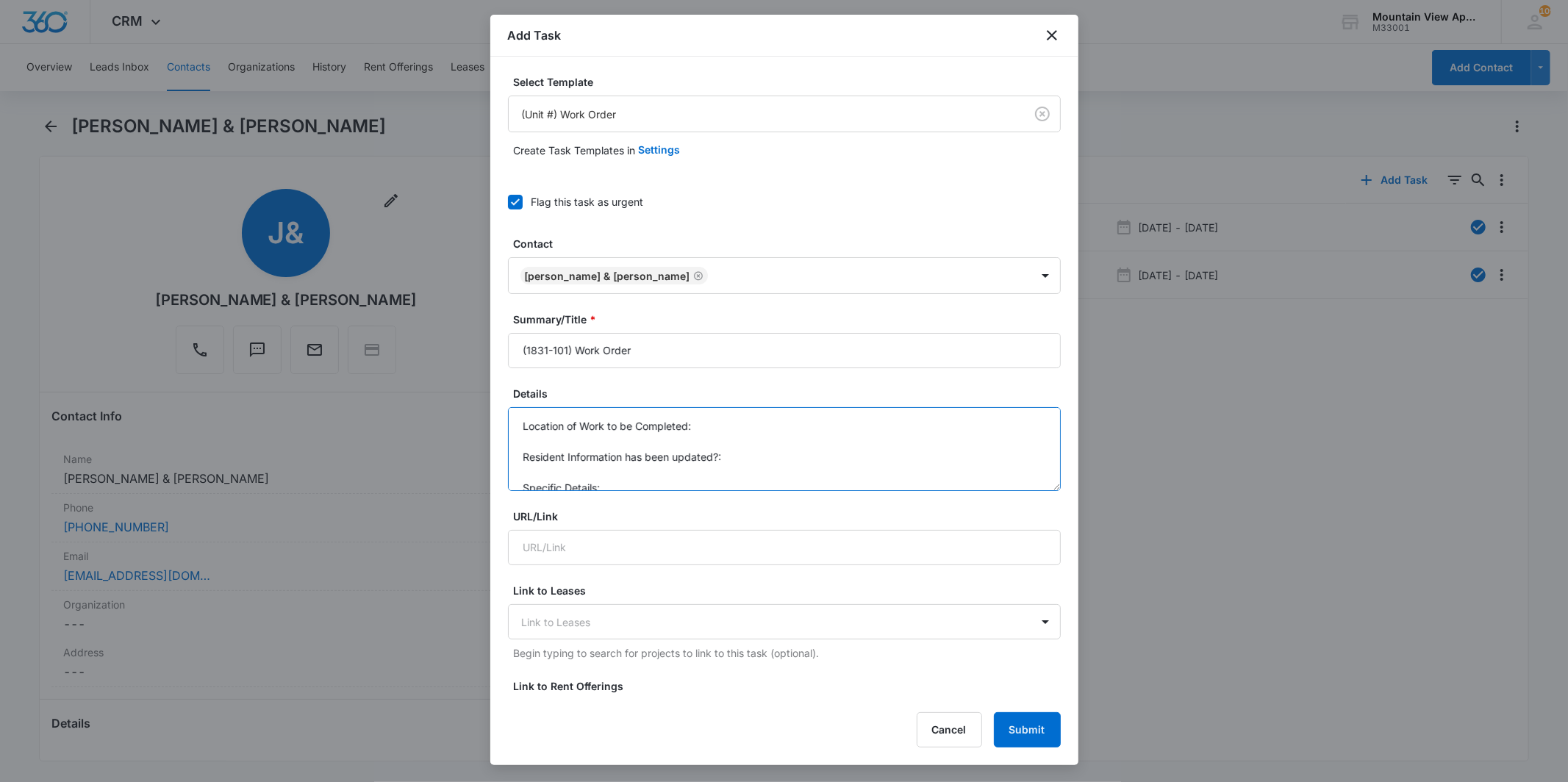
click at [752, 420] on textarea "Location of Work to be Completed: Resident Information has been updated?: Speci…" at bounding box center [784, 448] width 553 height 83
click at [758, 433] on textarea "Location of Work to be Completed: Guest Bathroom Resident Information has been …" at bounding box center [784, 448] width 553 height 83
click at [794, 455] on textarea "Location of Work to be Completed: Guest Bathroom Resident Information has been …" at bounding box center [784, 448] width 553 height 83
click at [663, 468] on textarea "Location of Work to be Completed: Guest Bathroom Resident Information has been …" at bounding box center [784, 448] width 553 height 83
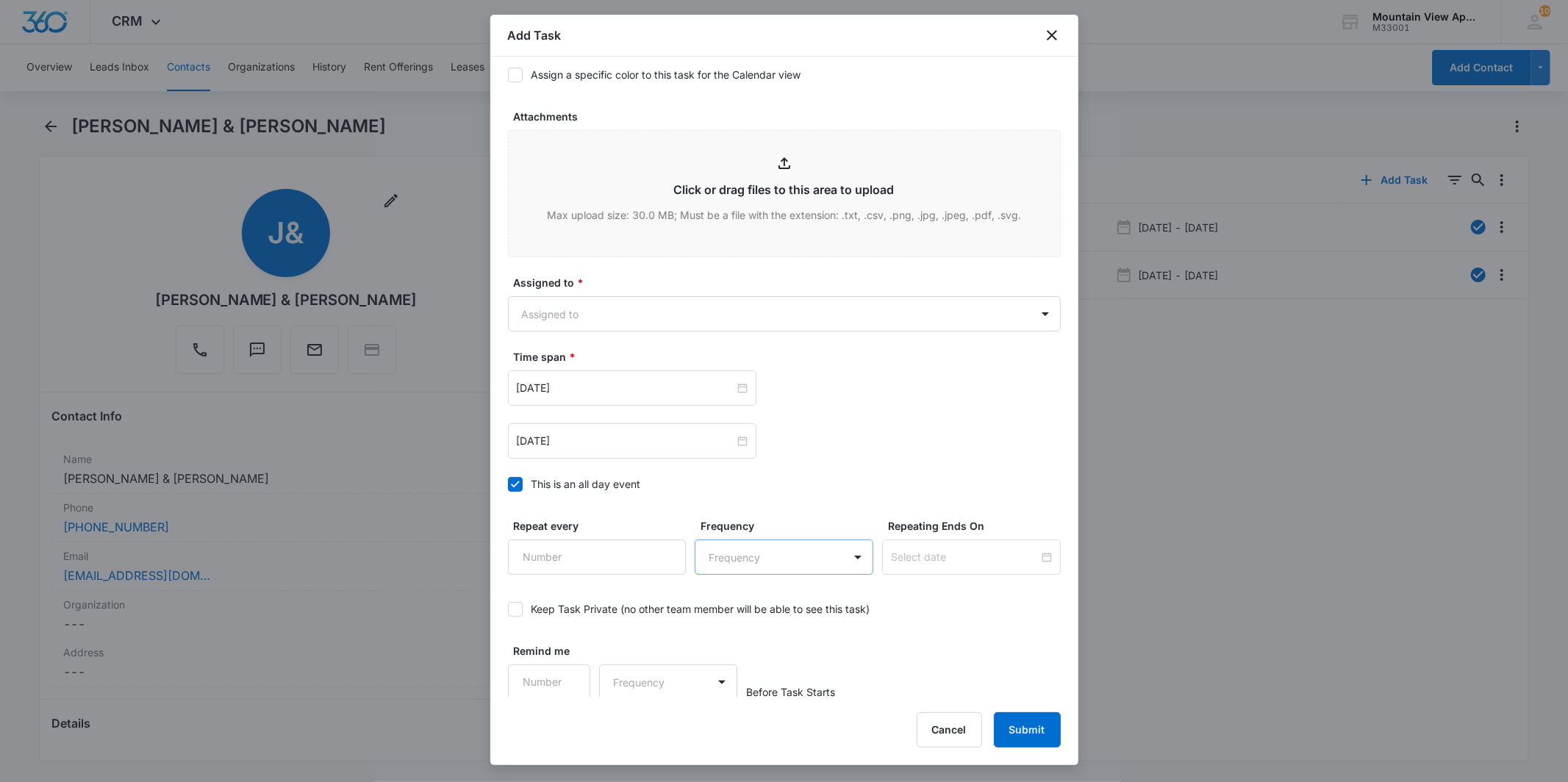
scroll to position [718, 0]
type textarea "Location of Work to be Completed: Guest Bathroom Resident Information has been …"
click at [797, 306] on body "CRM Apps Reputation Websites Forms CRM Email Social Content Ads Intelligence Fi…" at bounding box center [784, 391] width 1568 height 782
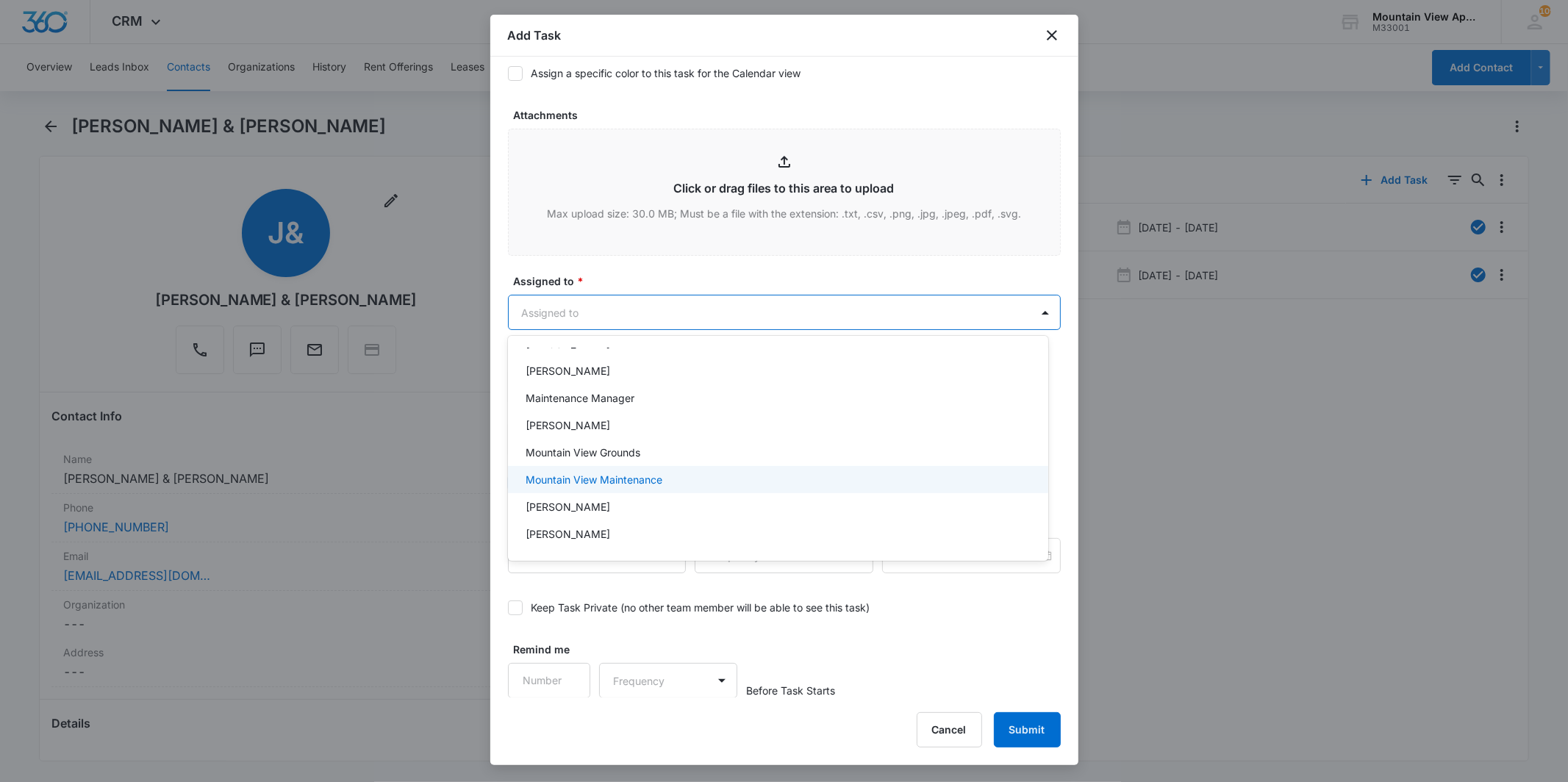
click at [783, 467] on div "Mountain View Maintenance" at bounding box center [778, 480] width 541 height 28
click at [777, 304] on div at bounding box center [784, 391] width 1568 height 782
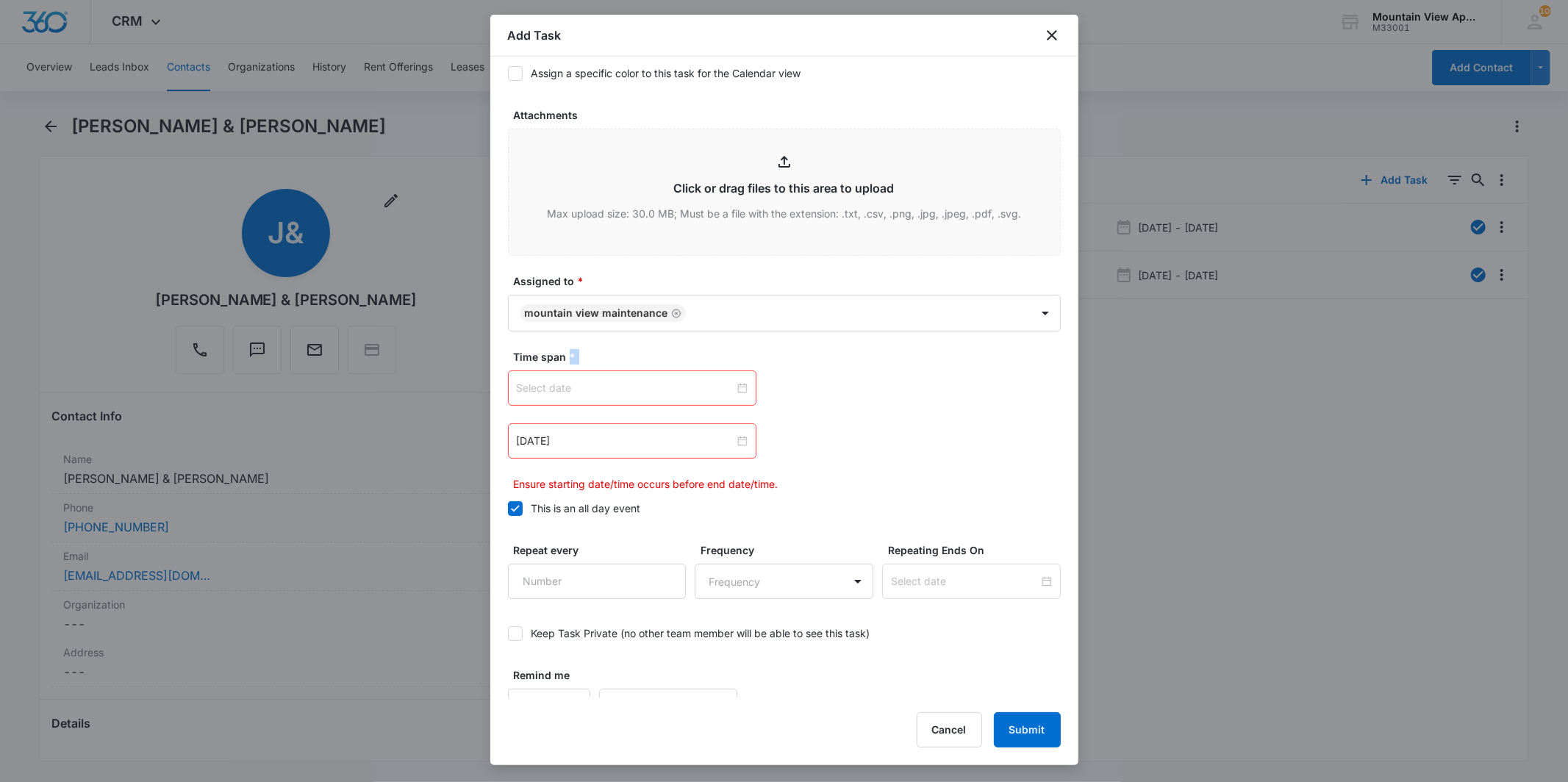
click at [737, 385] on div at bounding box center [632, 389] width 231 height 17
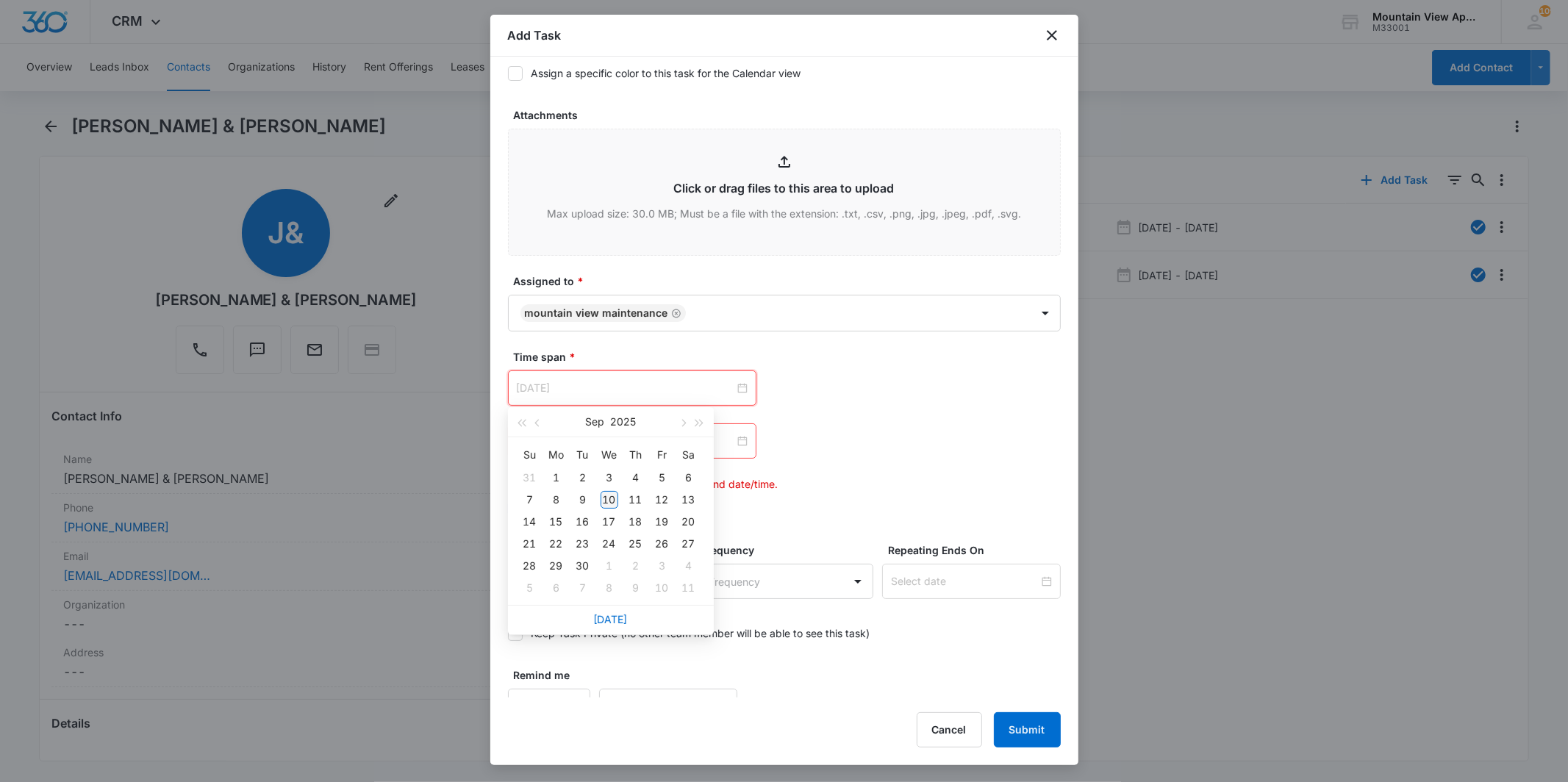
type input "[DATE]"
click at [611, 497] on div "10" at bounding box center [609, 500] width 17 height 17
click at [733, 440] on div at bounding box center [632, 441] width 231 height 17
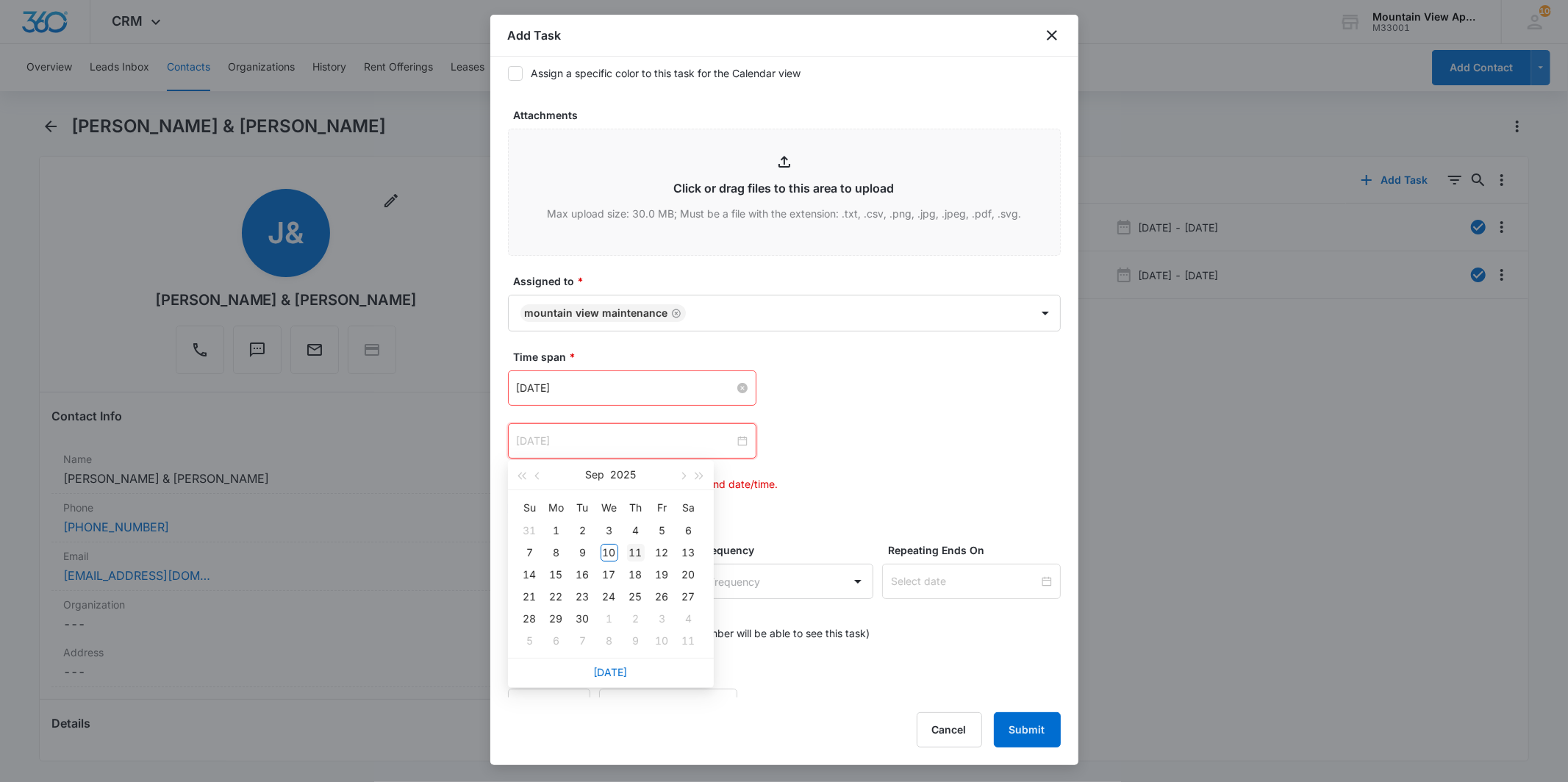
drag, startPoint x: 641, startPoint y: 556, endPoint x: 698, endPoint y: 523, distance: 65.9
click at [641, 555] on div "11" at bounding box center [635, 553] width 17 height 17
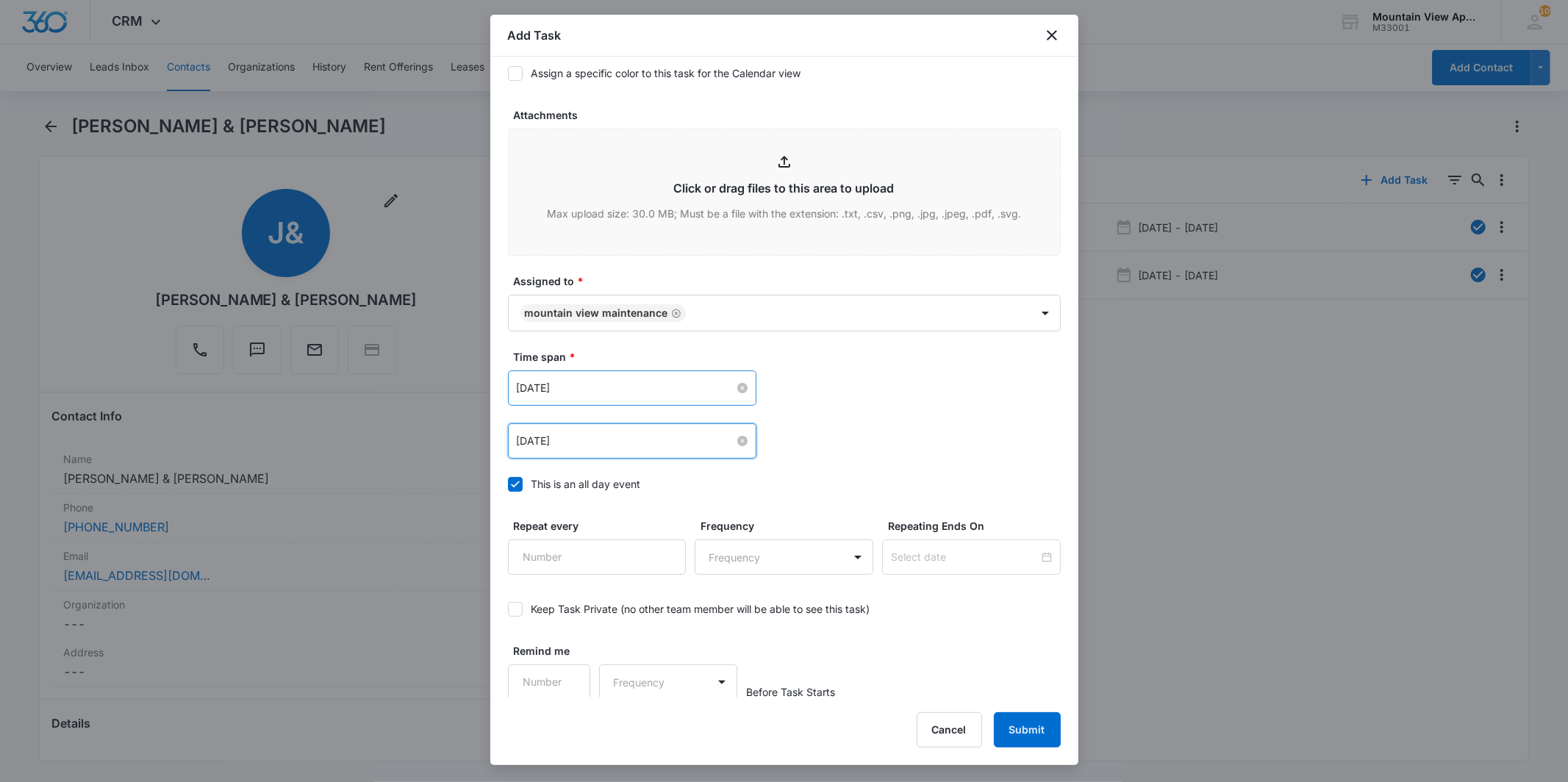
type input "[DATE]"
click at [1039, 729] on button "Submit" at bounding box center [1026, 730] width 67 height 36
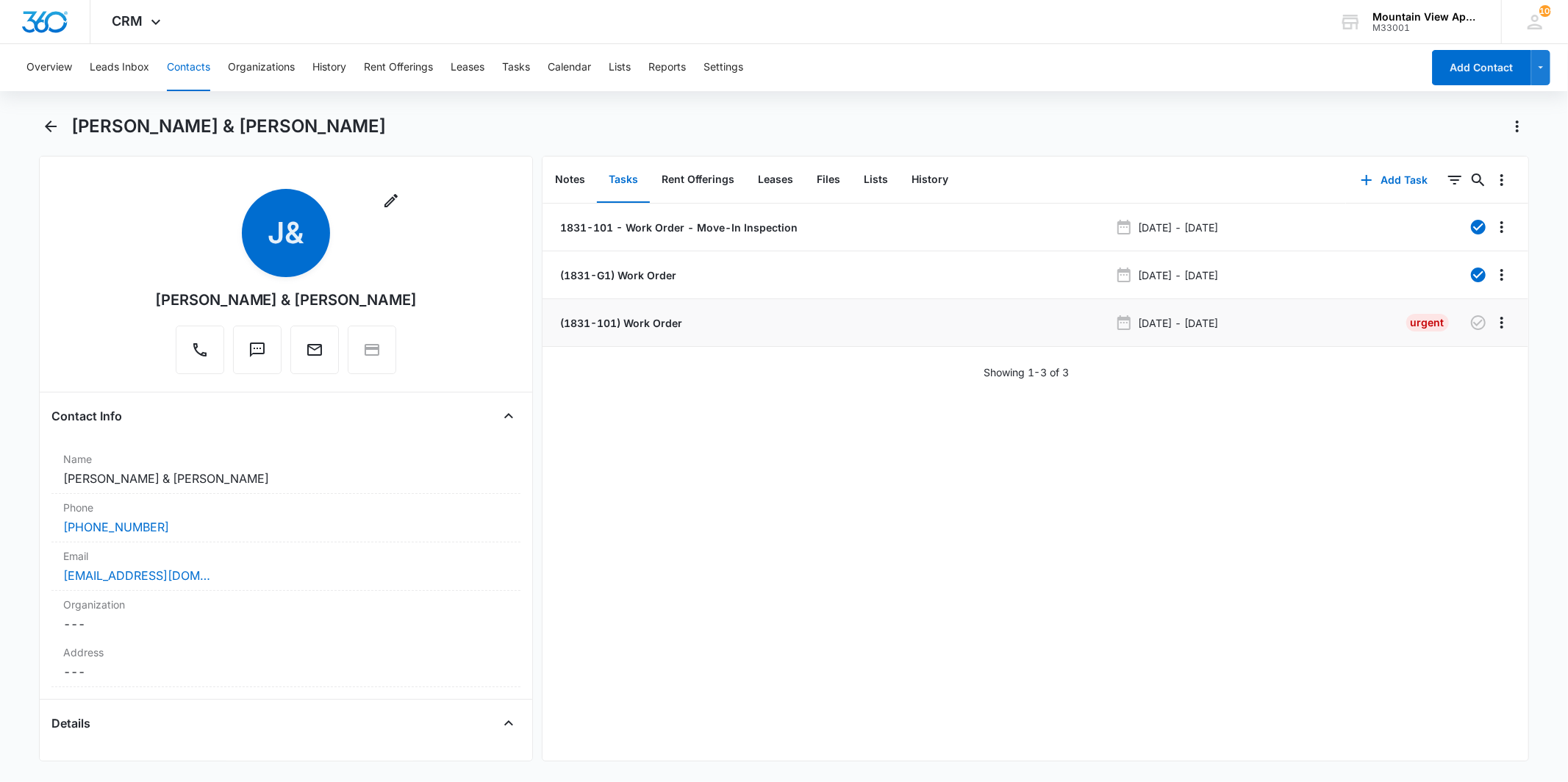
click at [636, 325] on p "(1831-101) Work Order" at bounding box center [620, 323] width 125 height 16
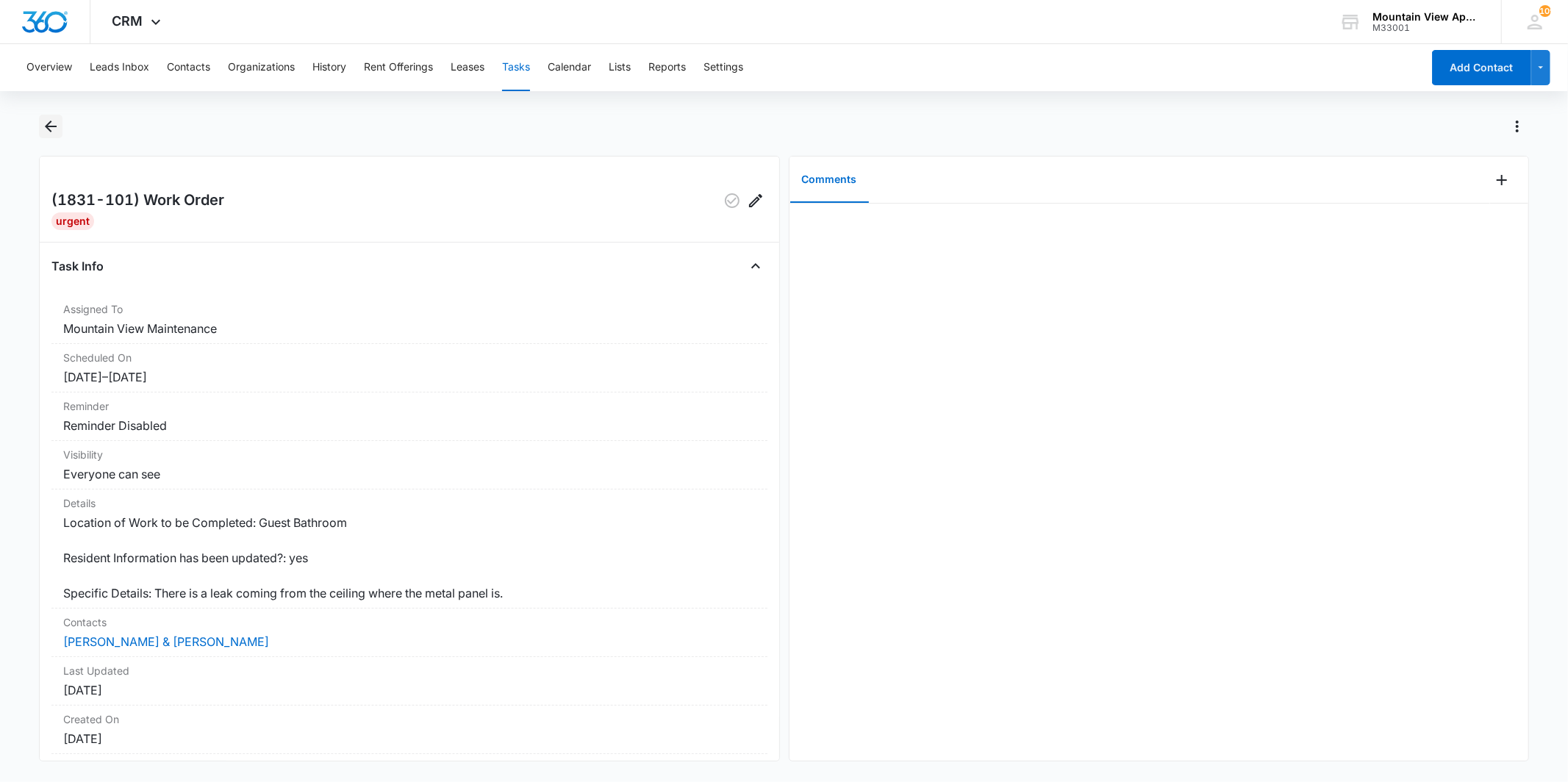
click at [42, 130] on icon "Back" at bounding box center [50, 126] width 17 height 17
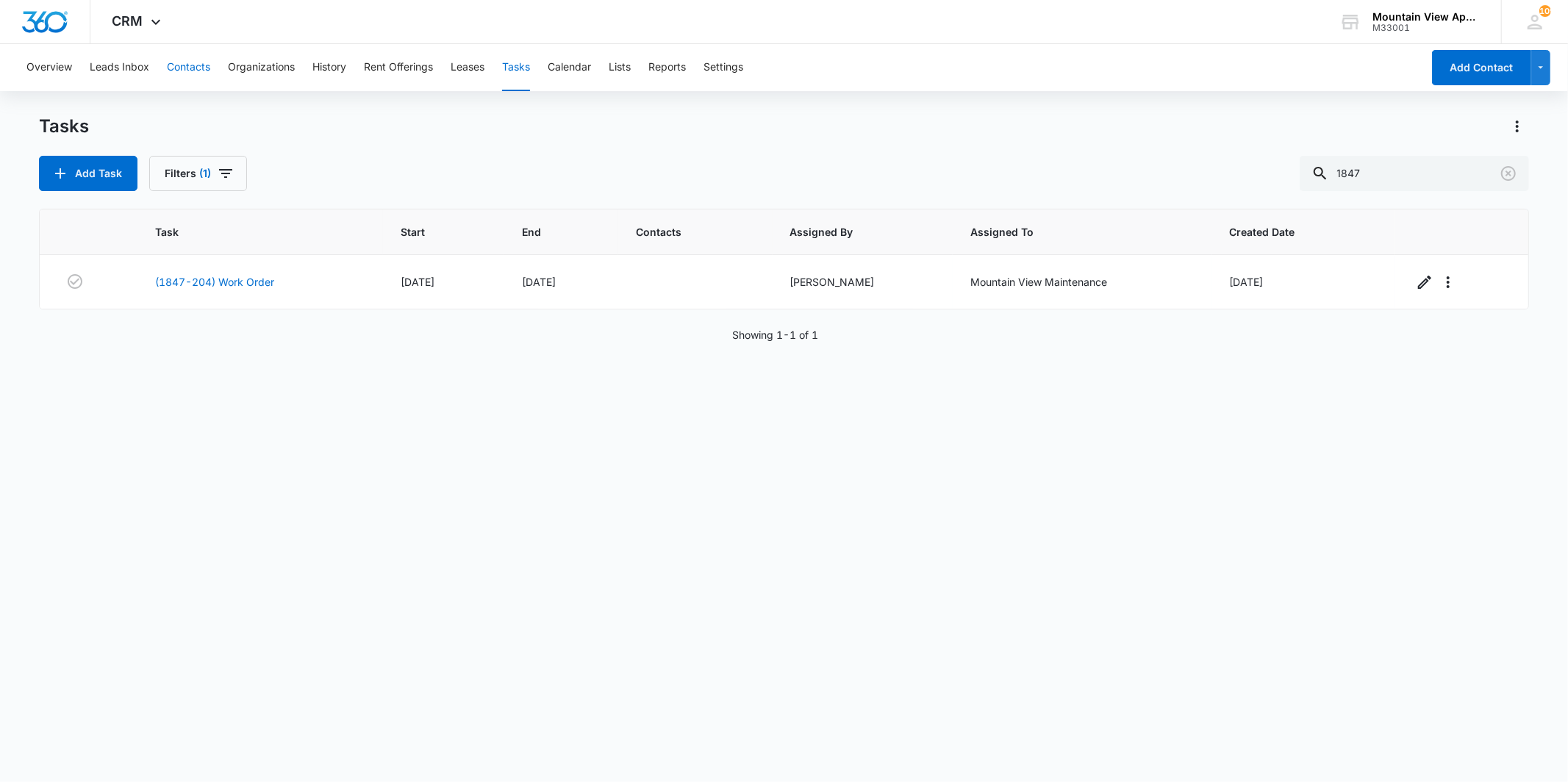
click at [189, 72] on button "Contacts" at bounding box center [188, 67] width 43 height 47
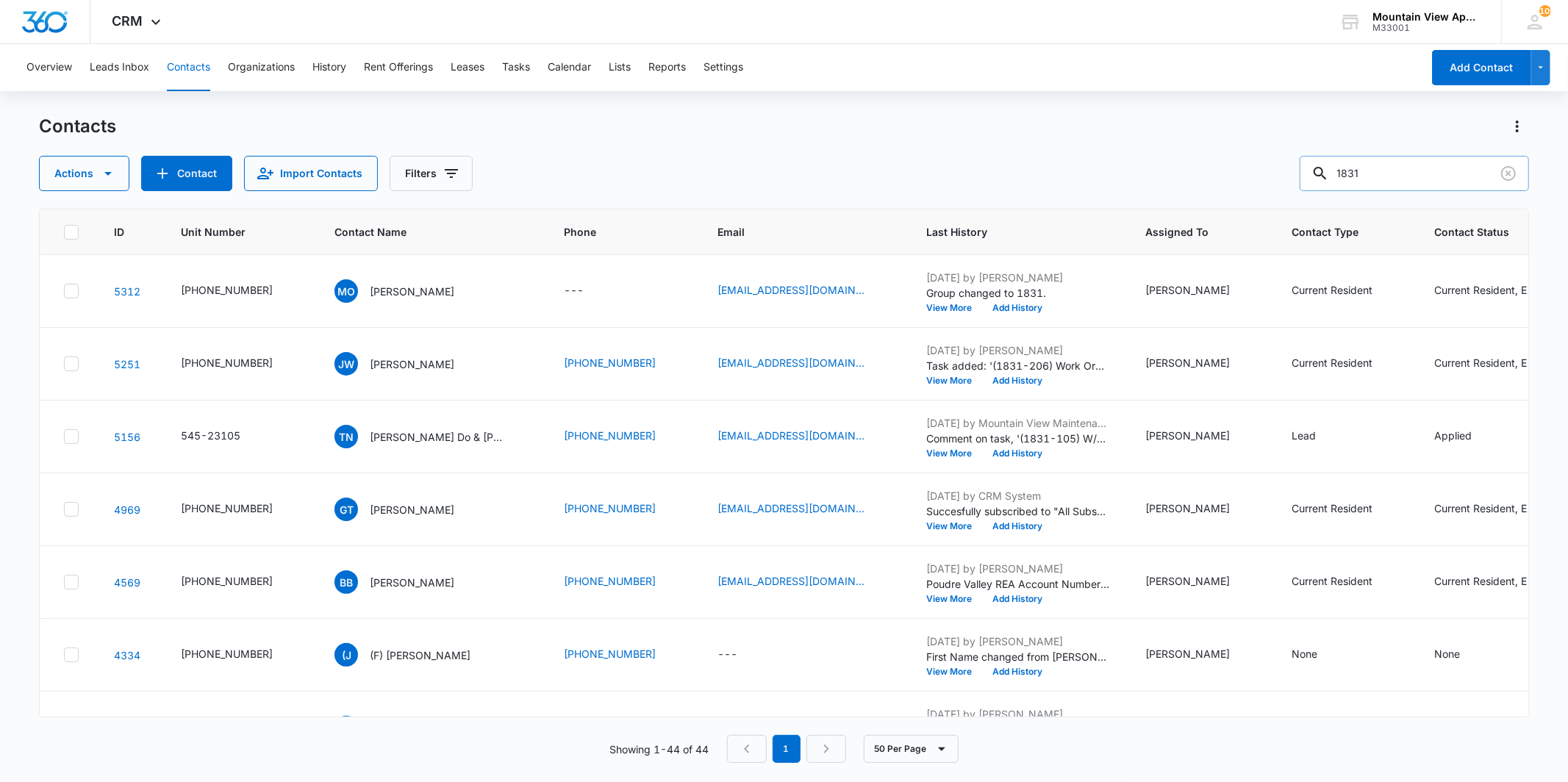
scroll to position [408, 0]
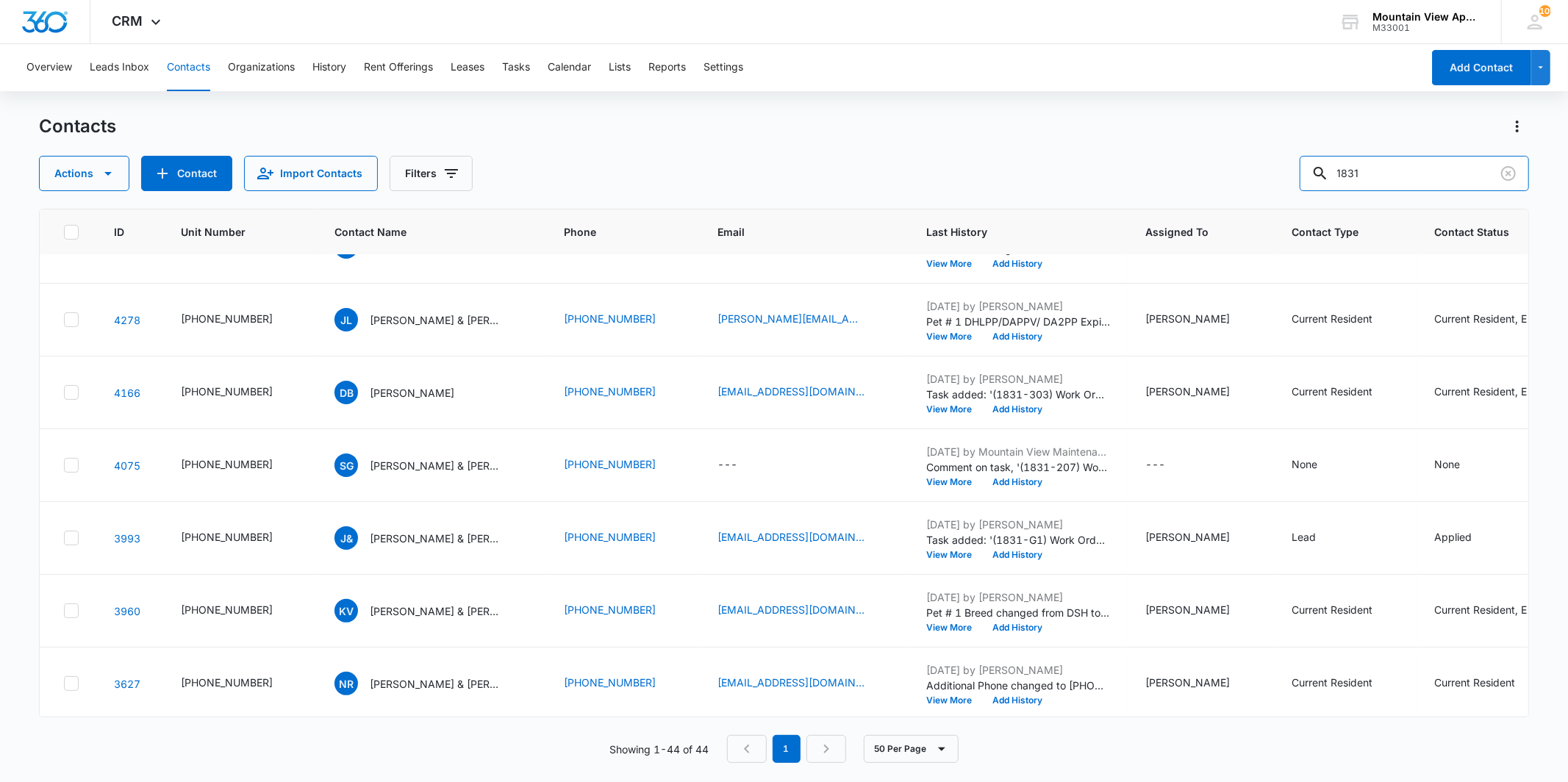
drag, startPoint x: 1413, startPoint y: 173, endPoint x: 1273, endPoint y: 174, distance: 140.0
click at [1273, 174] on div "Actions Contact Import Contacts Filters 1831" at bounding box center [784, 173] width 1489 height 36
type input "d"
click at [507, 79] on button "Tasks" at bounding box center [516, 67] width 27 height 47
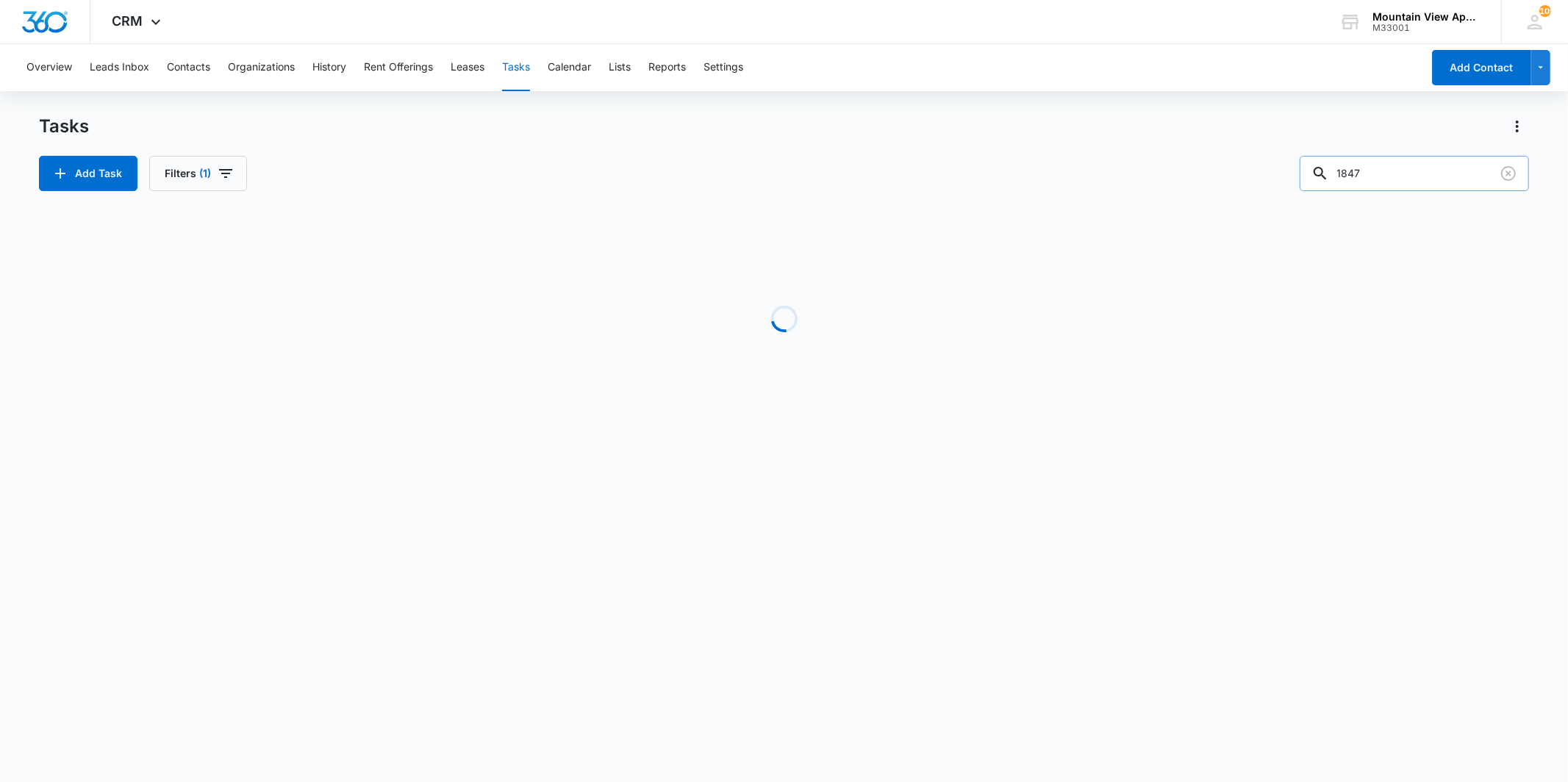
click at [1432, 168] on input "1847" at bounding box center [1414, 173] width 229 height 36
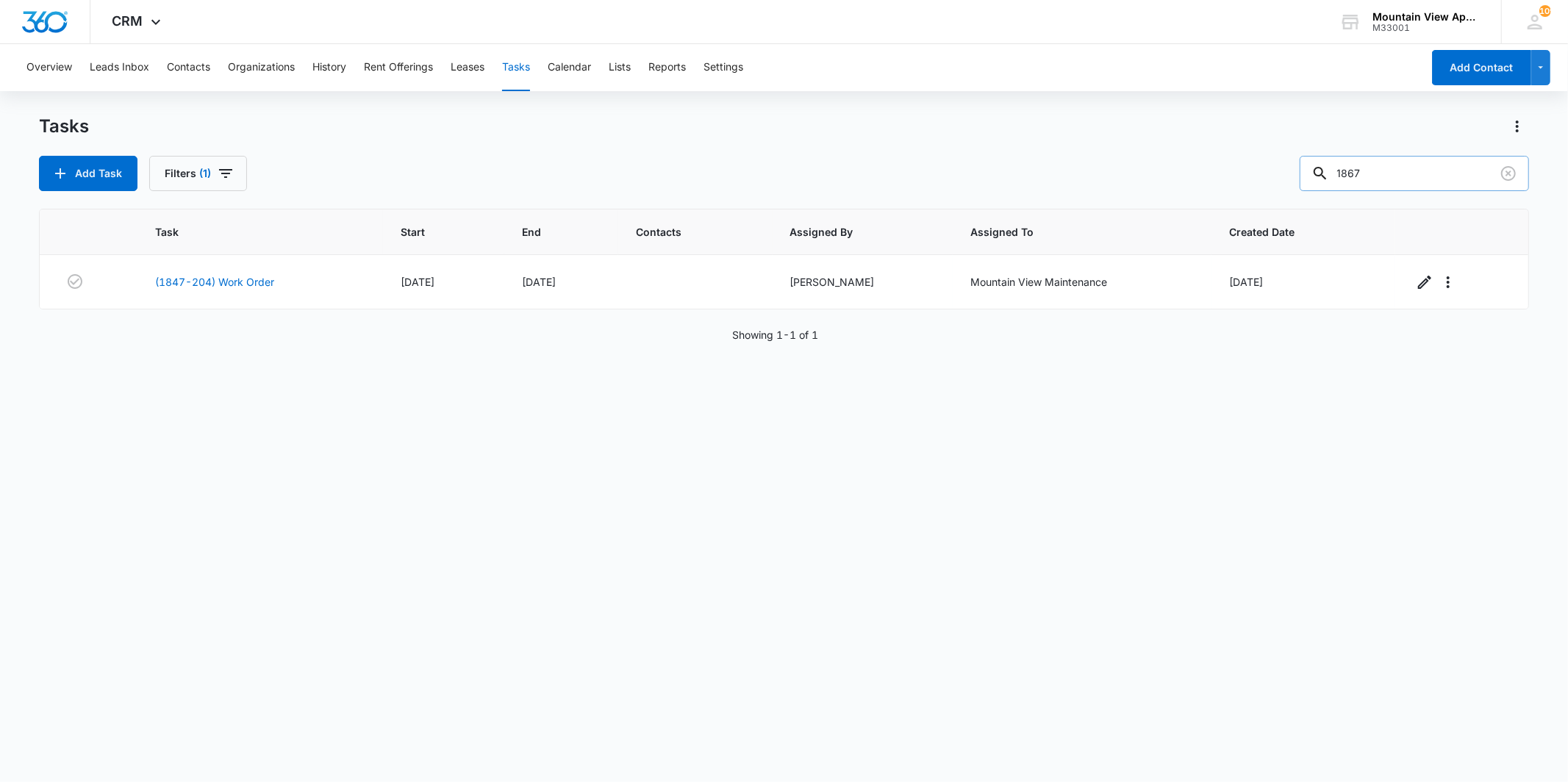
type input "1867"
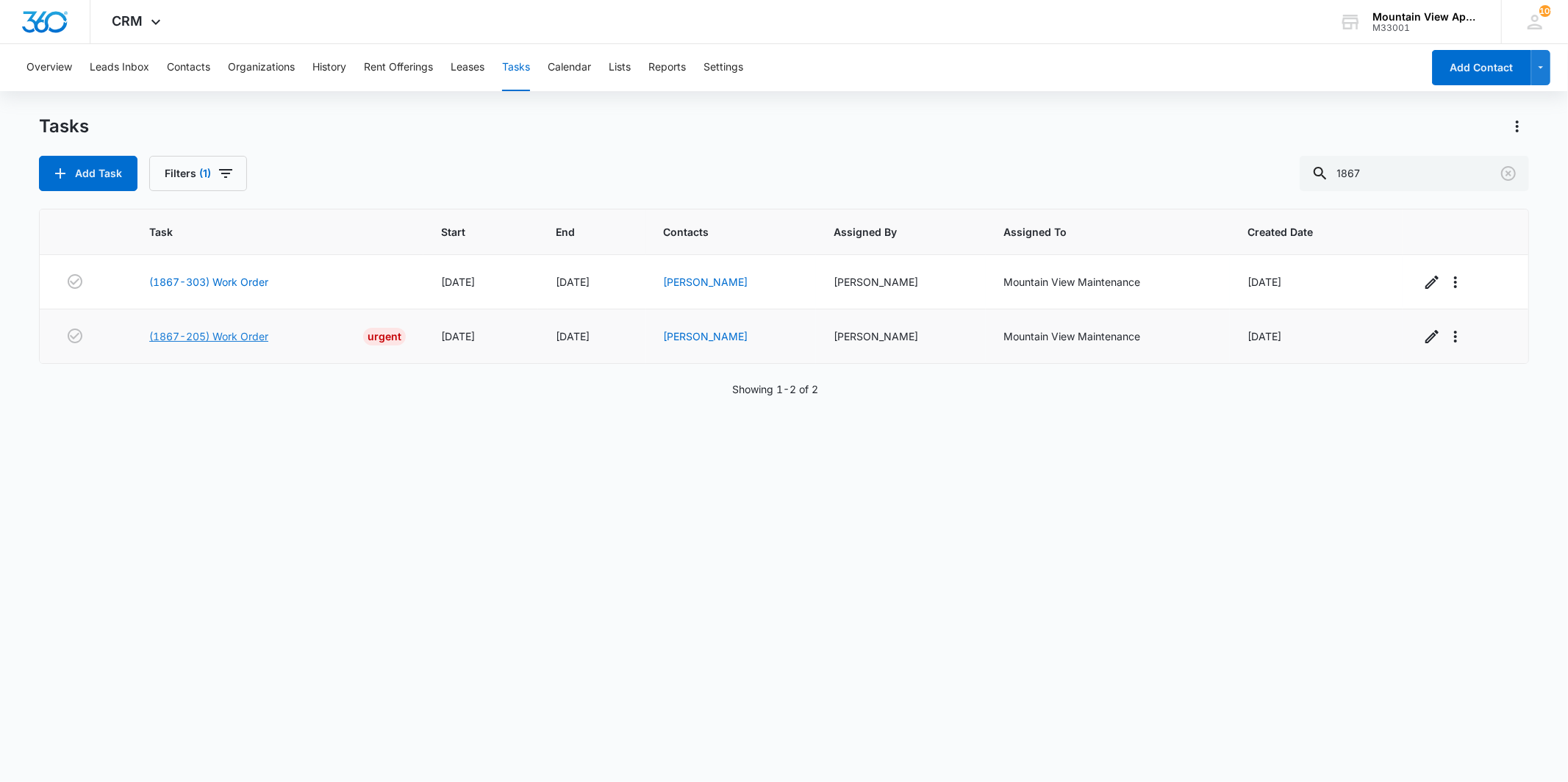
click at [228, 342] on link "(1867-205) Work Order" at bounding box center [209, 336] width 119 height 16
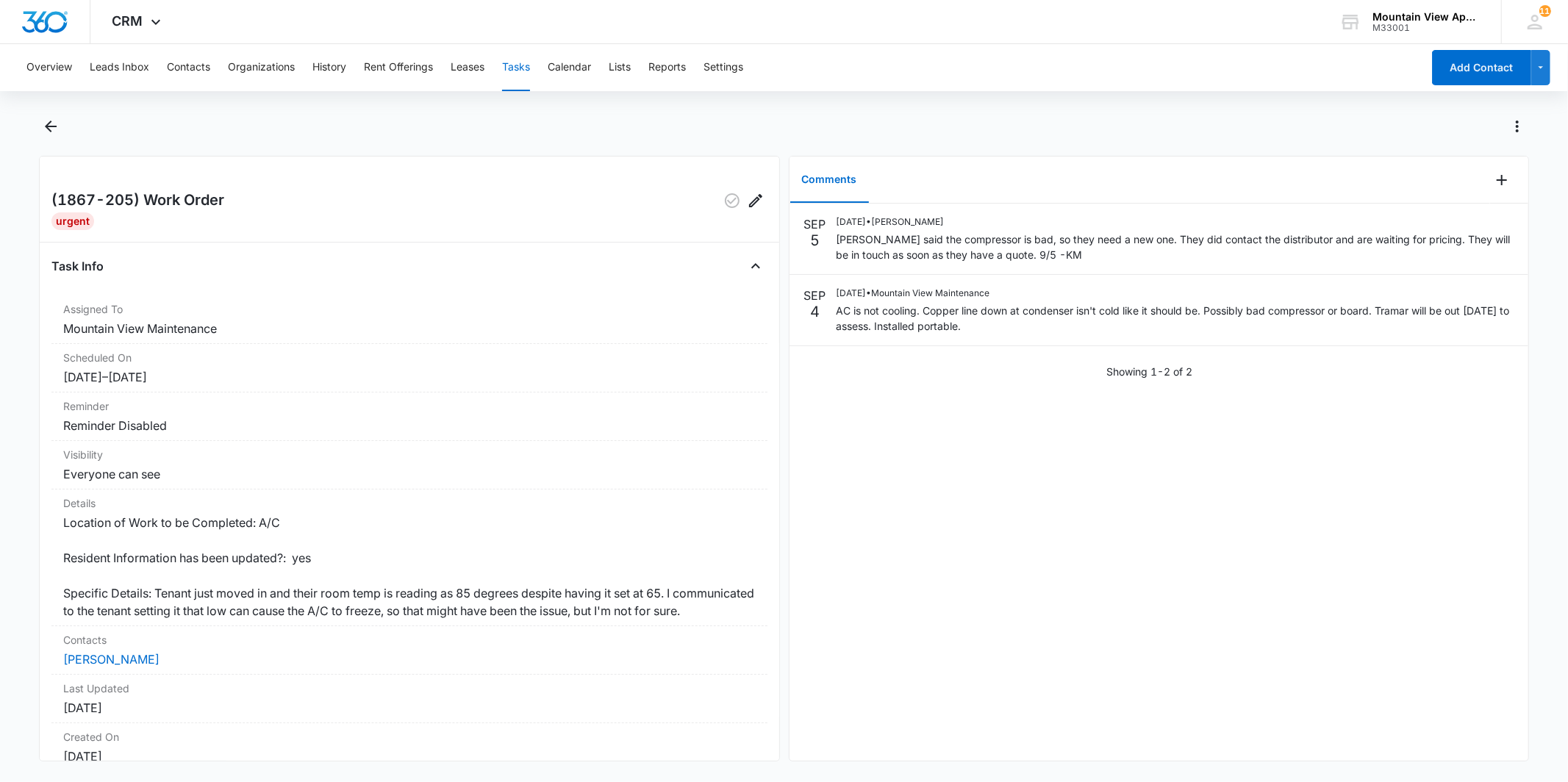
click at [1137, 619] on div "SEP 5 09/05/2025 • Kaitlyn Mendoza Tramar said the compressor is bad, so they n…" at bounding box center [1159, 482] width 739 height 557
